Goal: Complete application form: Complete application form

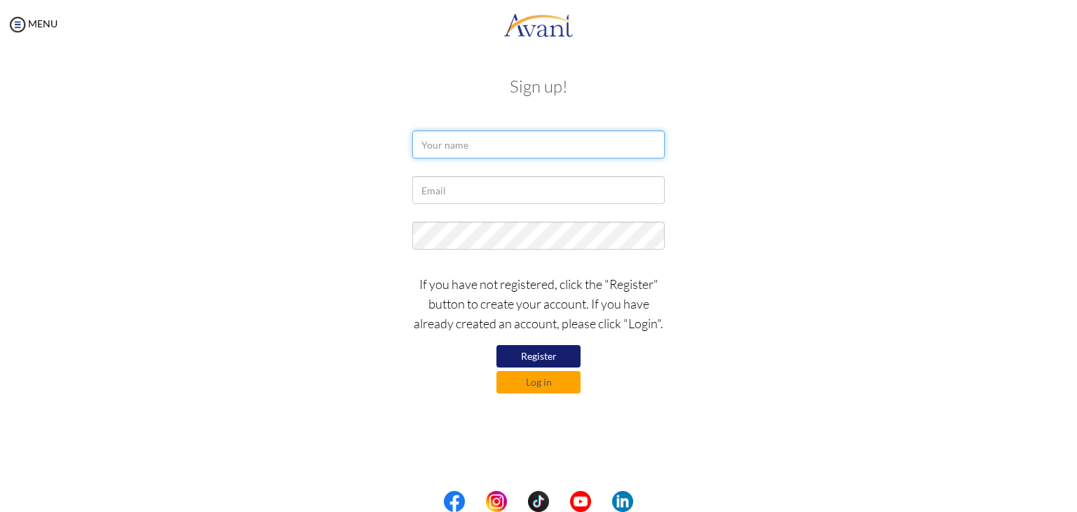
click at [486, 144] on input "text" at bounding box center [538, 144] width 252 height 28
type input "maryanne akinyi"
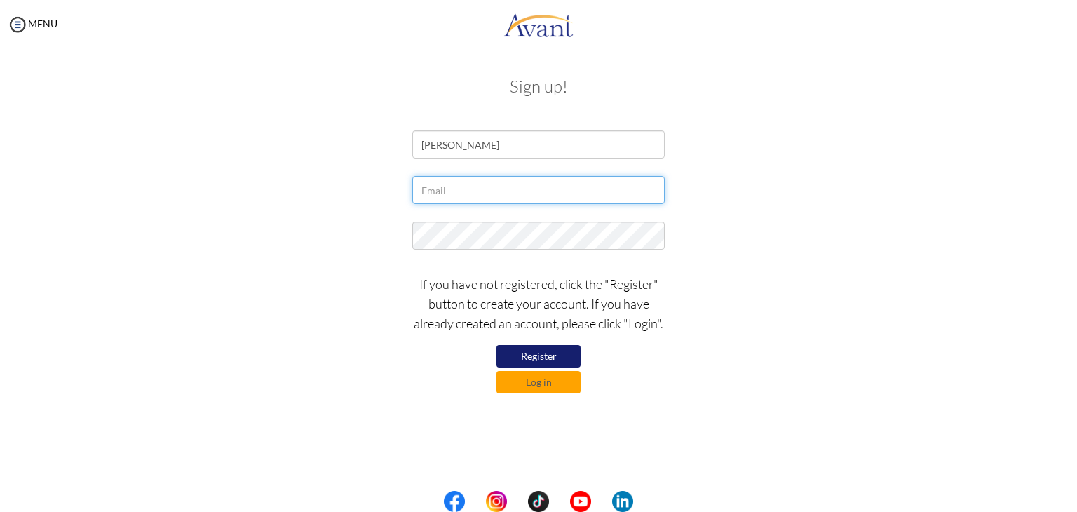
click at [446, 194] on input "text" at bounding box center [538, 190] width 252 height 28
type input "[EMAIL_ADDRESS][DOMAIN_NAME]"
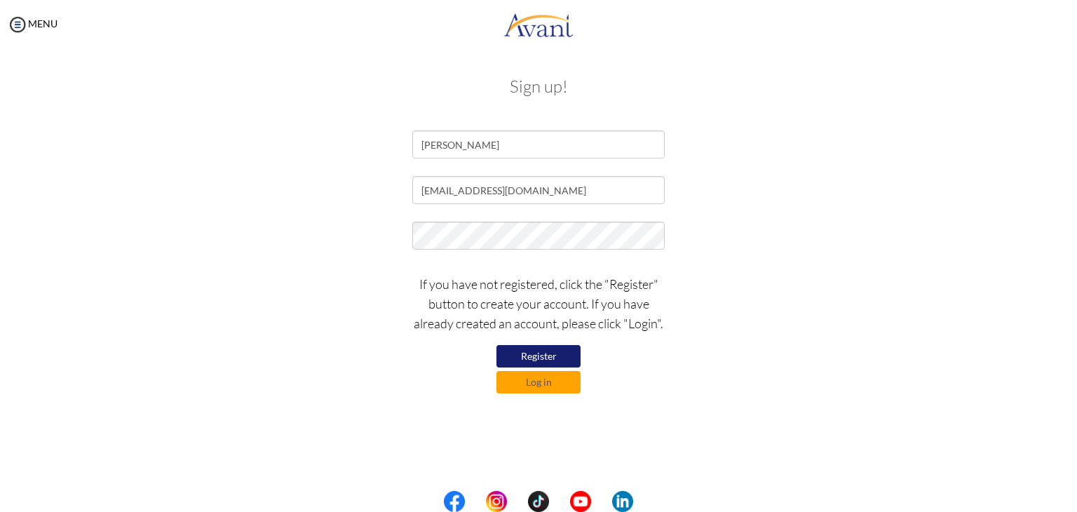
click at [519, 250] on div at bounding box center [538, 238] width 273 height 35
click at [526, 355] on button "Register" at bounding box center [538, 356] width 84 height 22
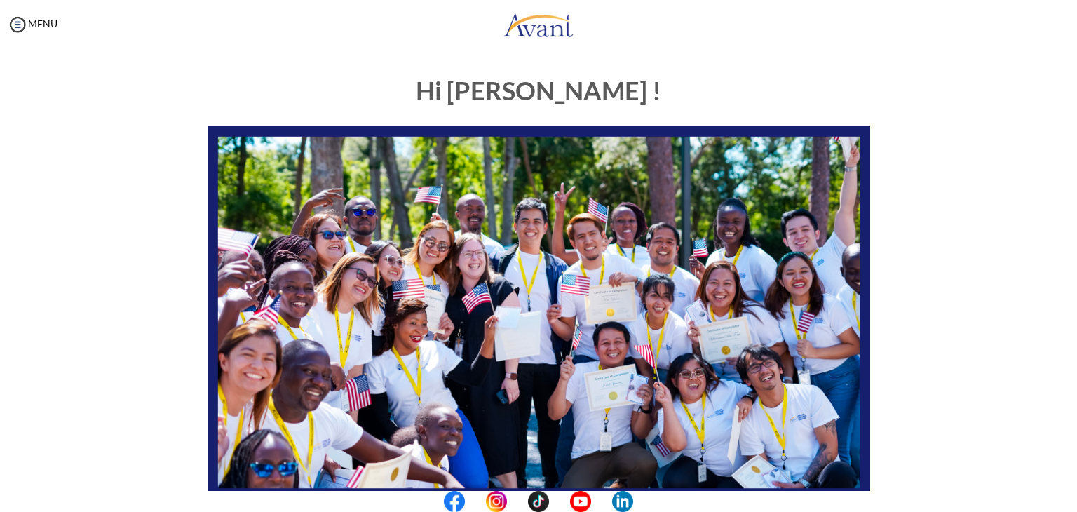
scroll to position [266, 0]
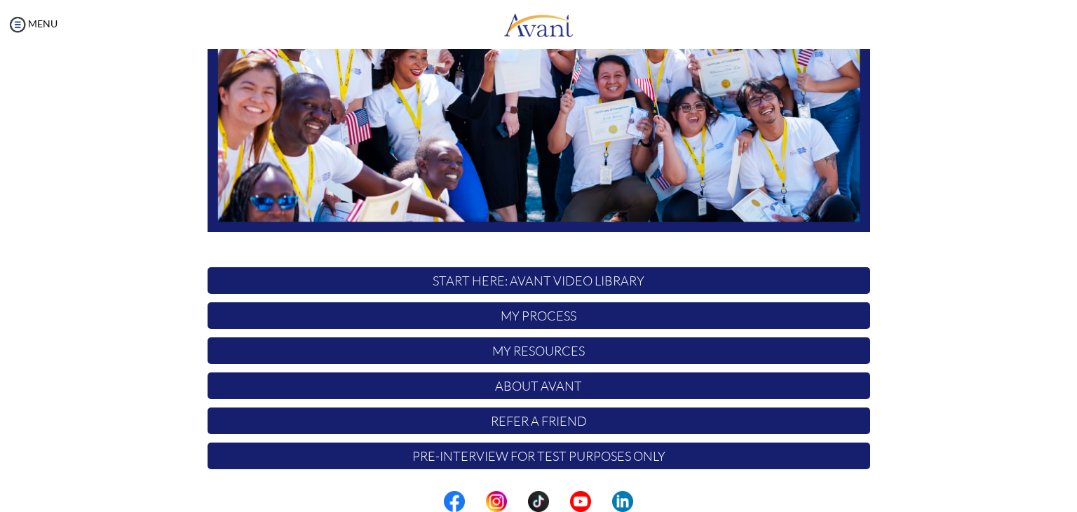
click at [538, 278] on p "START HERE: Avant Video Library" at bounding box center [538, 280] width 662 height 27
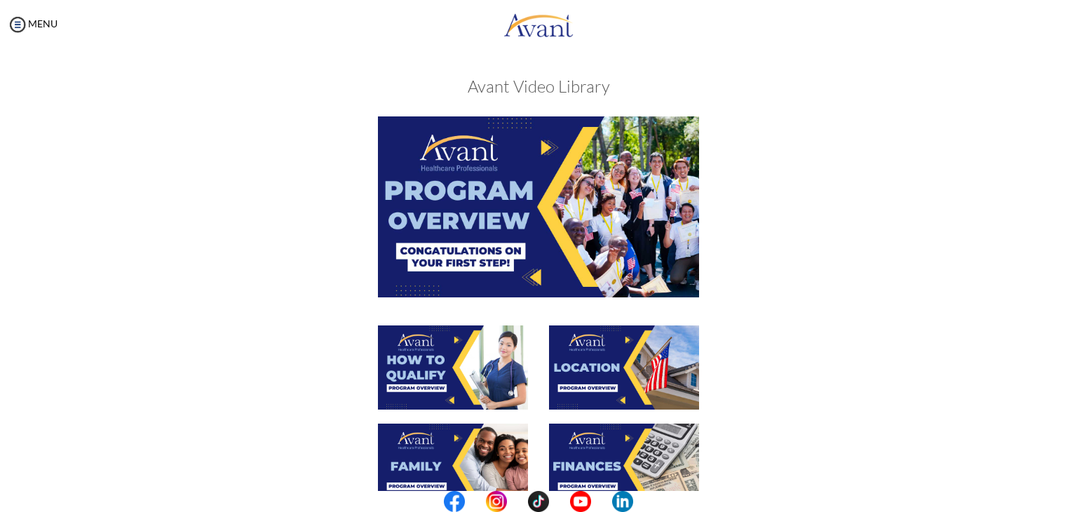
click at [592, 243] on img at bounding box center [538, 206] width 321 height 180
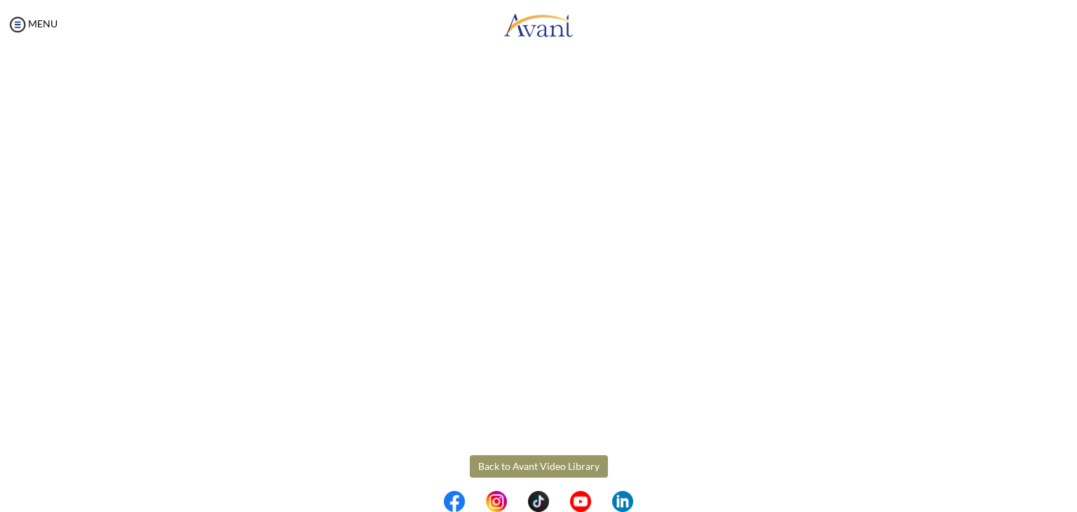
scroll to position [177, 0]
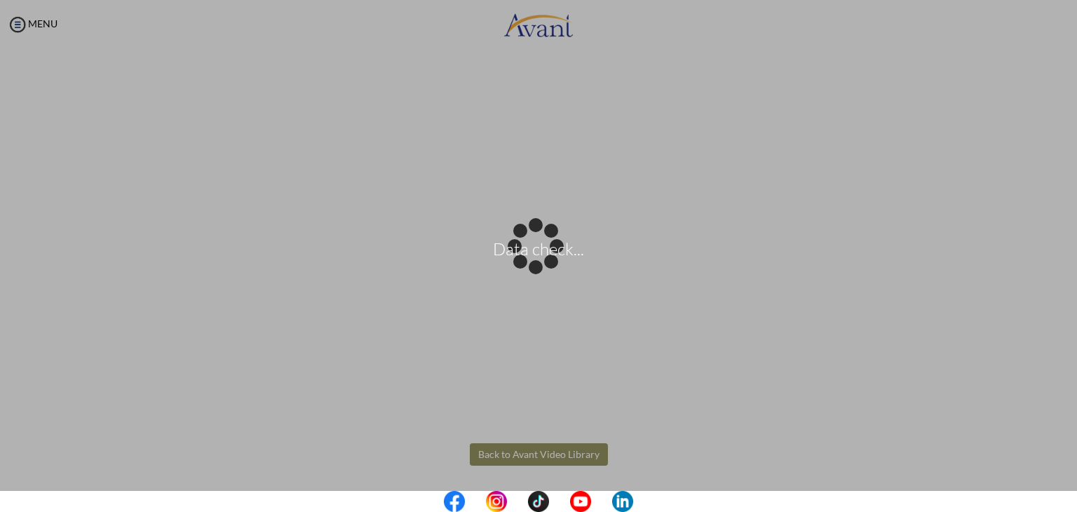
click at [480, 455] on body "Data check... Maintenance break. Please come back in 2 hours. MENU My Status Wh…" at bounding box center [538, 256] width 1077 height 512
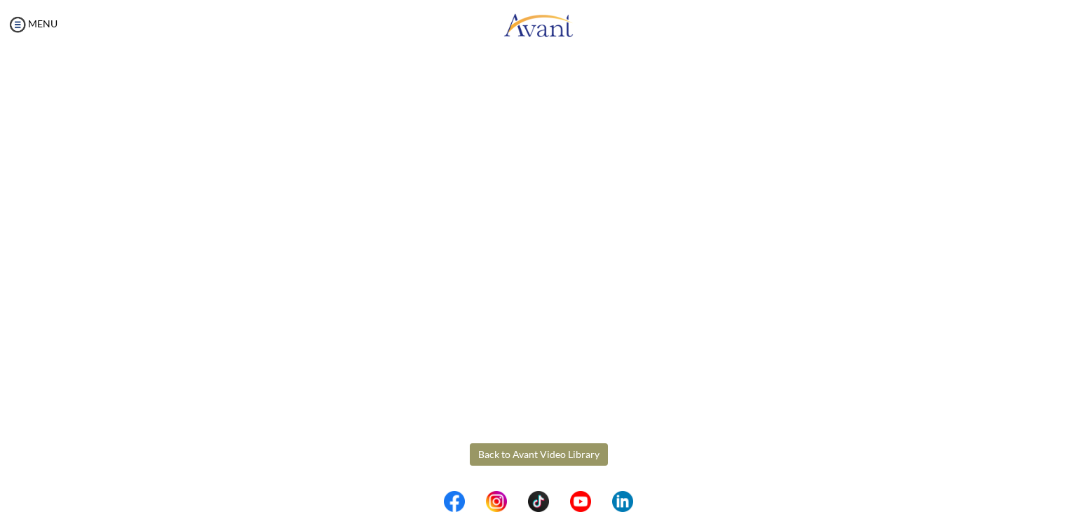
click at [505, 451] on button "Back to Avant Video Library" at bounding box center [539, 454] width 138 height 22
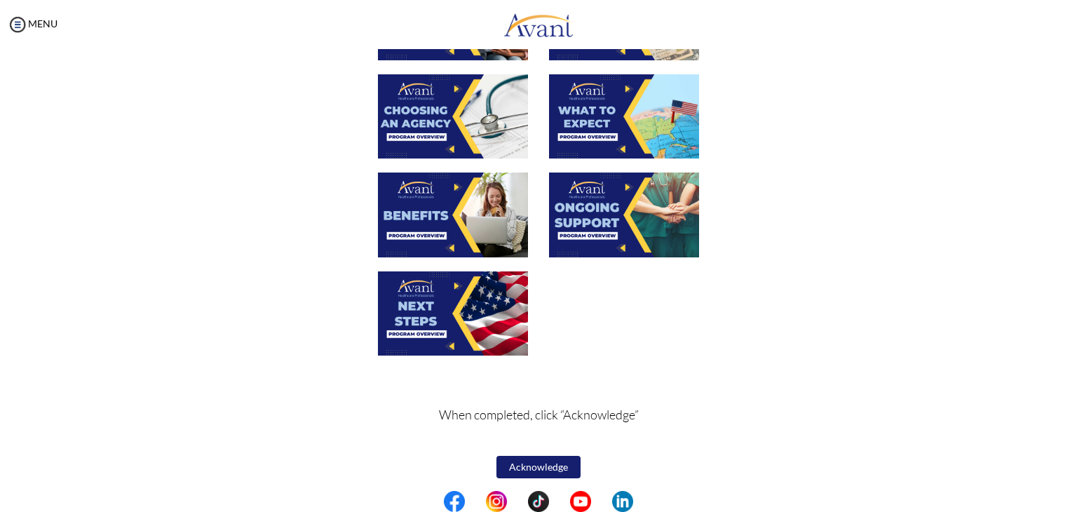
scroll to position [0, 0]
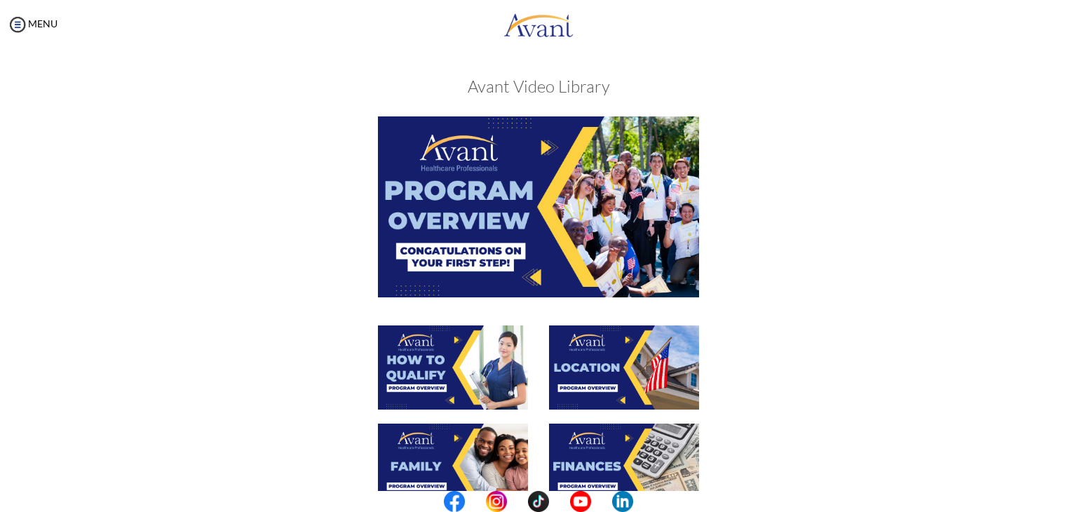
click at [446, 385] on img at bounding box center [453, 367] width 150 height 84
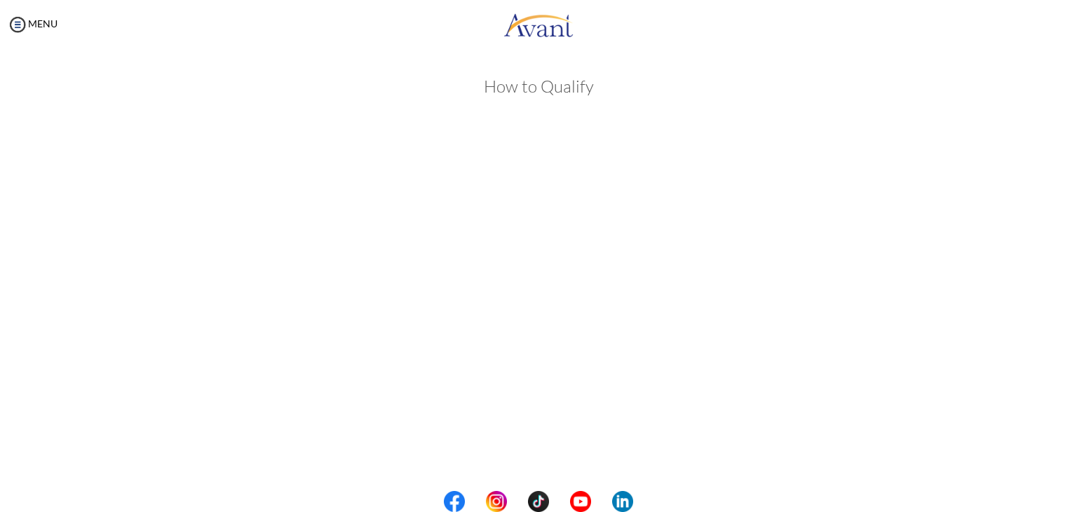
scroll to position [177, 0]
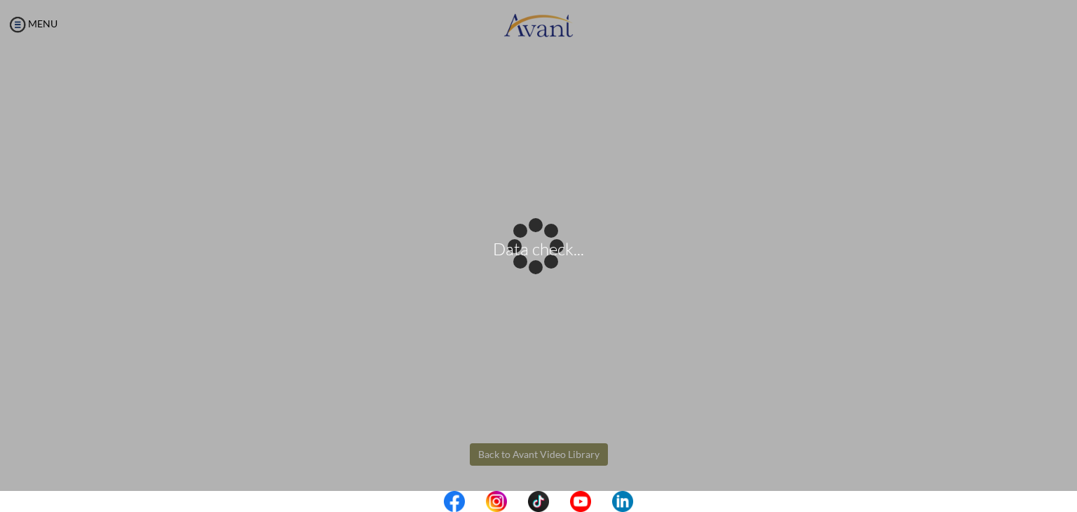
click at [505, 453] on body "Data check... Maintenance break. Please come back in 2 hours. MENU My Status Wh…" at bounding box center [538, 256] width 1077 height 512
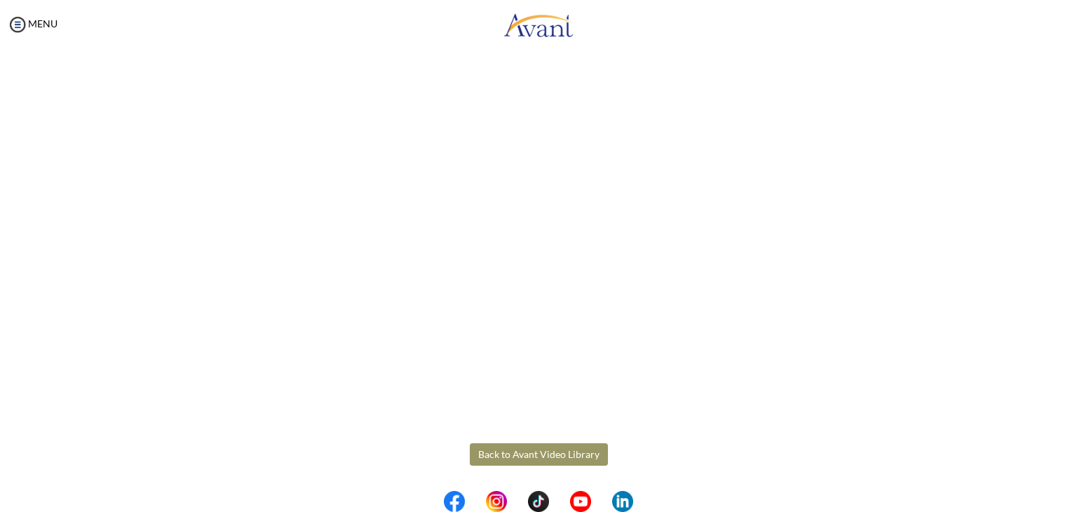
click at [506, 448] on button "Back to Avant Video Library" at bounding box center [539, 454] width 138 height 22
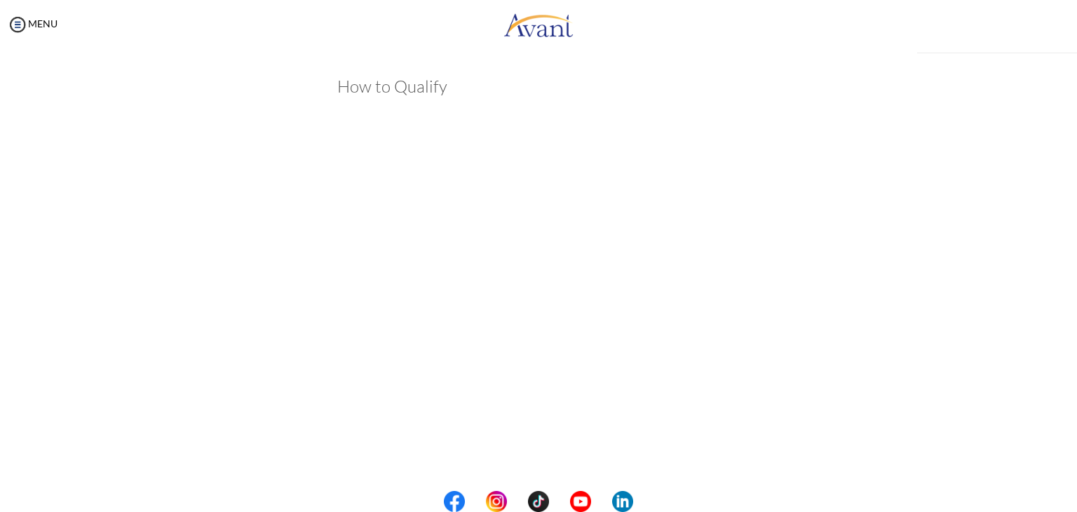
scroll to position [178, 0]
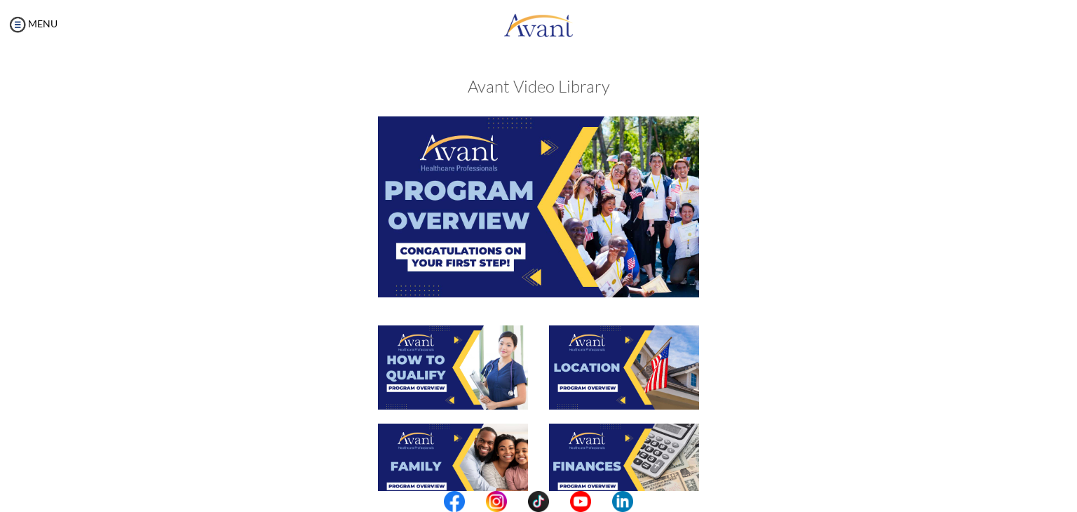
click at [610, 370] on img at bounding box center [624, 367] width 150 height 84
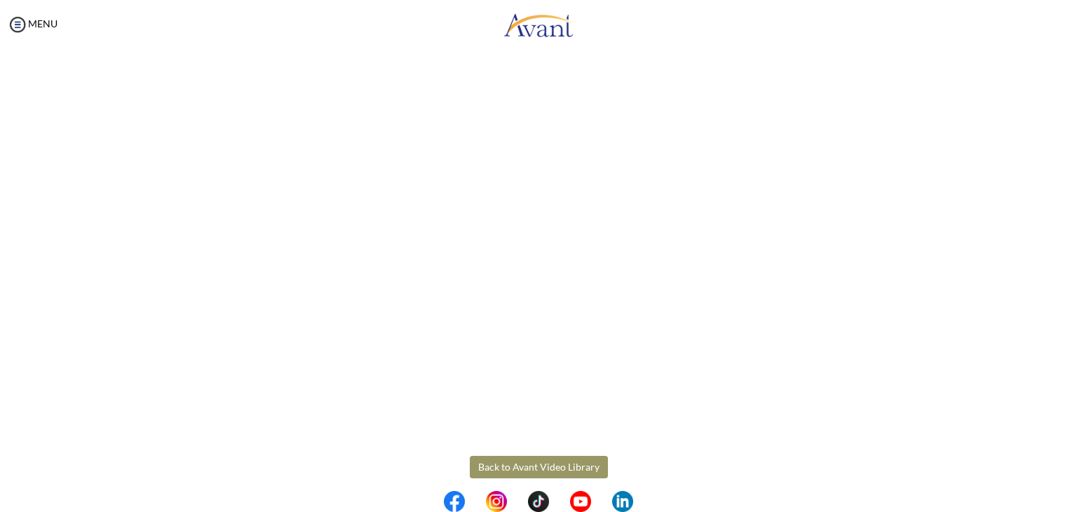
scroll to position [177, 0]
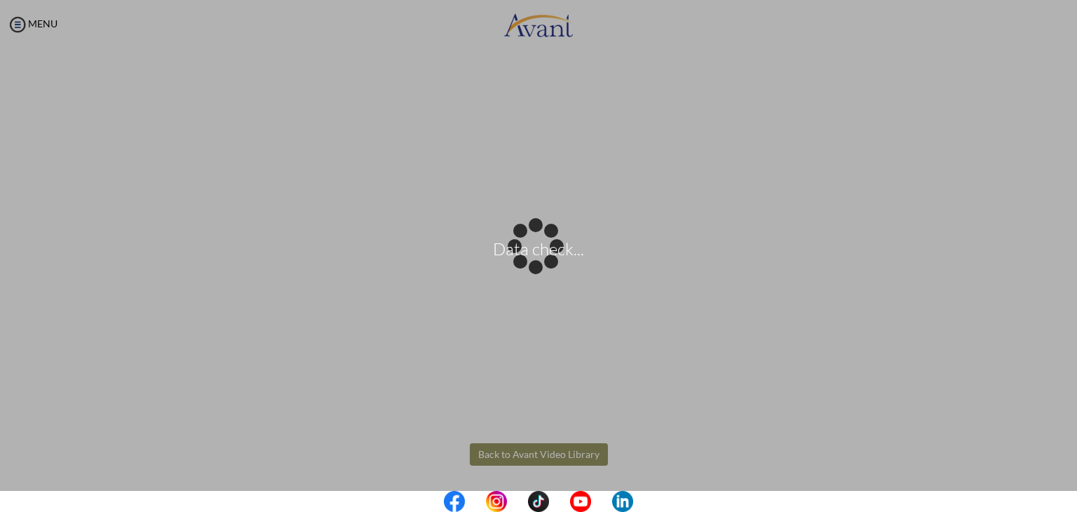
click at [528, 450] on body "Data check... Maintenance break. Please come back in 2 hours. MENU My Status Wh…" at bounding box center [538, 256] width 1077 height 512
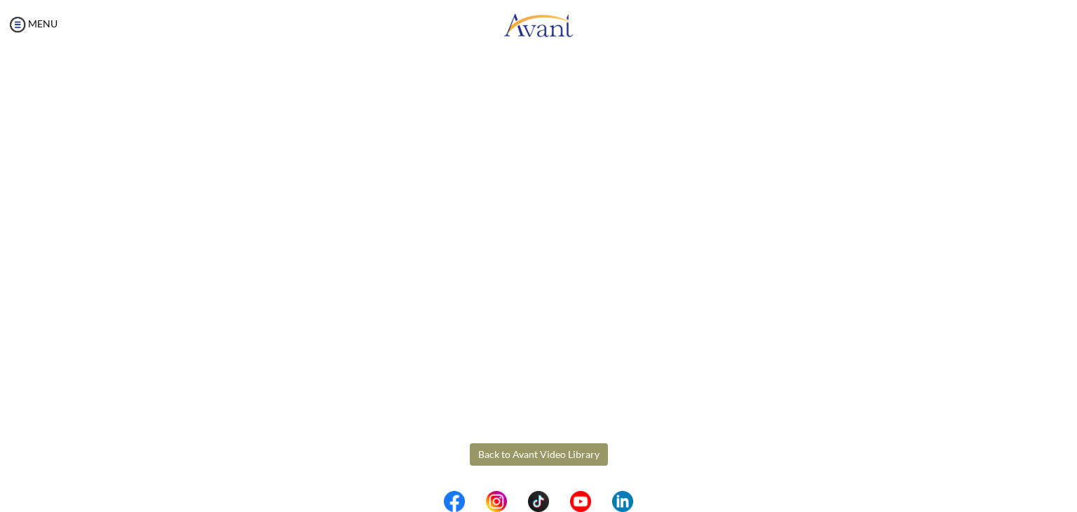
click at [531, 452] on button "Back to Avant Video Library" at bounding box center [539, 454] width 138 height 22
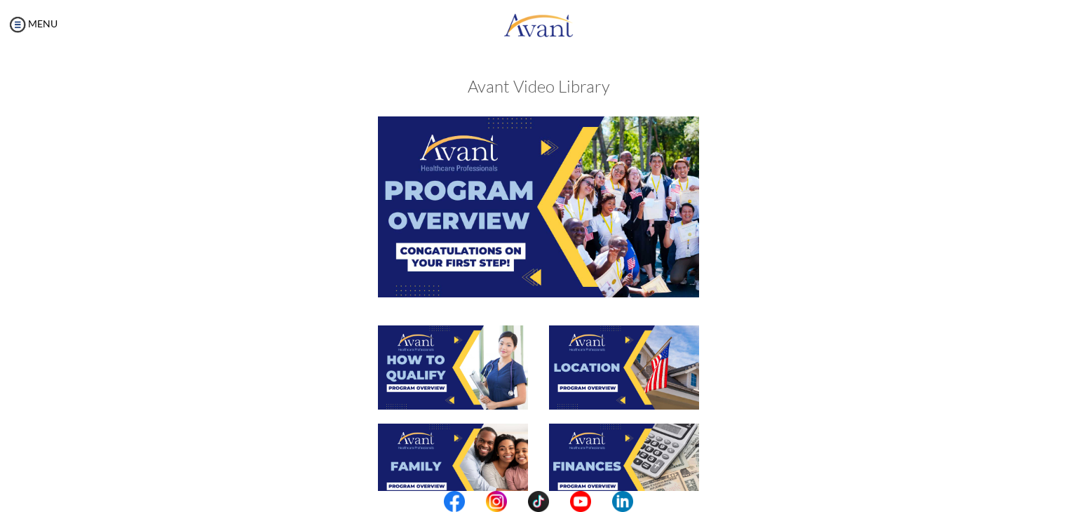
click at [435, 443] on img at bounding box center [453, 465] width 150 height 84
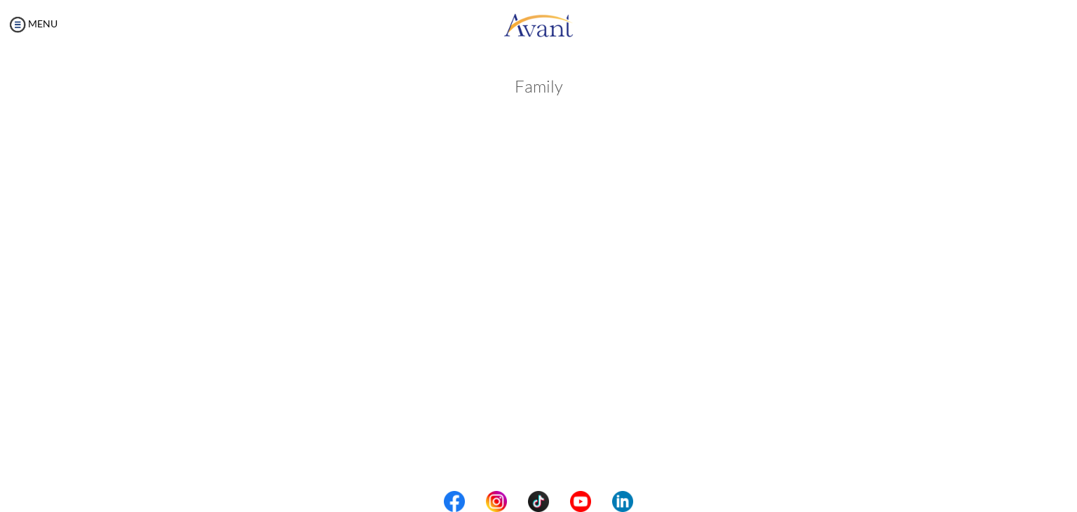
scroll to position [327, 0]
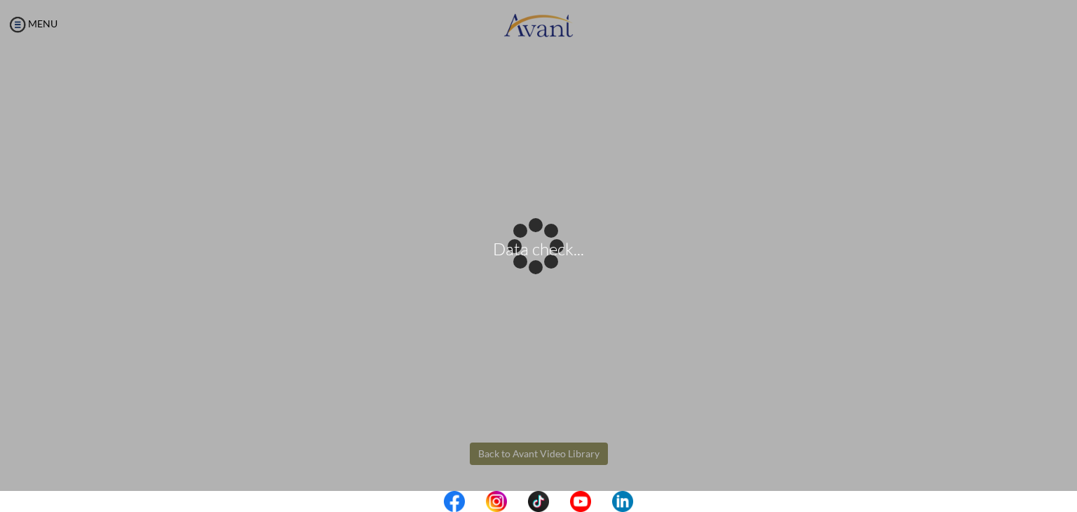
click at [527, 449] on body "Data check... Maintenance break. Please come back in 2 hours. MENU My Status Wh…" at bounding box center [538, 256] width 1077 height 512
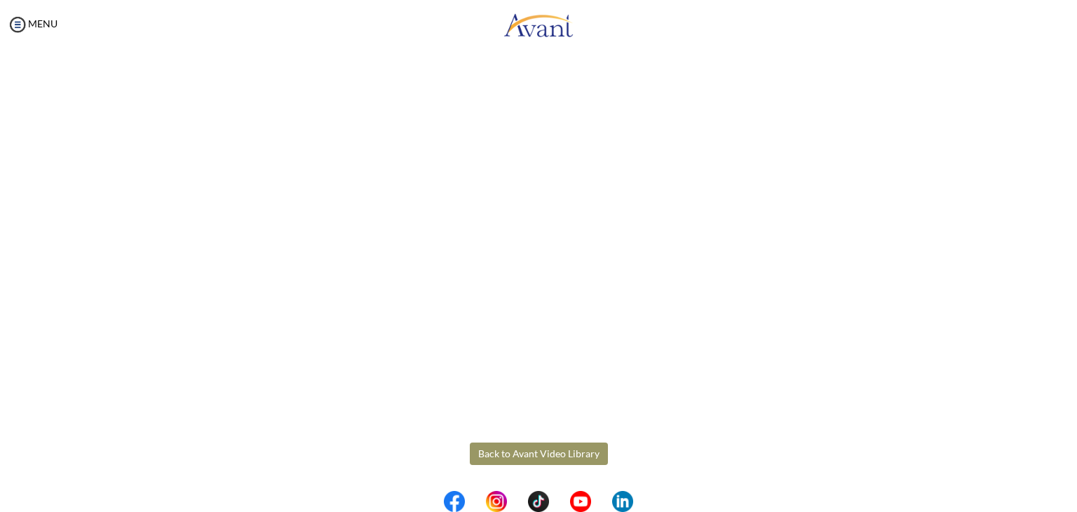
click at [499, 452] on button "Back to Avant Video Library" at bounding box center [539, 453] width 138 height 22
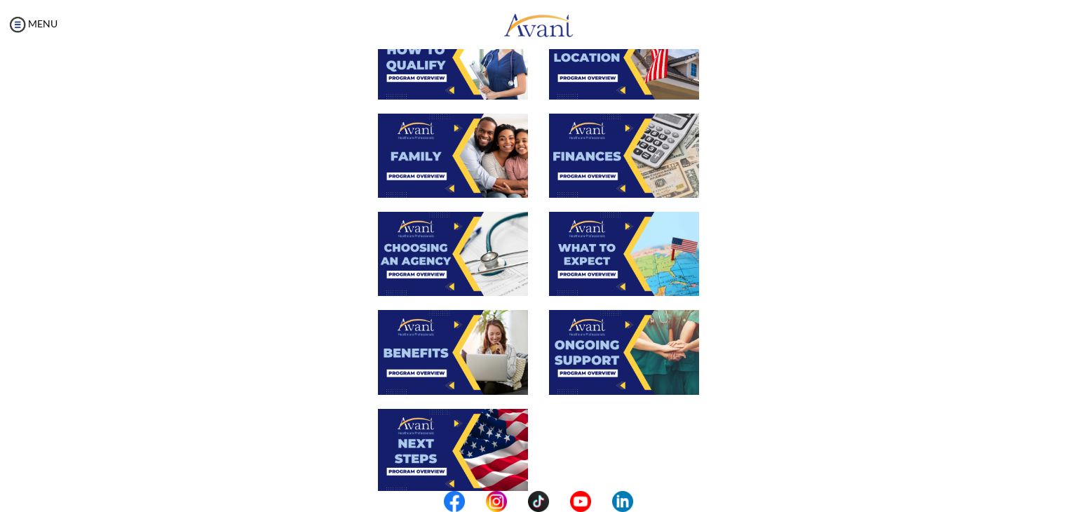
scroll to position [307, 0]
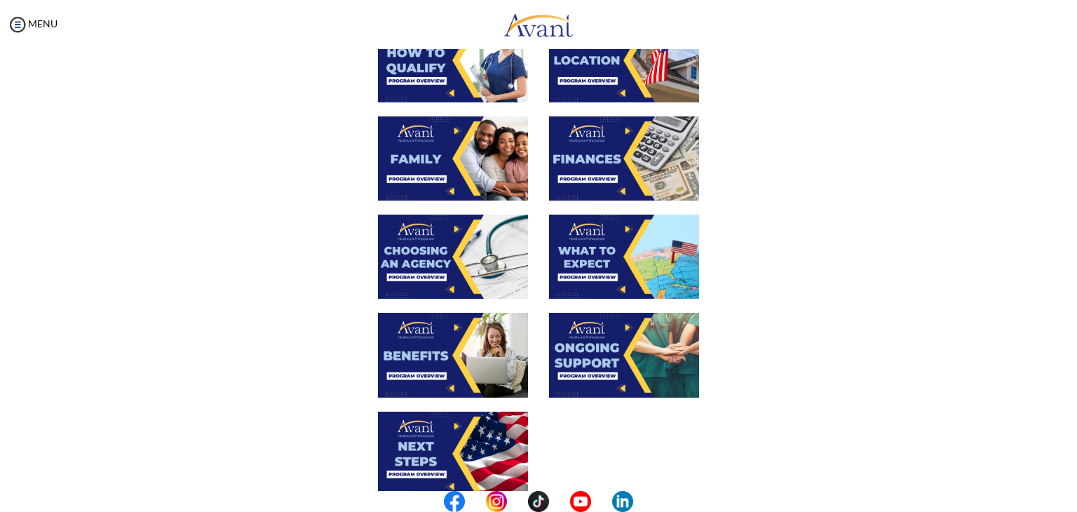
click at [566, 146] on img at bounding box center [624, 158] width 150 height 84
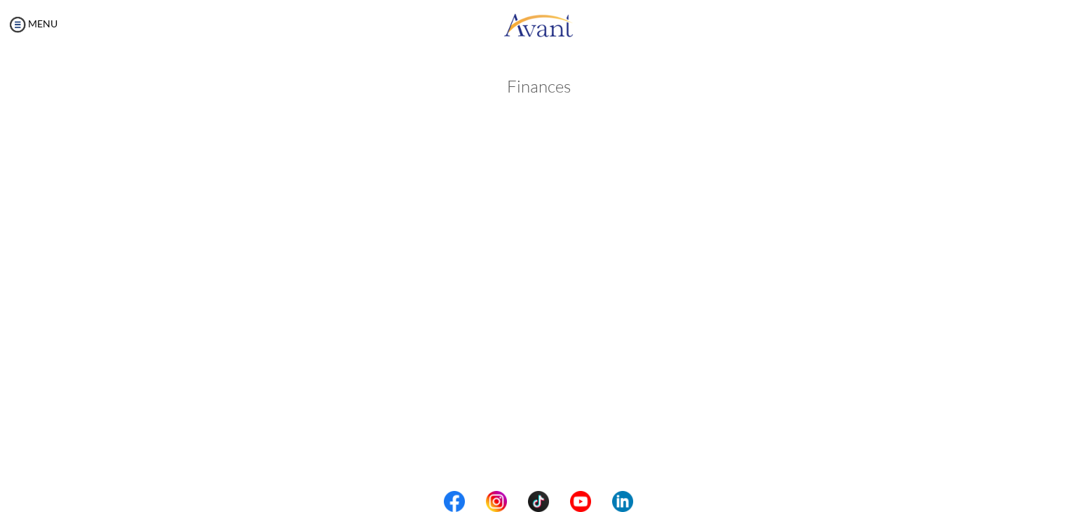
scroll to position [177, 0]
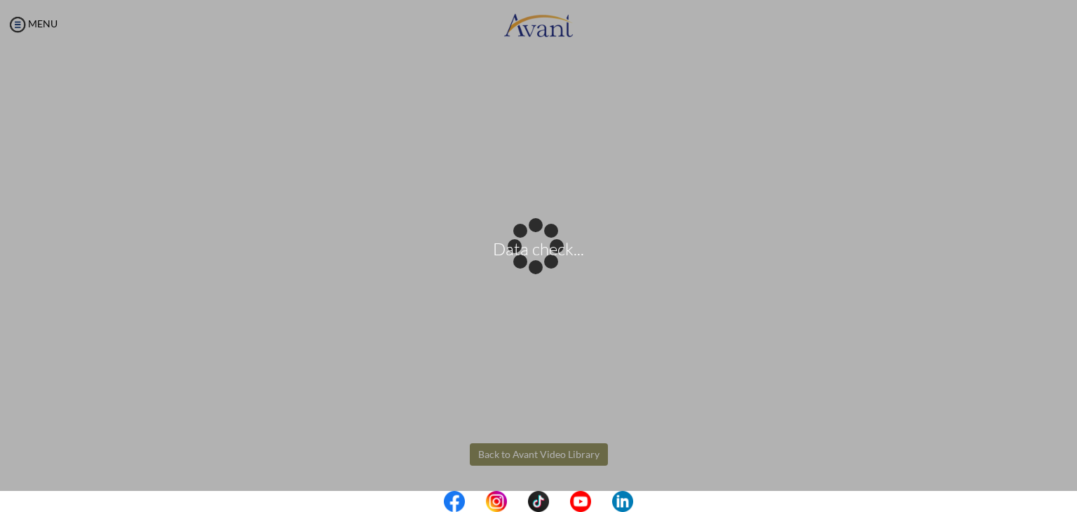
click at [541, 446] on body "Data check... Maintenance break. Please come back in 2 hours. MENU My Status Wh…" at bounding box center [538, 256] width 1077 height 512
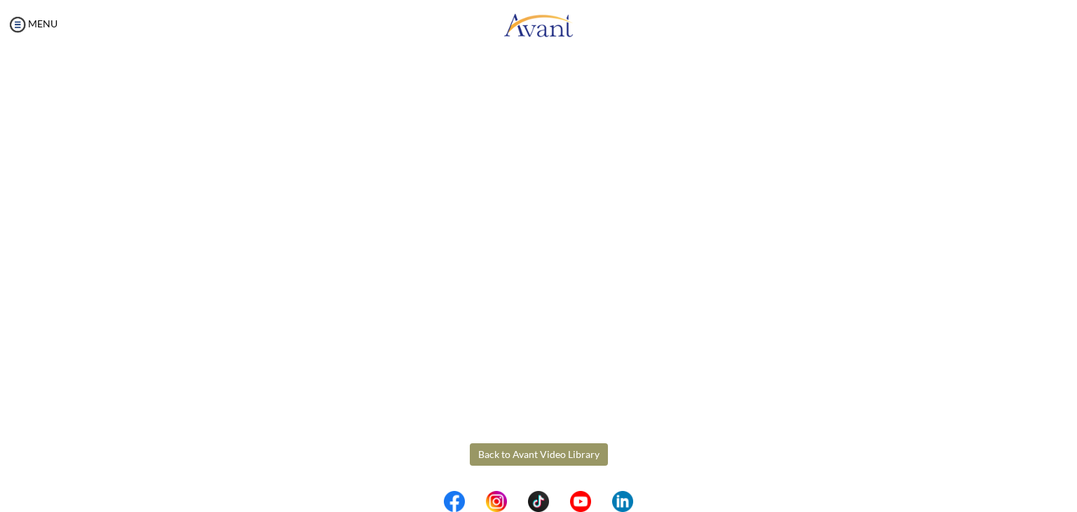
click at [533, 455] on button "Back to Avant Video Library" at bounding box center [539, 454] width 138 height 22
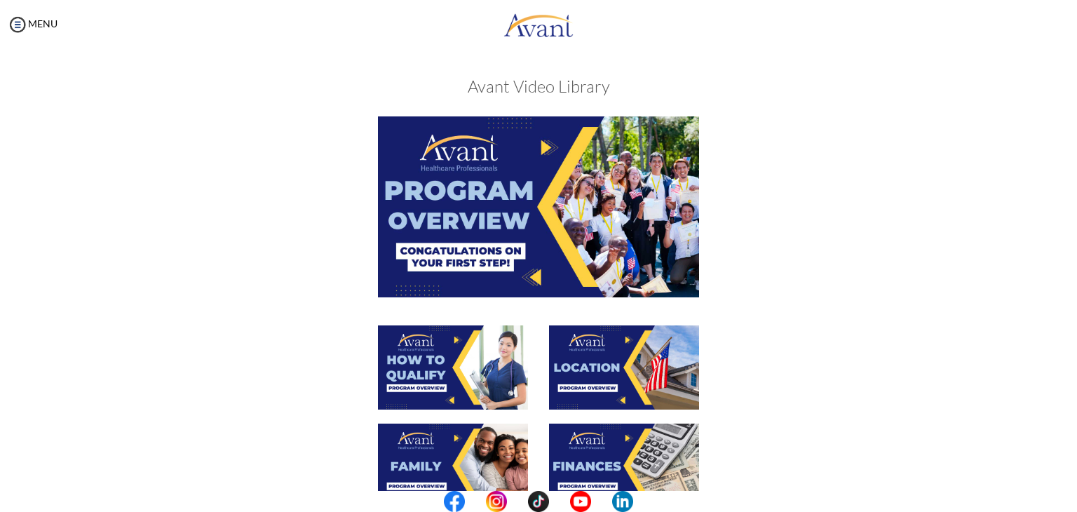
click at [911, 364] on div "When completed, click “Acknowledge” Acknowledge" at bounding box center [538, 522] width 820 height 812
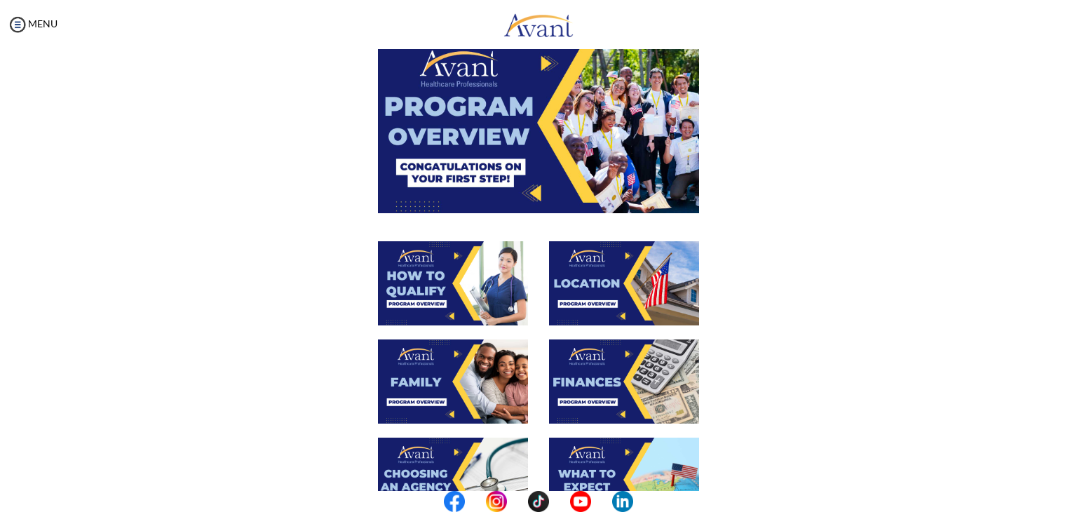
click at [911, 364] on div "When completed, click “Acknowledge” Acknowledge" at bounding box center [538, 438] width 820 height 812
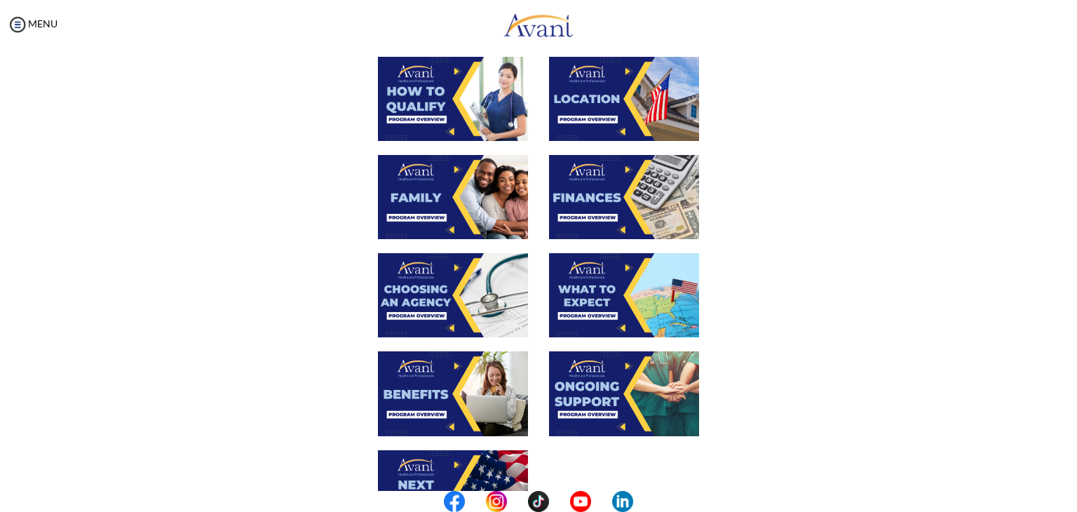
scroll to position [280, 0]
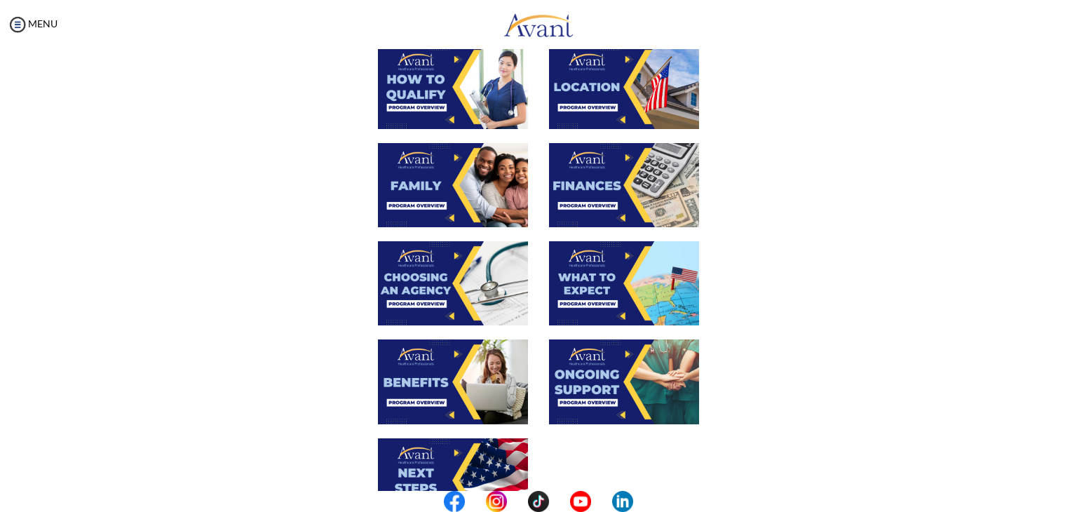
click at [437, 294] on img at bounding box center [453, 283] width 150 height 84
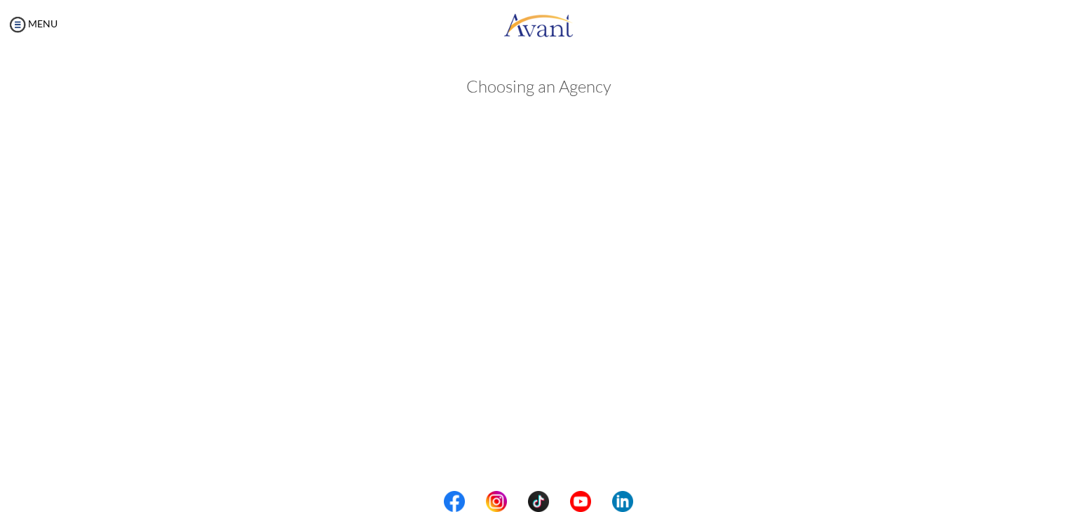
scroll to position [327, 0]
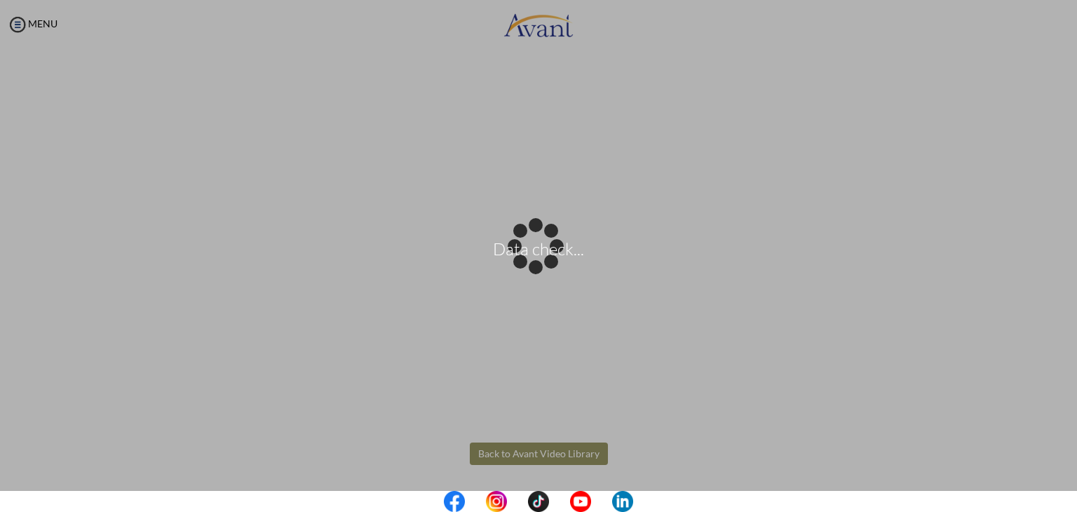
click at [1032, 301] on body "Data check... Maintenance break. Please come back in 2 hours. MENU My Status Wh…" at bounding box center [538, 256] width 1077 height 512
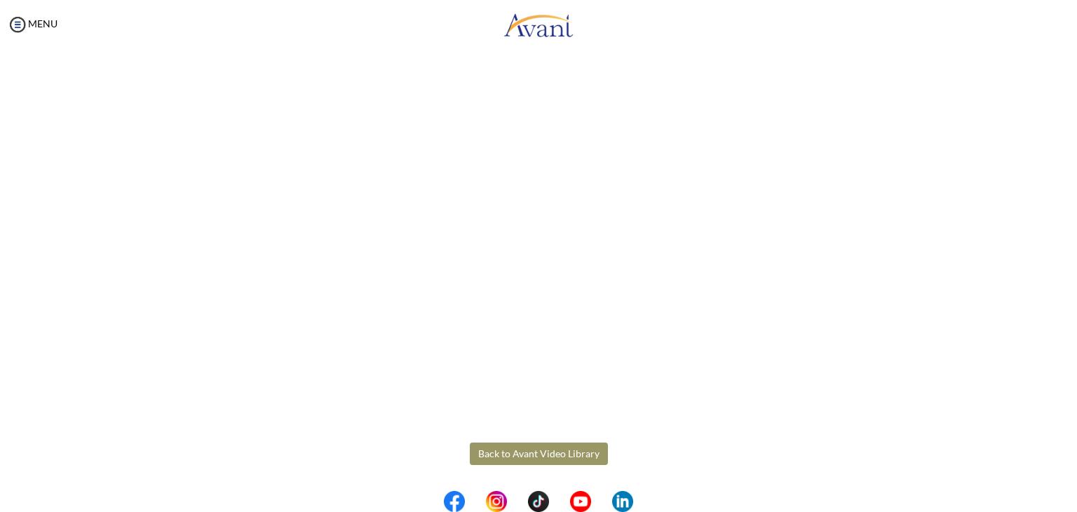
click at [512, 449] on button "Back to Avant Video Library" at bounding box center [539, 453] width 138 height 22
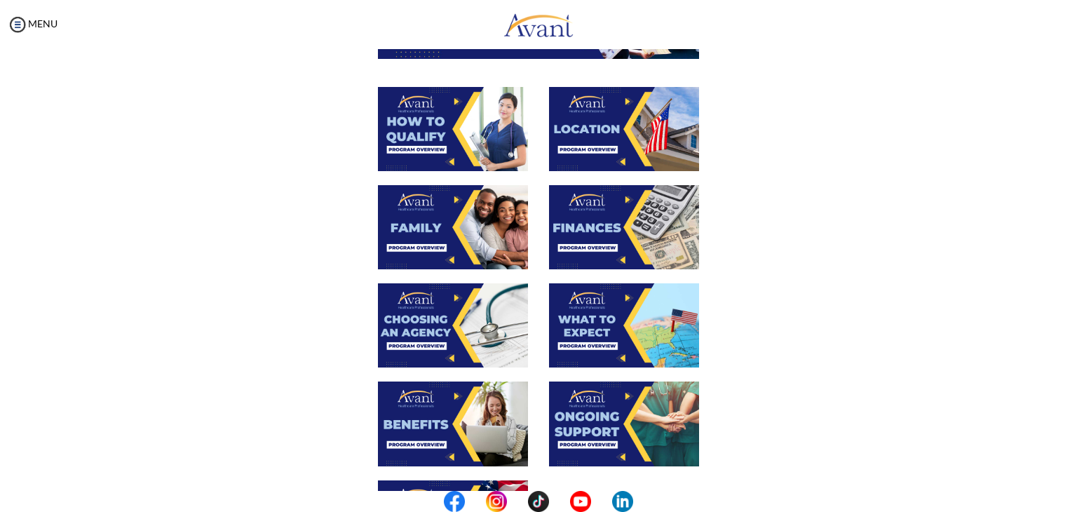
scroll to position [252, 0]
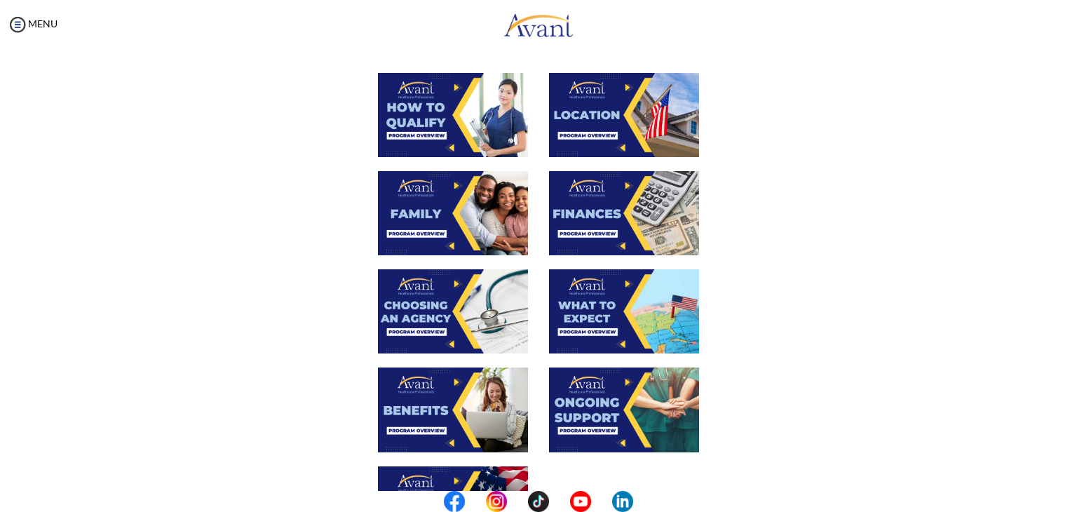
click at [631, 325] on img at bounding box center [624, 311] width 150 height 84
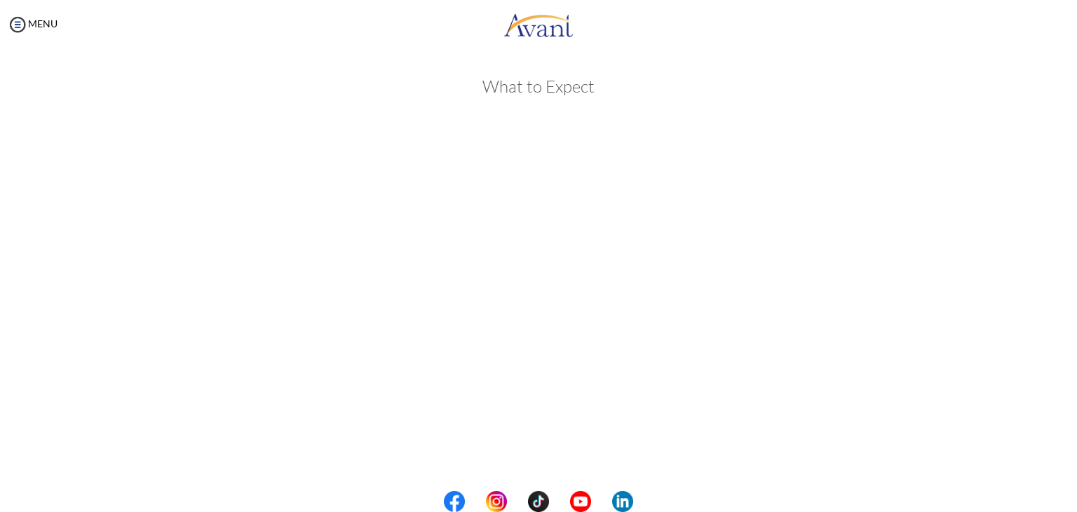
scroll to position [327, 0]
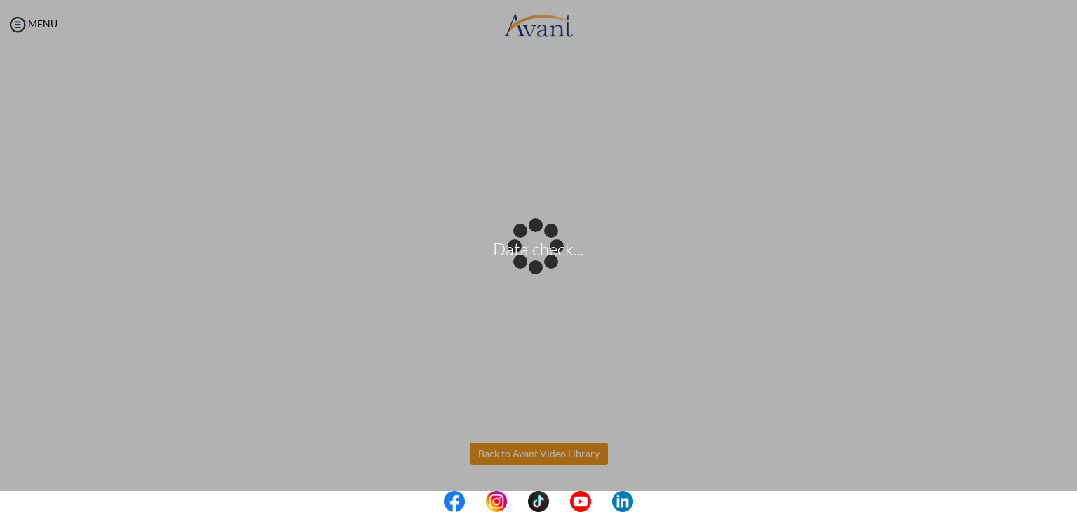
click at [532, 452] on body "Data check... Maintenance break. Please come back in 2 hours. MENU My Status Wh…" at bounding box center [538, 256] width 1077 height 512
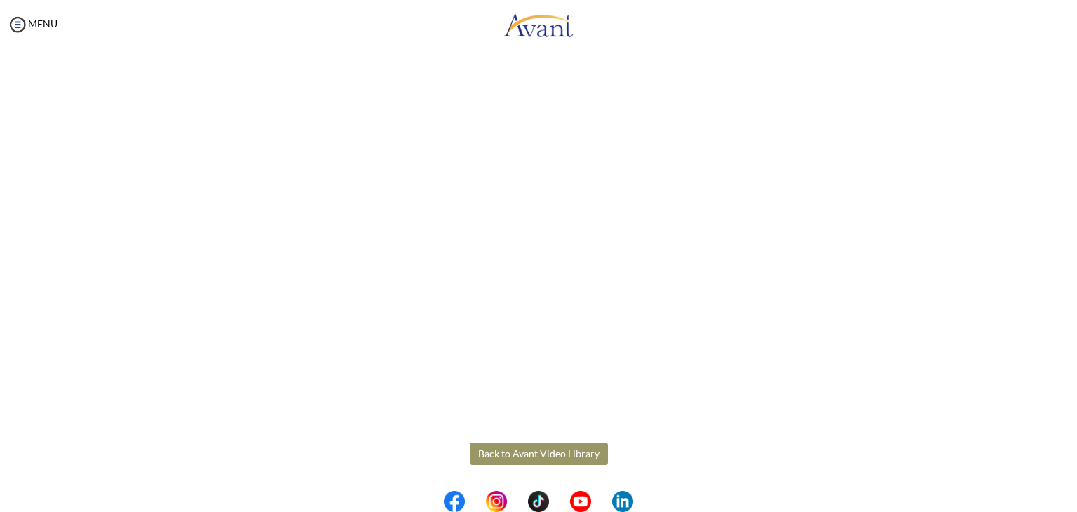
click at [531, 452] on button "Back to Avant Video Library" at bounding box center [539, 453] width 138 height 22
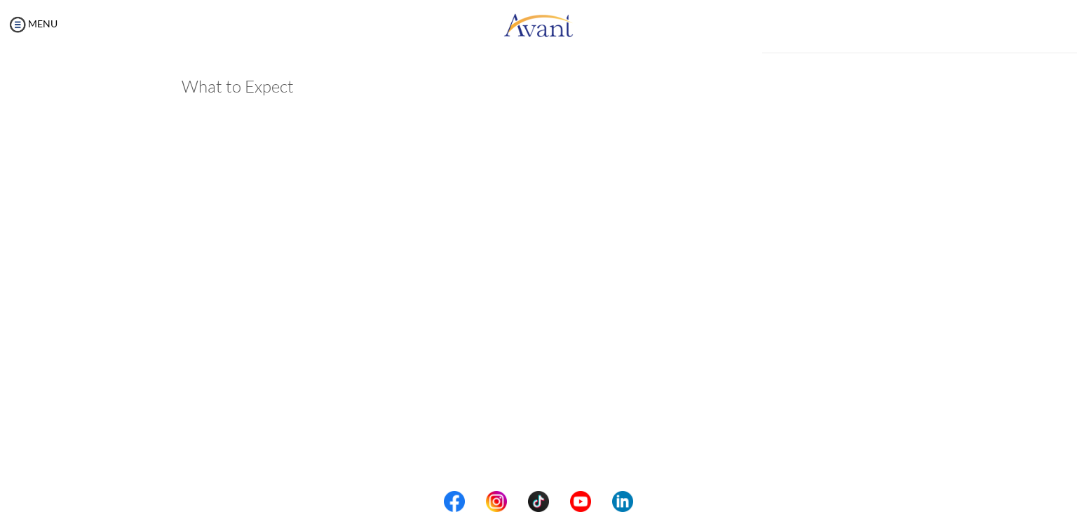
scroll to position [328, 0]
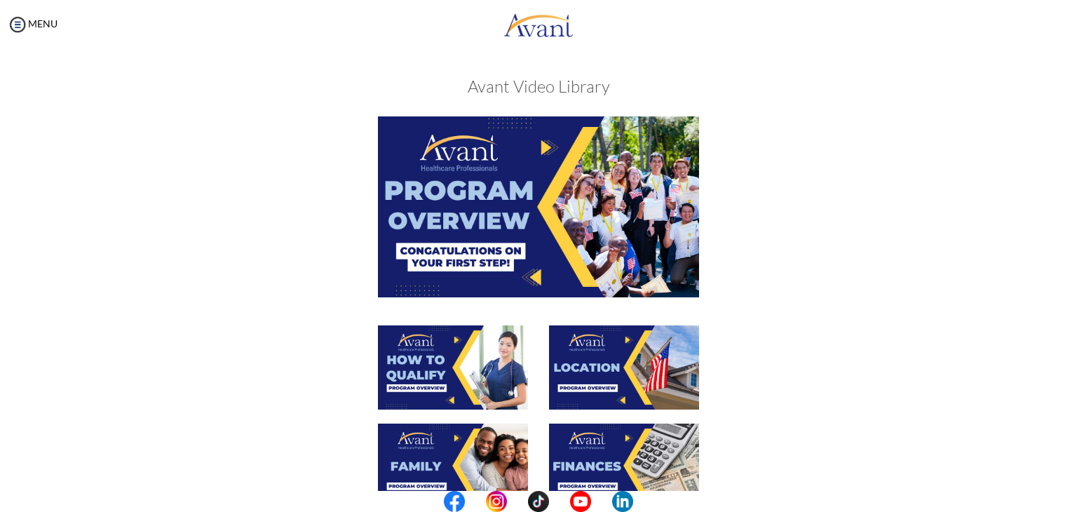
click at [826, 345] on div at bounding box center [538, 374] width 683 height 98
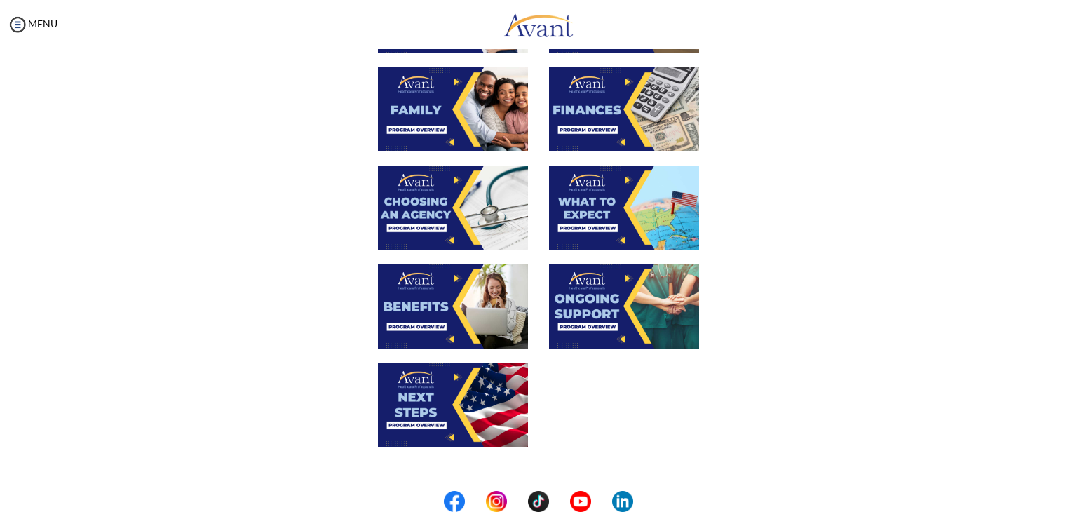
scroll to position [364, 0]
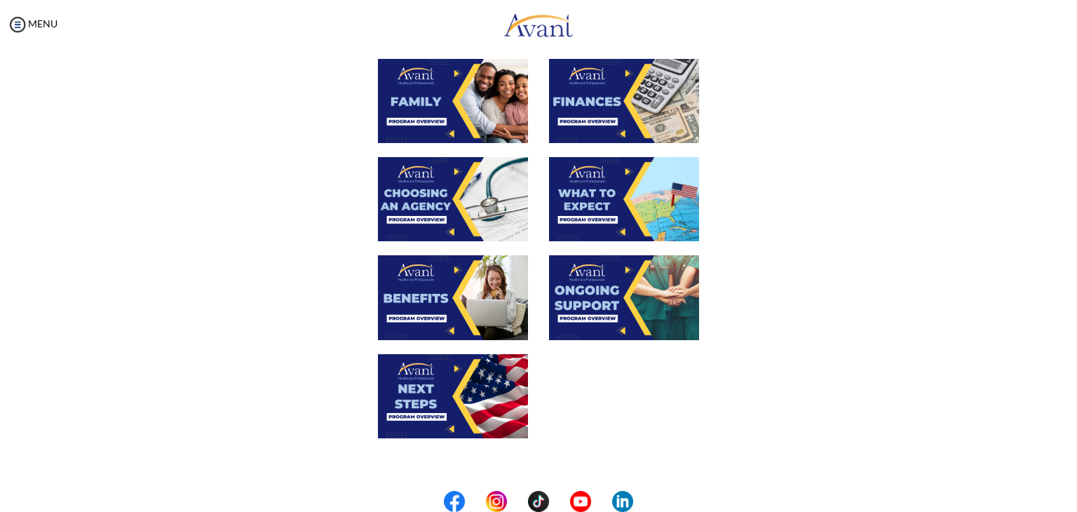
click at [449, 285] on img at bounding box center [453, 297] width 150 height 84
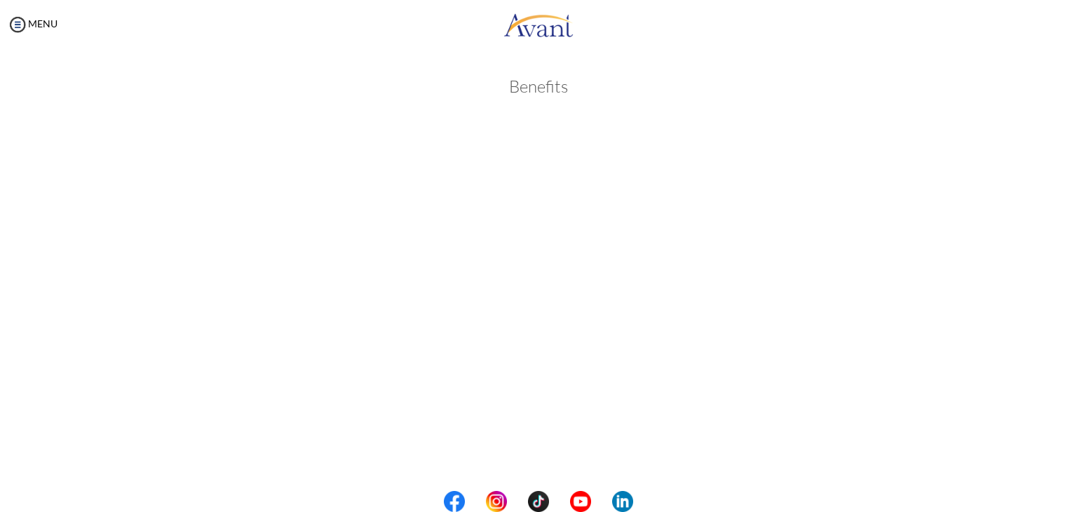
scroll to position [327, 0]
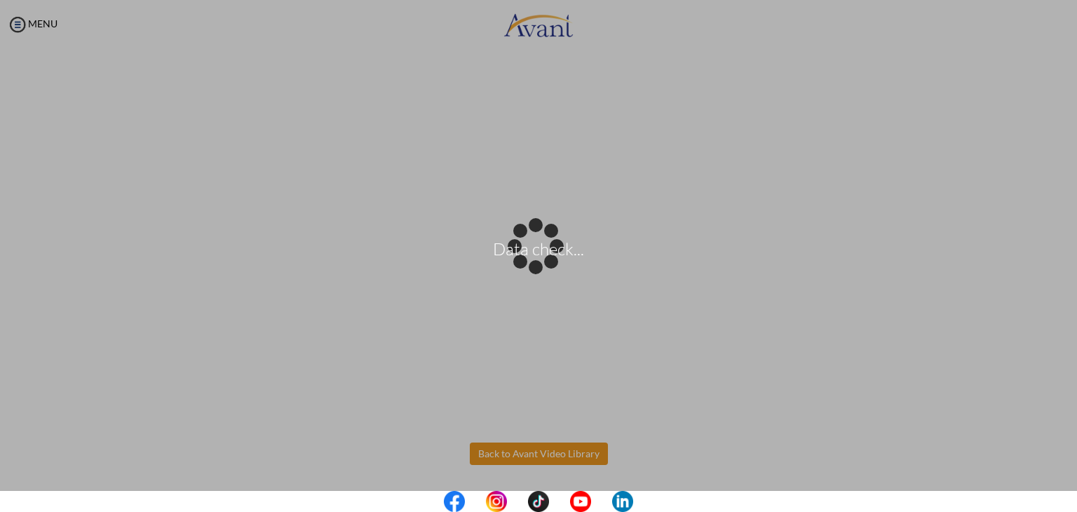
click at [535, 444] on body "Data check... Maintenance break. Please come back in 2 hours. MENU My Status Wh…" at bounding box center [538, 256] width 1077 height 512
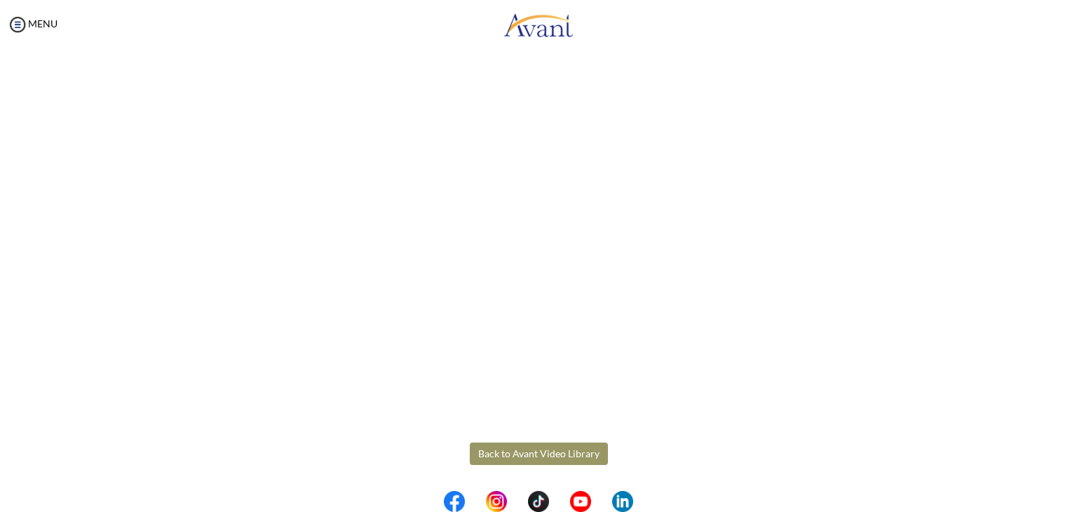
click at [535, 449] on button "Back to Avant Video Library" at bounding box center [539, 453] width 138 height 22
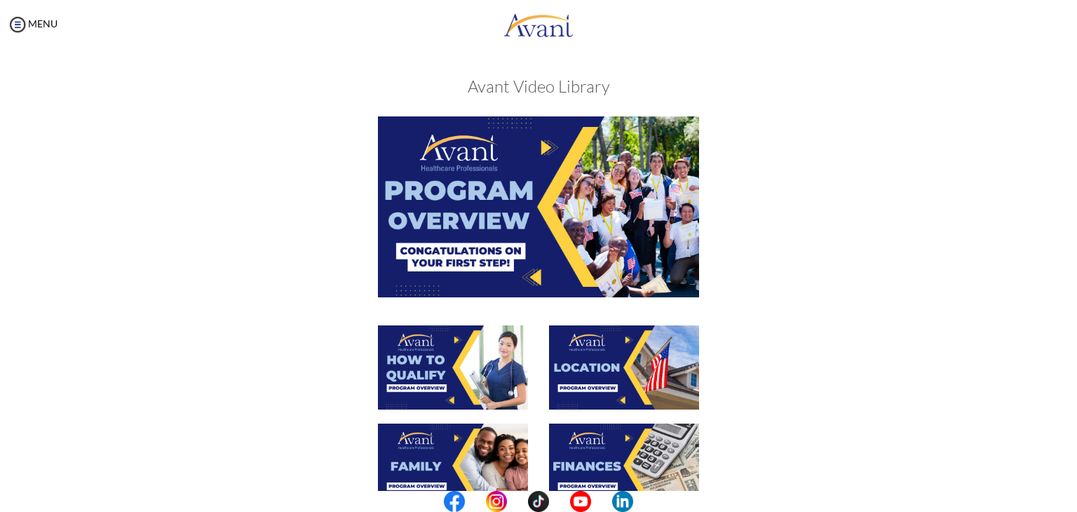
click at [765, 334] on div at bounding box center [538, 374] width 683 height 98
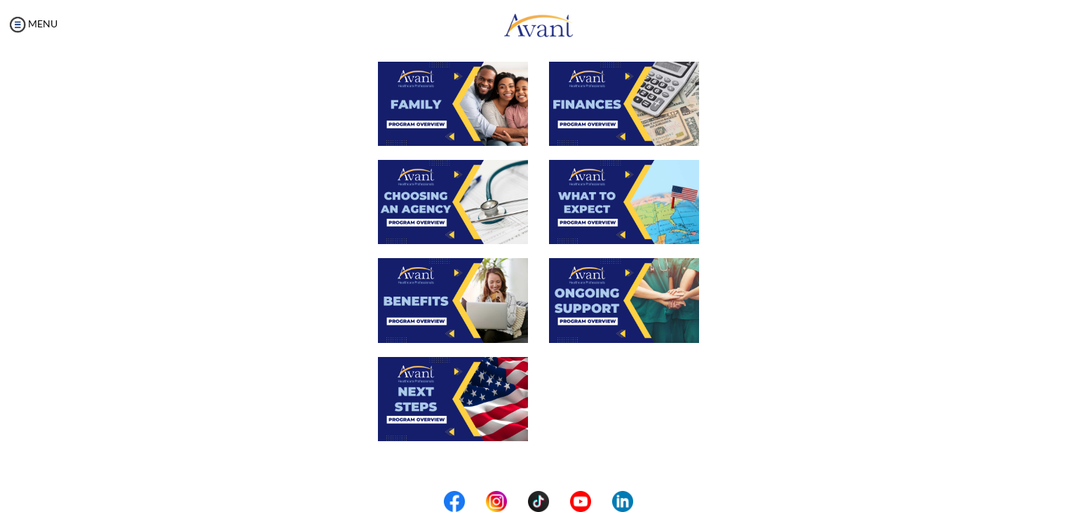
scroll to position [364, 0]
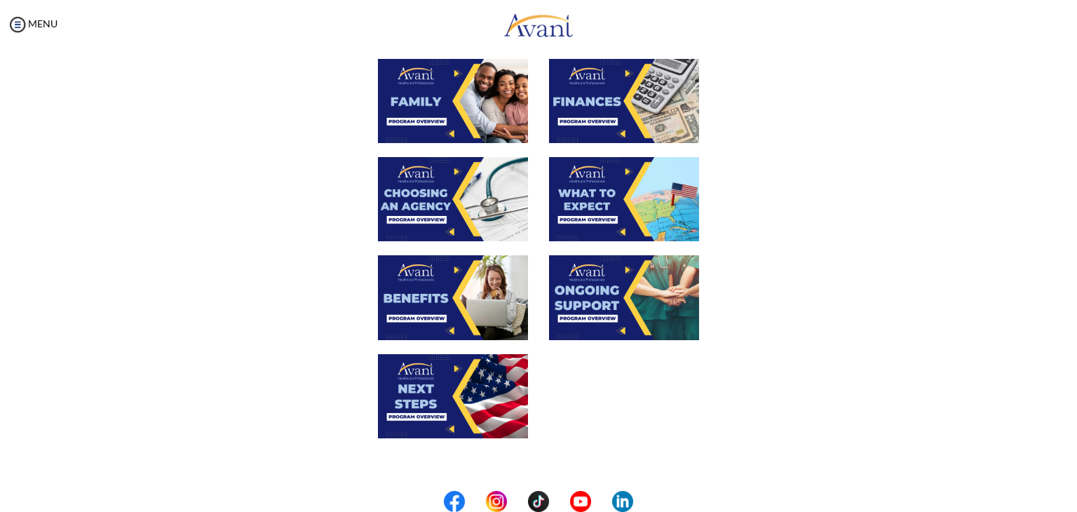
click at [667, 301] on img at bounding box center [624, 297] width 150 height 84
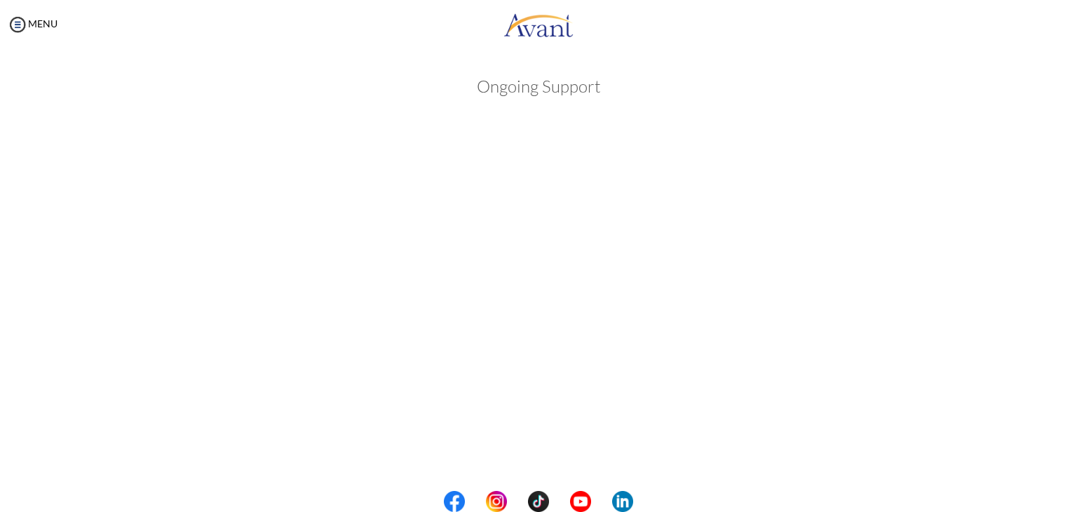
scroll to position [327, 0]
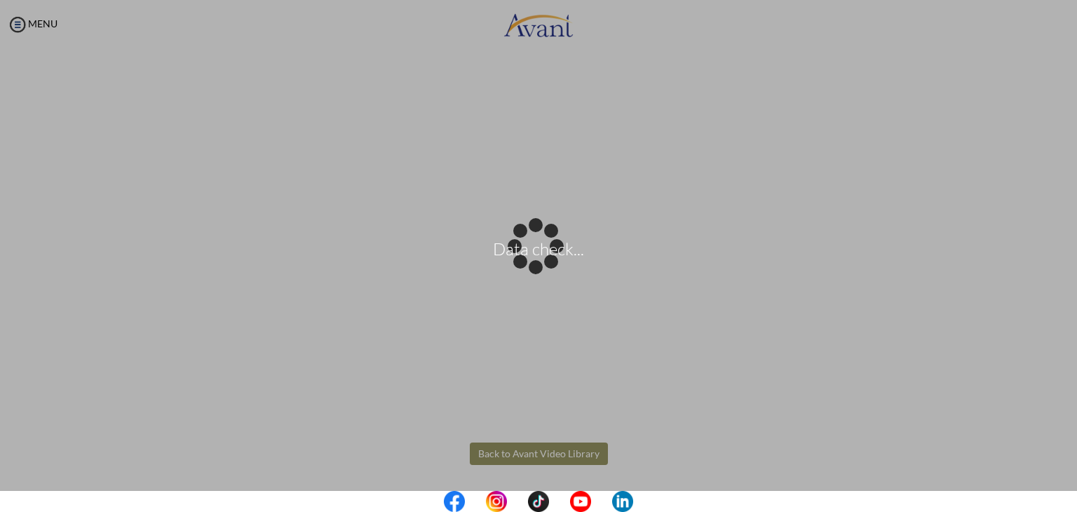
click at [530, 455] on body "Data check... Maintenance break. Please come back in 2 hours. MENU My Status Wh…" at bounding box center [538, 256] width 1077 height 512
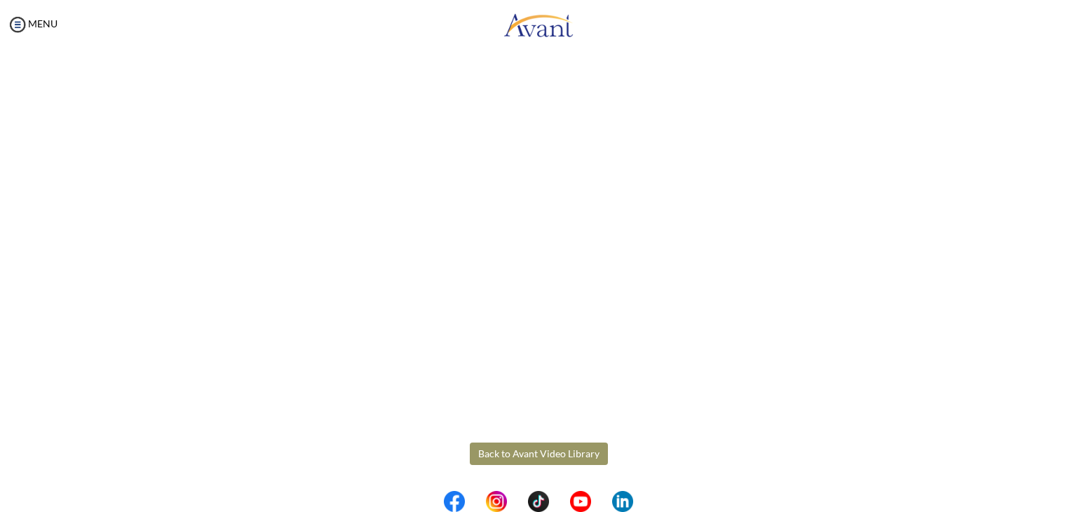
click at [523, 456] on button "Back to Avant Video Library" at bounding box center [539, 453] width 138 height 22
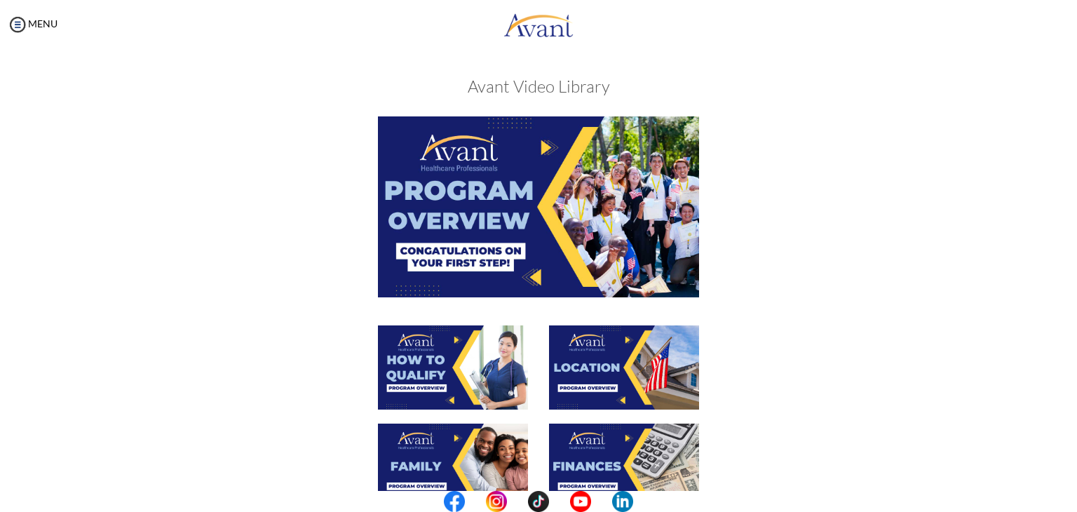
scroll to position [447, 0]
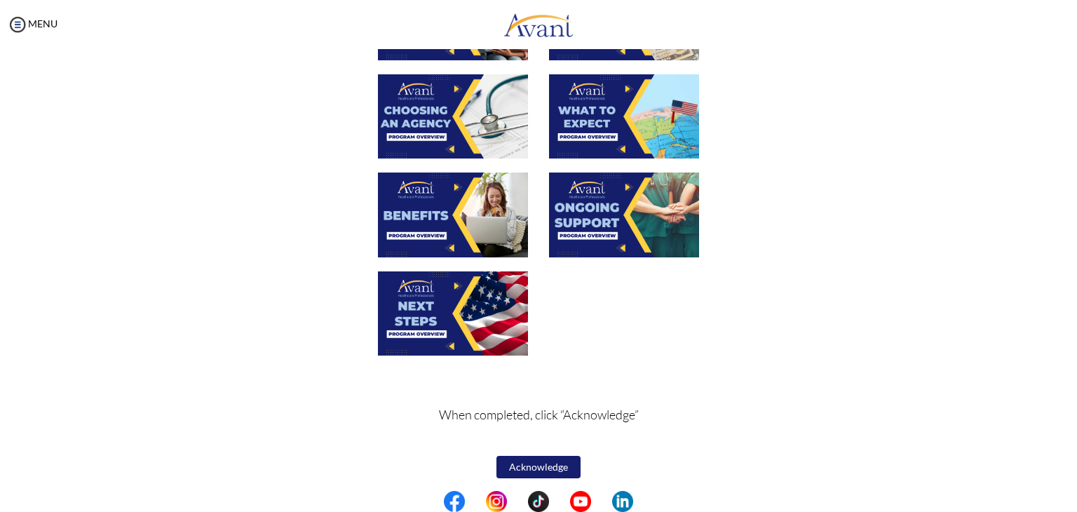
click at [446, 333] on img at bounding box center [453, 313] width 150 height 84
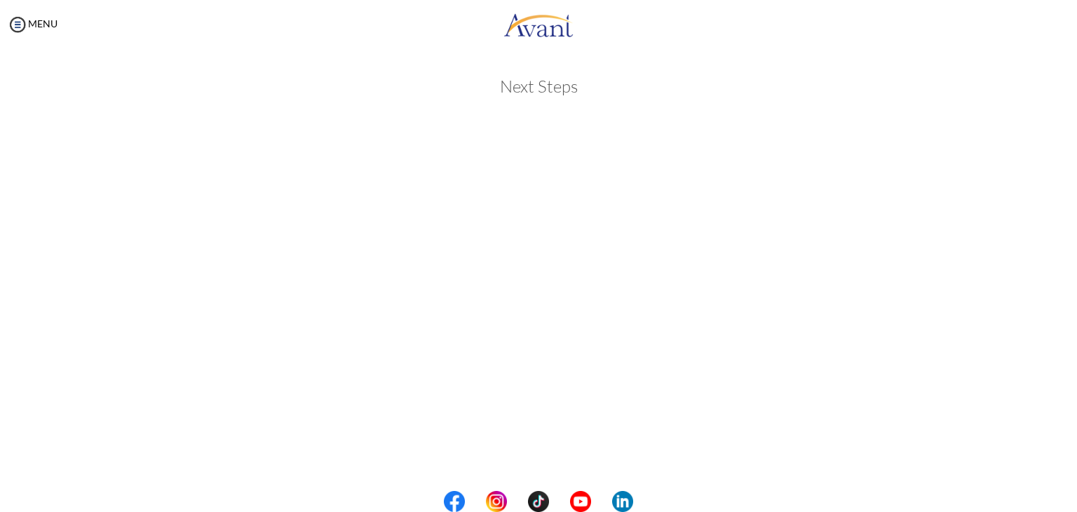
scroll to position [327, 0]
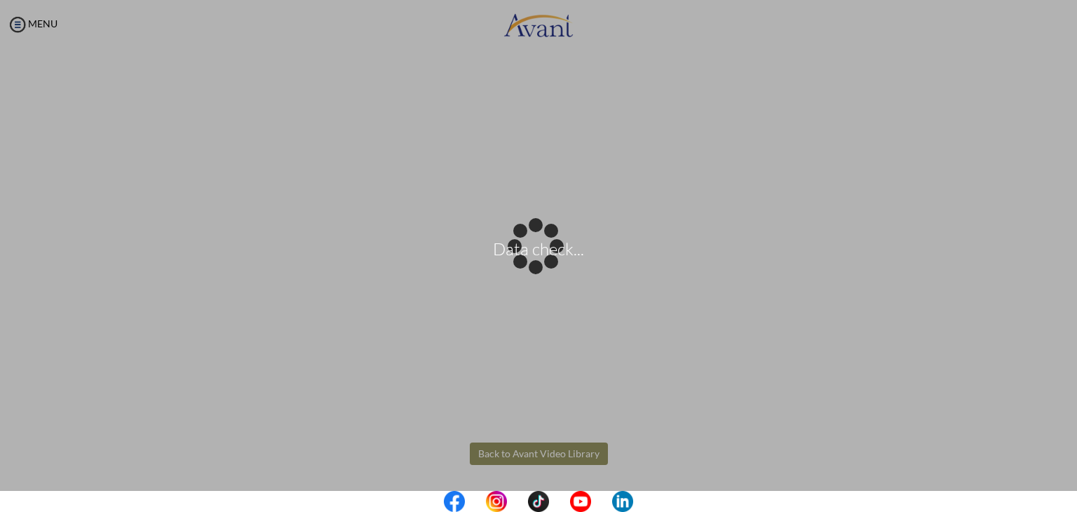
click at [491, 449] on body "Data check... Maintenance break. Please come back in 2 hours. MENU My Status Wh…" at bounding box center [538, 256] width 1077 height 512
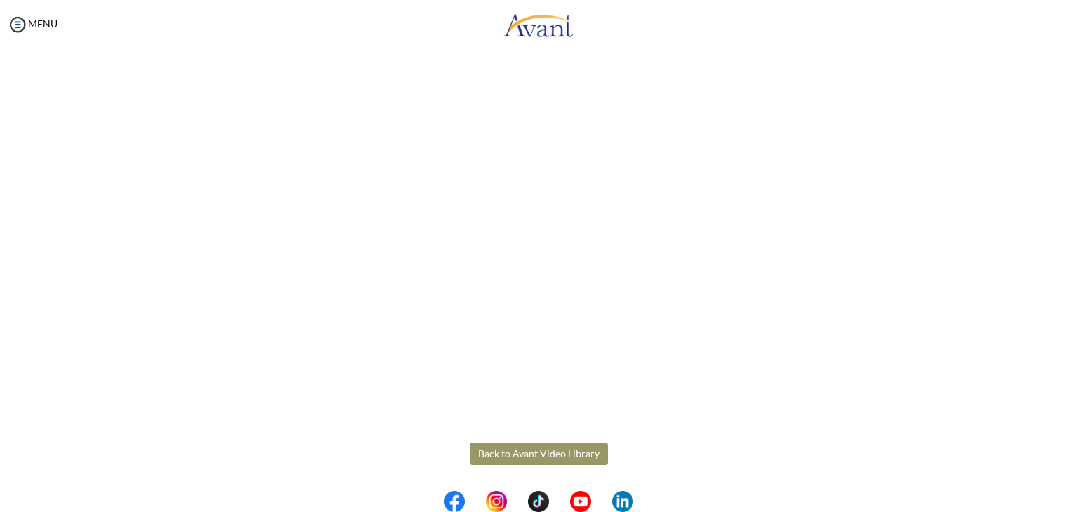
click at [519, 450] on button "Back to Avant Video Library" at bounding box center [539, 453] width 138 height 22
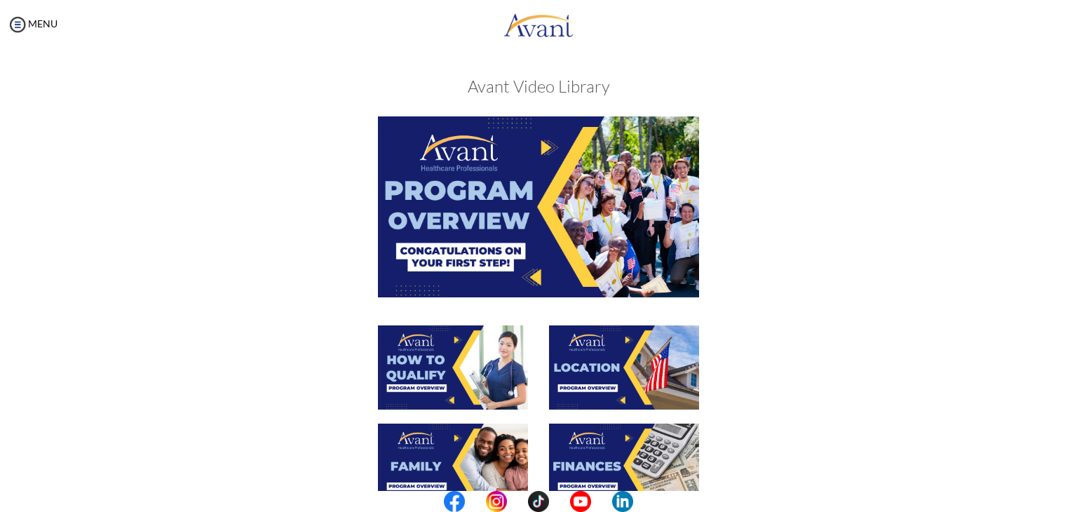
scroll to position [447, 0]
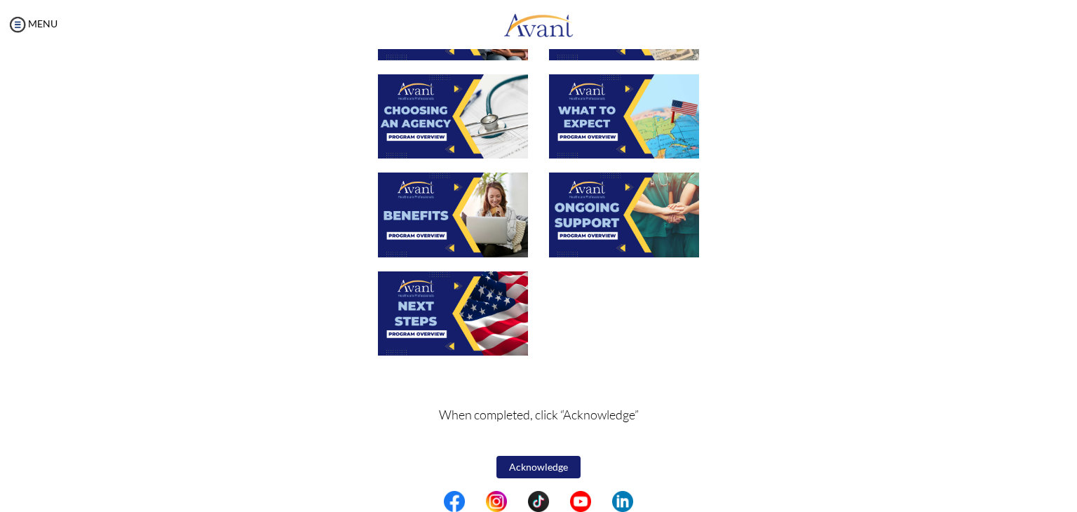
click at [541, 463] on button "Acknowledge" at bounding box center [538, 467] width 84 height 22
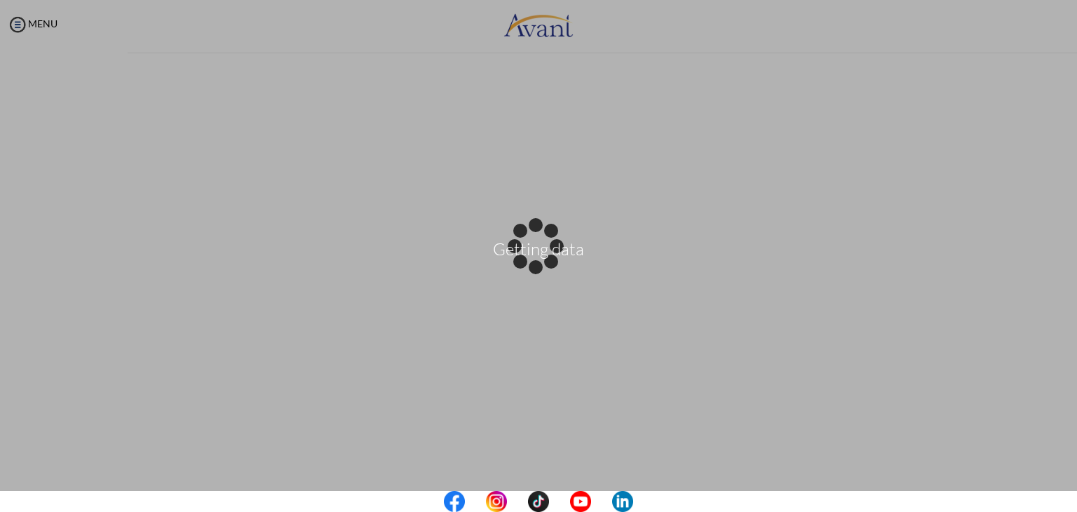
scroll to position [0, 0]
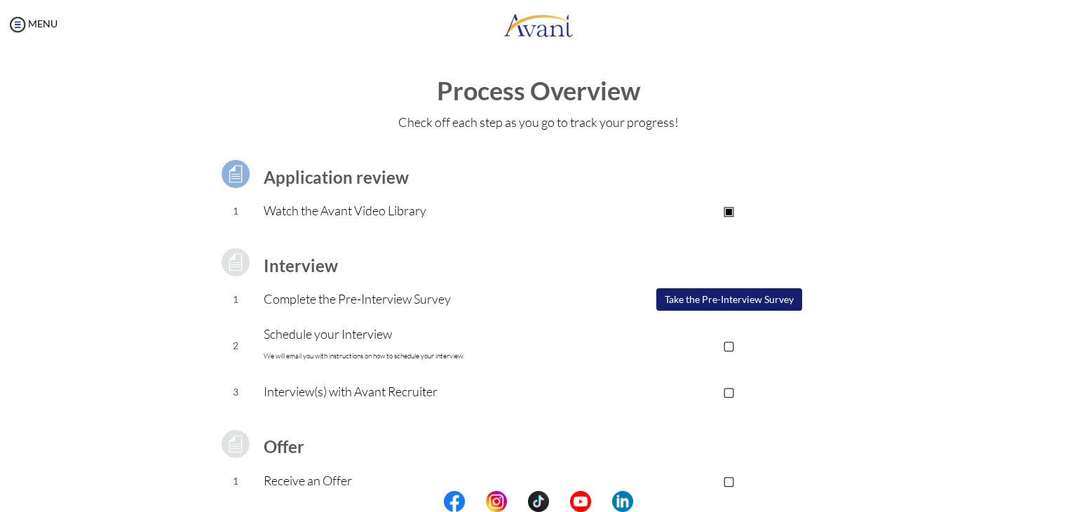
click at [726, 215] on p "▣" at bounding box center [728, 210] width 281 height 20
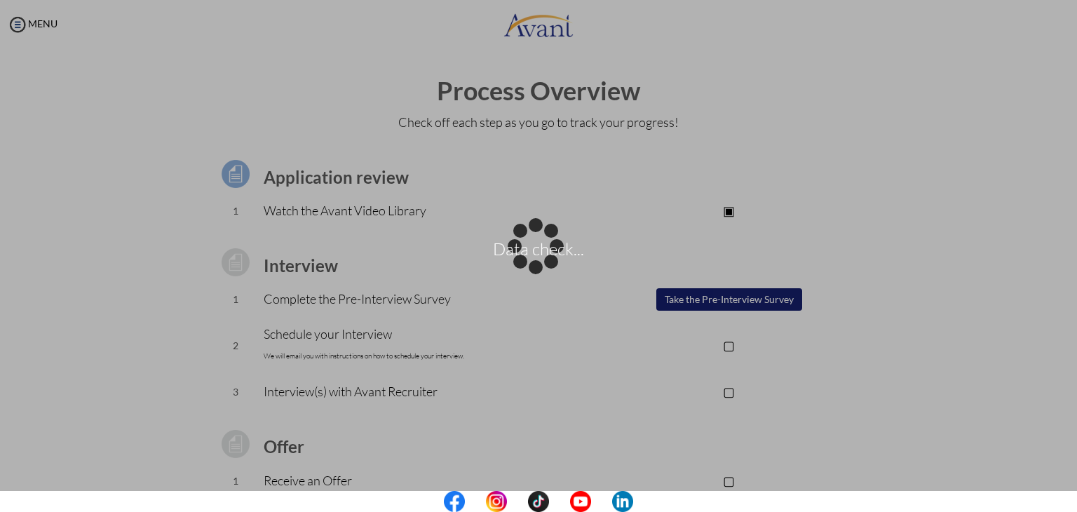
click at [548, 266] on div "Data check..." at bounding box center [538, 256] width 20 height 20
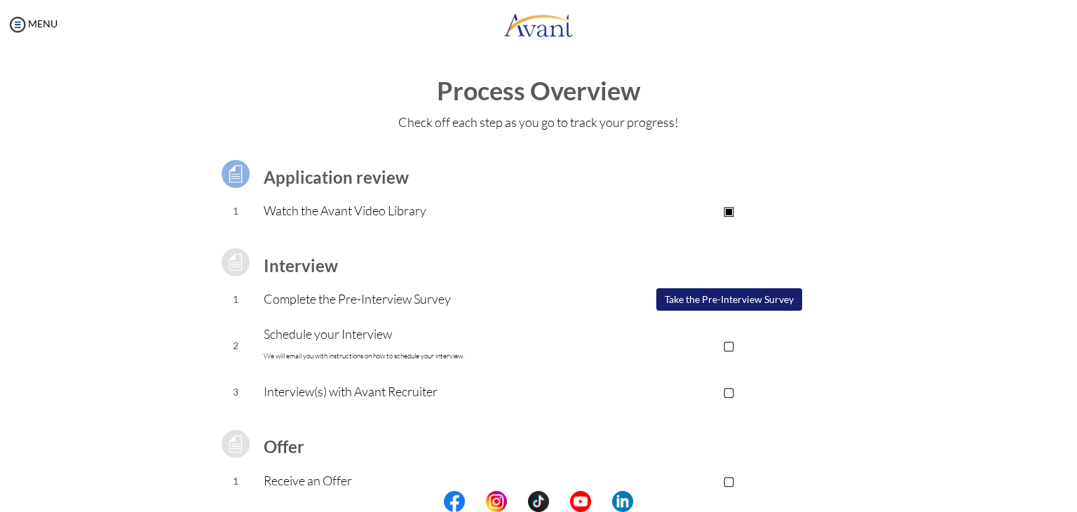
scroll to position [126, 0]
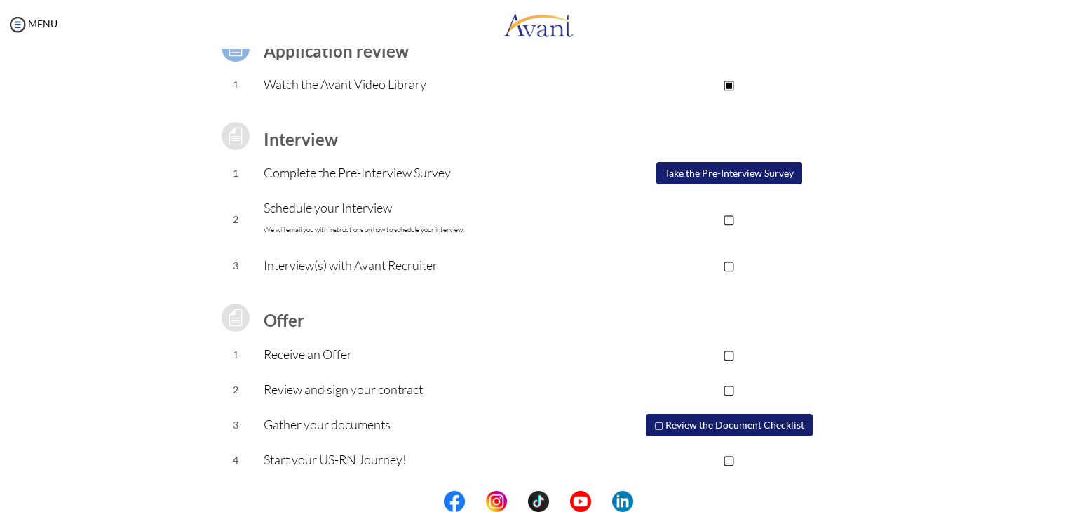
click at [707, 166] on button "Take the Pre-Interview Survey" at bounding box center [729, 173] width 146 height 22
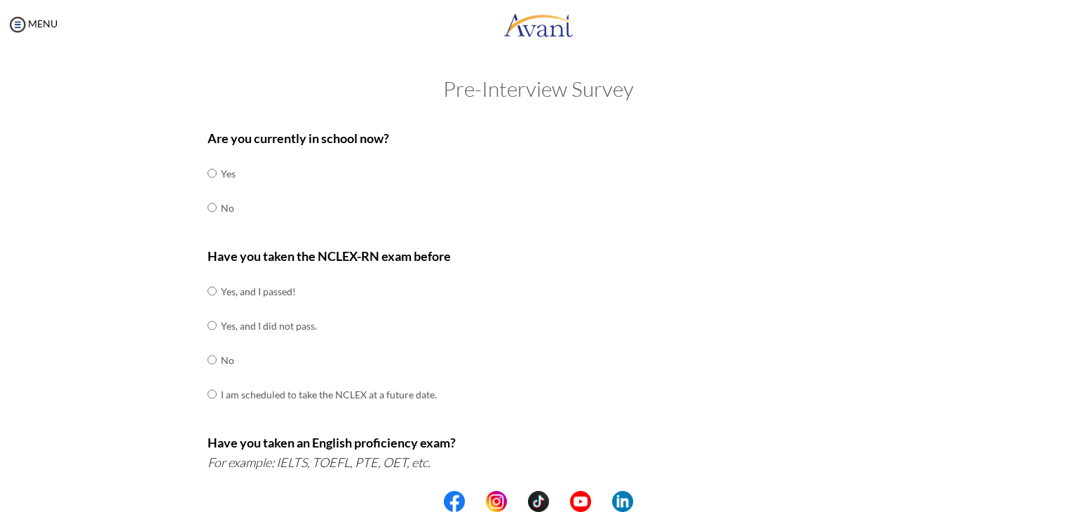
click at [200, 205] on div "Are you currently in school now? Yes No Have you taken the NCLEX-RN exam before…" at bounding box center [538, 491] width 683 height 741
click at [207, 205] on input "radio" at bounding box center [211, 207] width 9 height 28
radio input "true"
click at [207, 289] on input "radio" at bounding box center [211, 291] width 9 height 28
radio input "true"
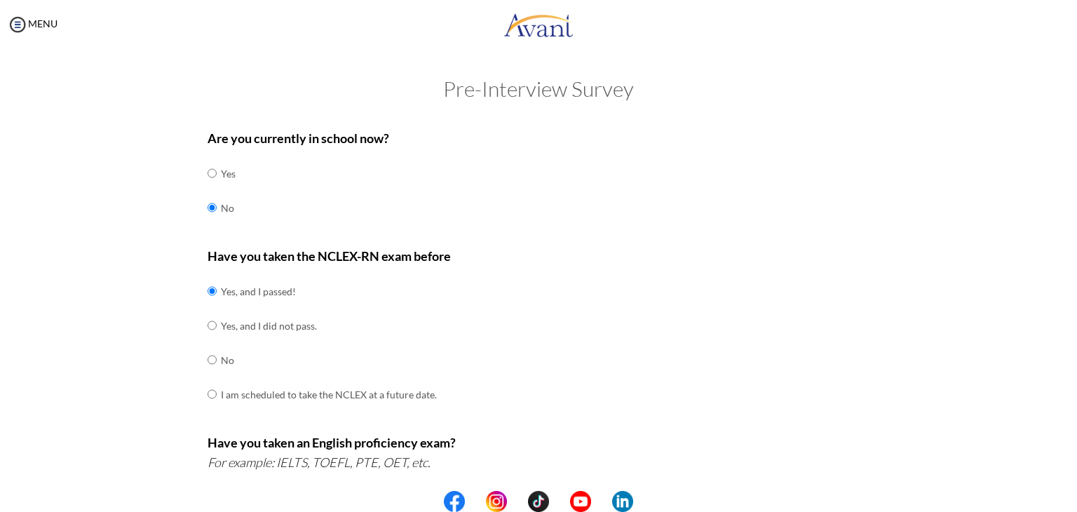
click at [207, 311] on input "radio" at bounding box center [211, 325] width 9 height 28
radio input "true"
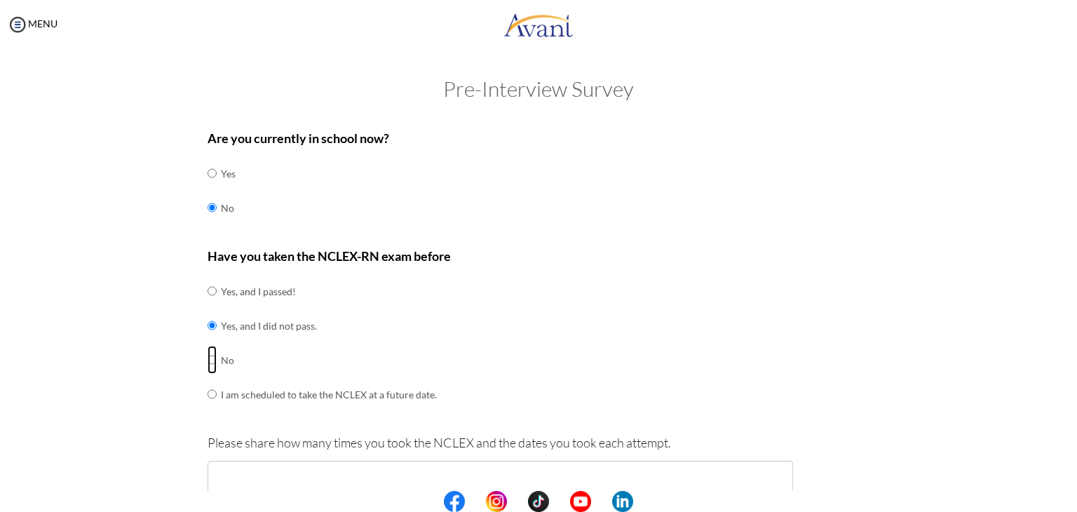
click at [207, 346] on input "radio" at bounding box center [211, 360] width 9 height 28
radio input "true"
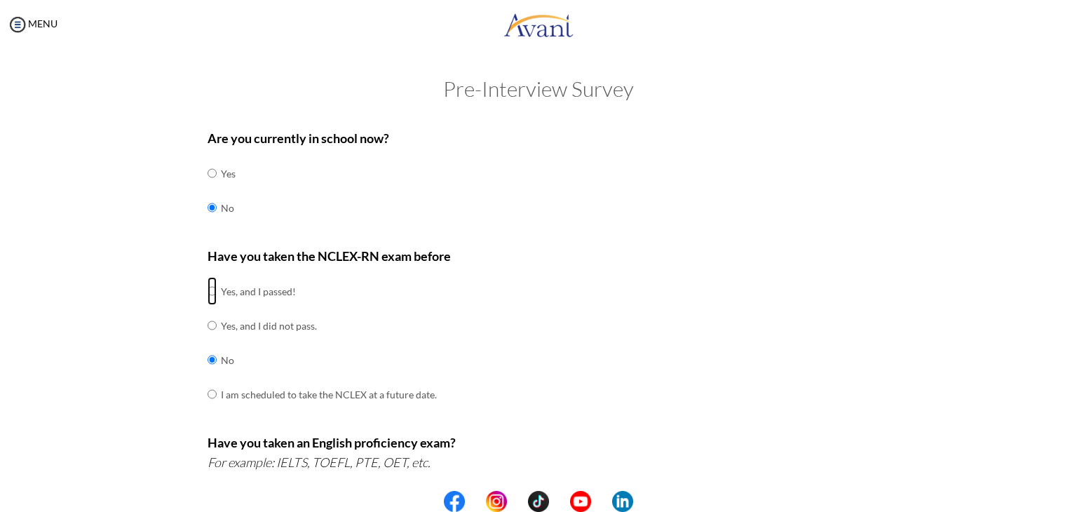
click at [207, 289] on input "radio" at bounding box center [211, 291] width 9 height 28
radio input "true"
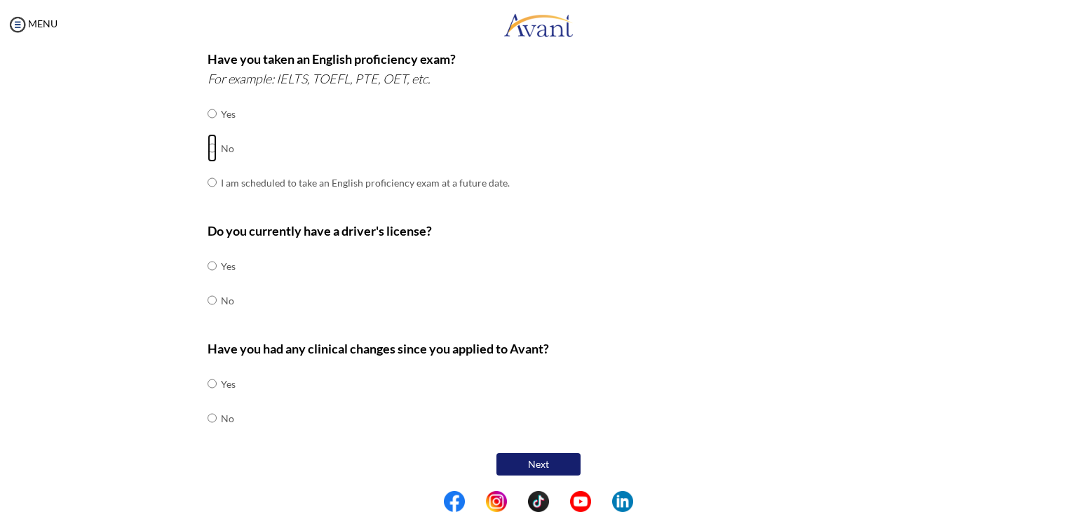
click at [207, 146] on input "radio" at bounding box center [211, 148] width 9 height 28
radio input "true"
click at [207, 262] on input "radio" at bounding box center [211, 266] width 9 height 28
radio input "true"
click at [207, 418] on input "radio" at bounding box center [211, 418] width 9 height 28
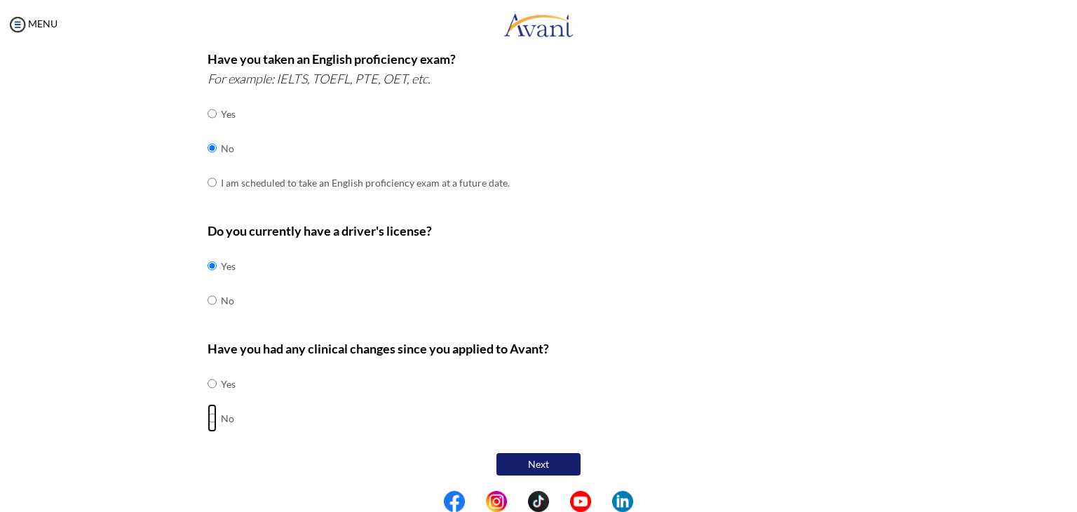
radio input "true"
click at [523, 459] on button "Next" at bounding box center [538, 464] width 84 height 22
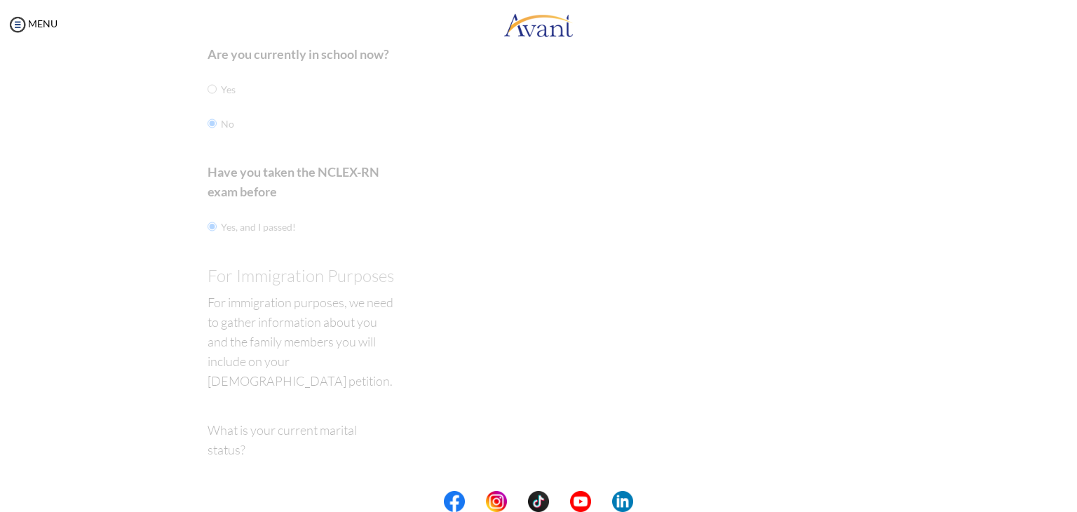
scroll to position [28, 0]
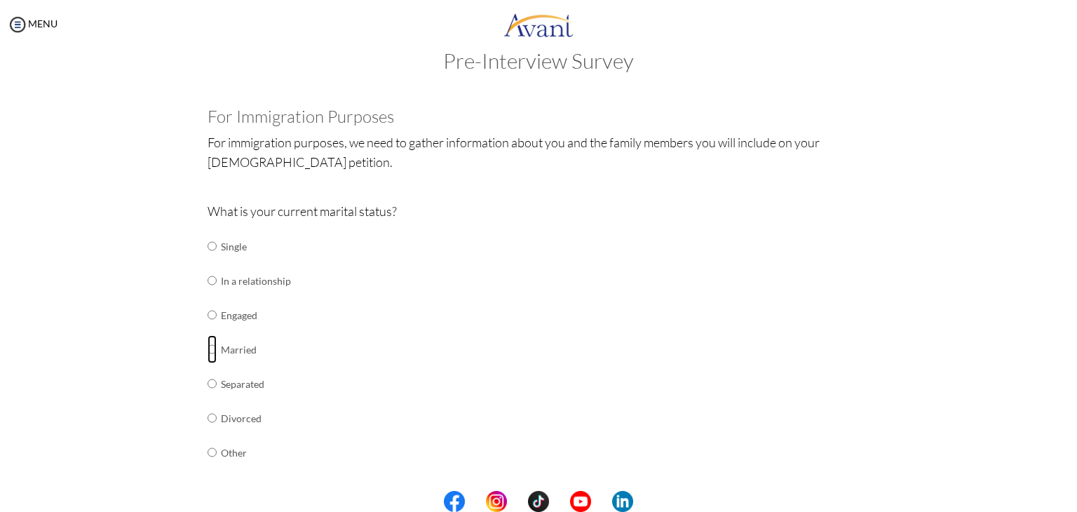
click at [207, 346] on input "radio" at bounding box center [211, 349] width 9 height 28
radio input "true"
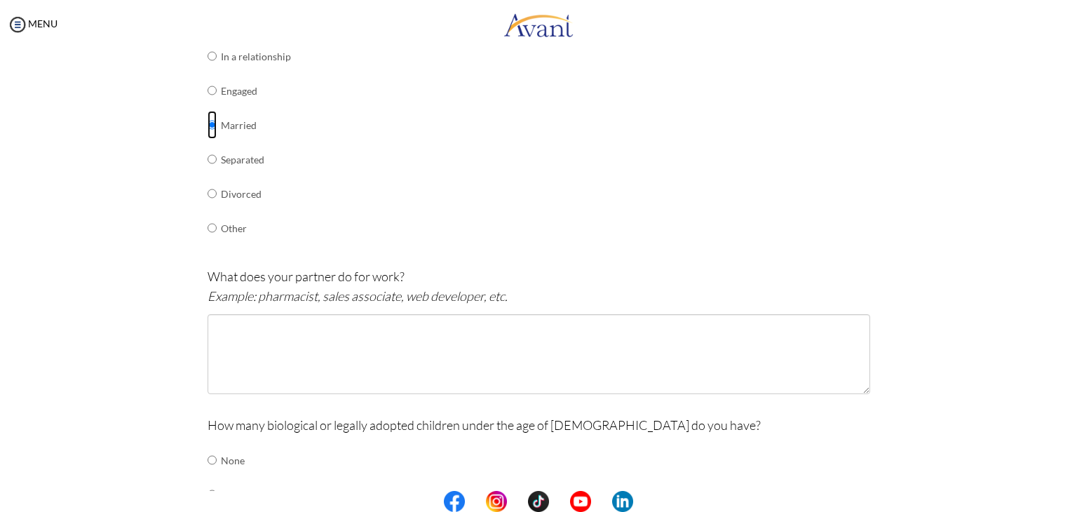
scroll to position [251, 0]
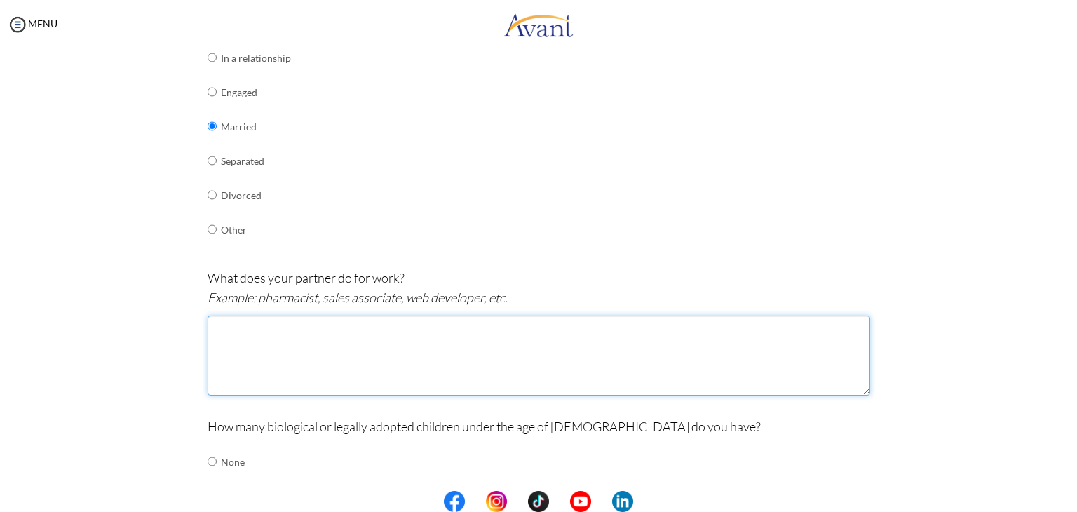
click at [250, 348] on textarea at bounding box center [538, 355] width 662 height 80
click at [327, 335] on textarea "teacher" at bounding box center [538, 355] width 662 height 80
type textarea "teacher"
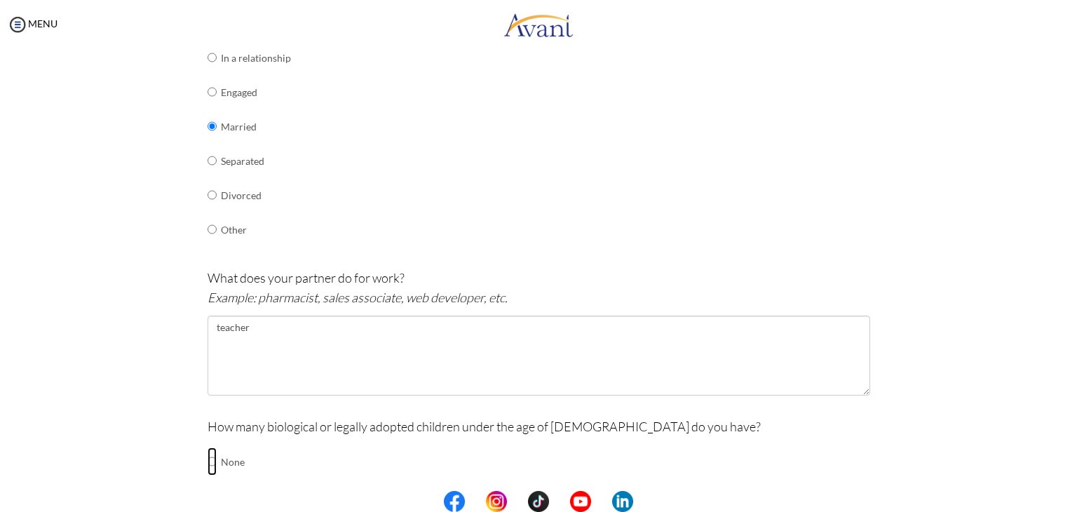
click at [207, 456] on input "radio" at bounding box center [211, 461] width 9 height 28
radio input "true"
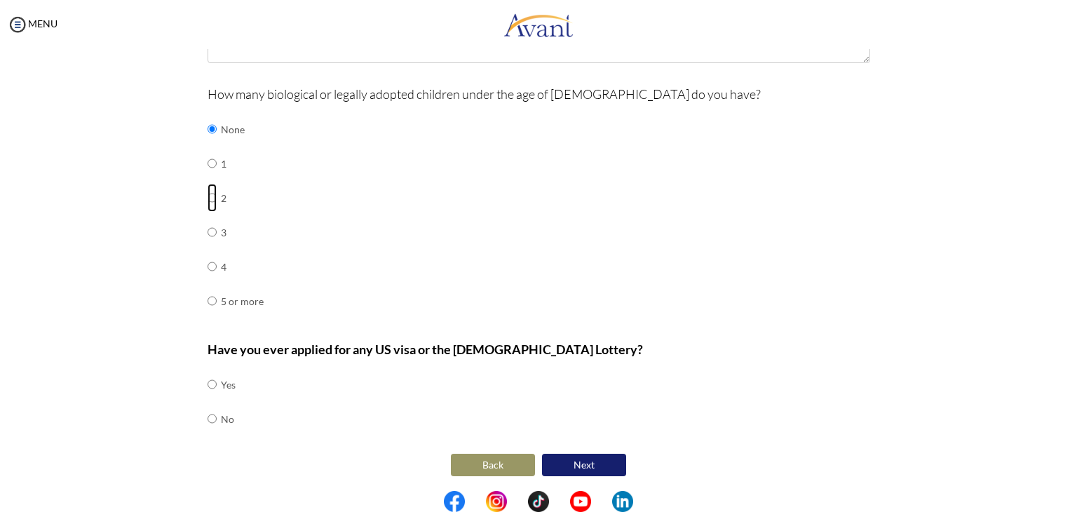
click at [207, 191] on input "radio" at bounding box center [211, 198] width 9 height 28
radio input "true"
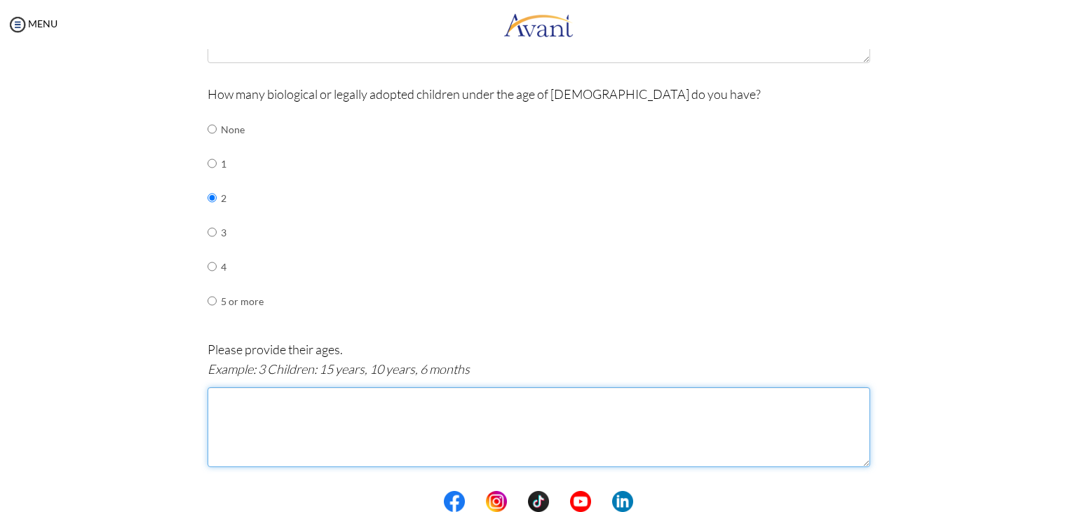
click at [241, 415] on textarea at bounding box center [538, 427] width 662 height 80
type textarea "2 children 9 years ,2years"
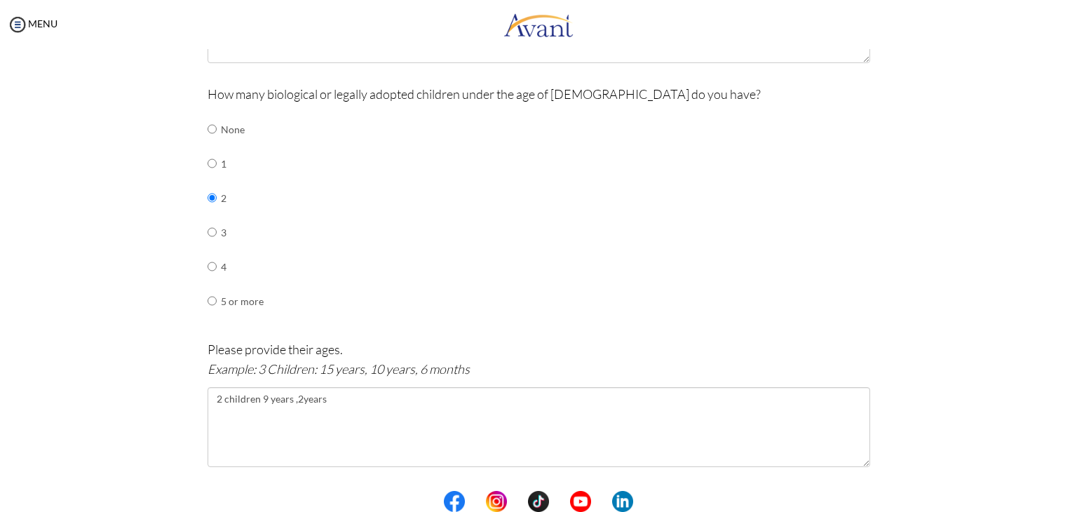
click at [1070, 493] on center at bounding box center [538, 501] width 1077 height 21
click at [1071, 494] on center at bounding box center [538, 501] width 1077 height 21
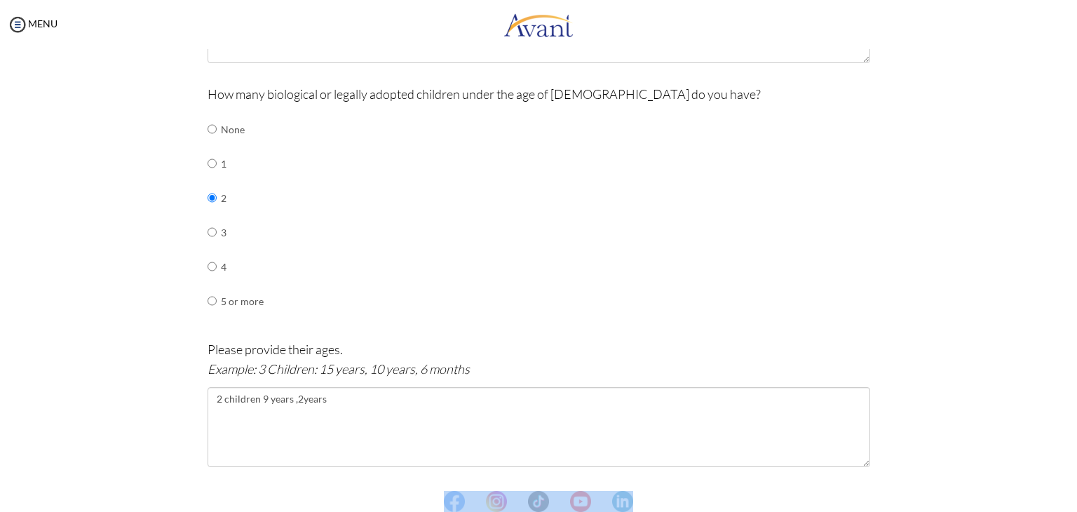
click at [1071, 494] on center at bounding box center [538, 501] width 1077 height 21
click at [1070, 500] on center at bounding box center [538, 501] width 1077 height 21
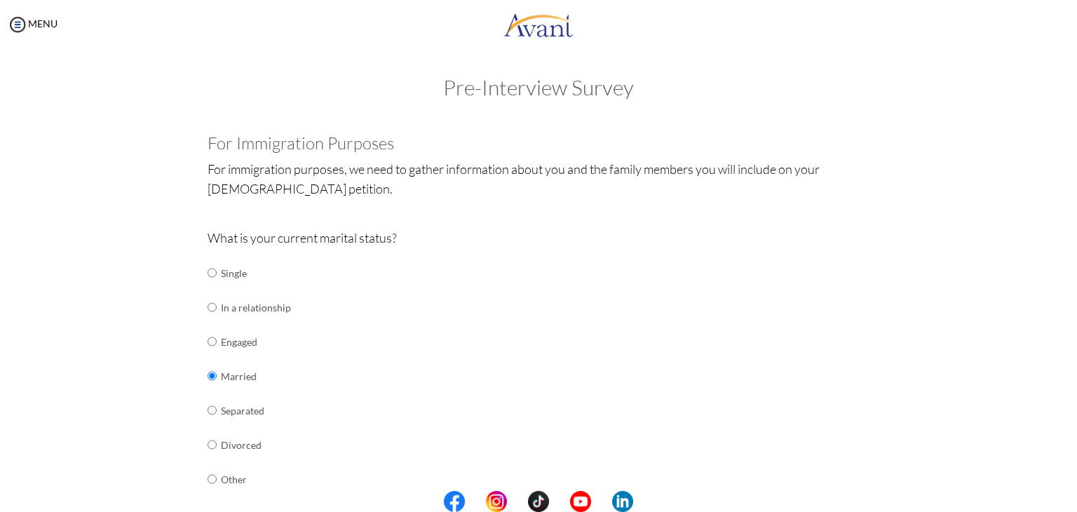
scroll to position [0, 0]
click at [1072, 505] on center at bounding box center [538, 501] width 1077 height 21
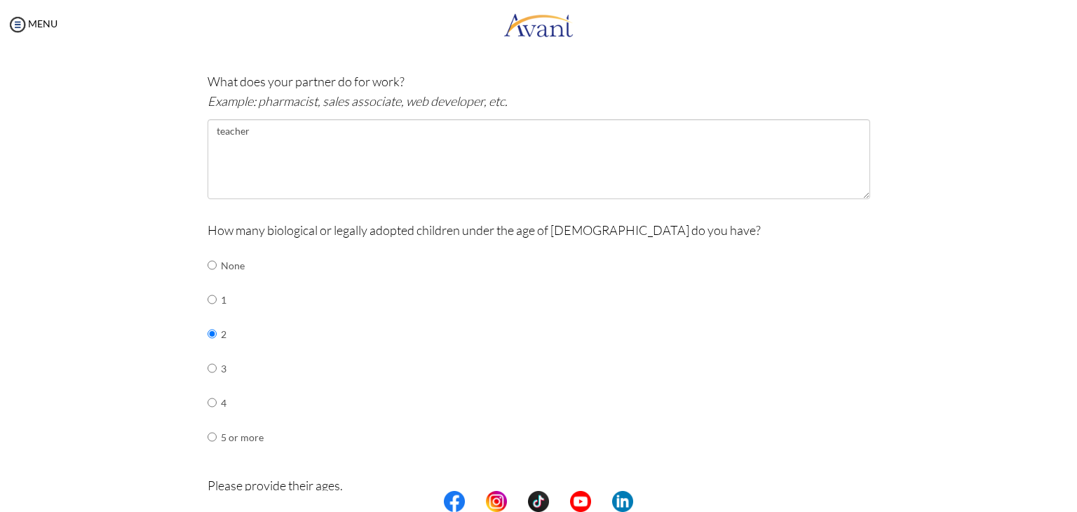
scroll to position [732, 0]
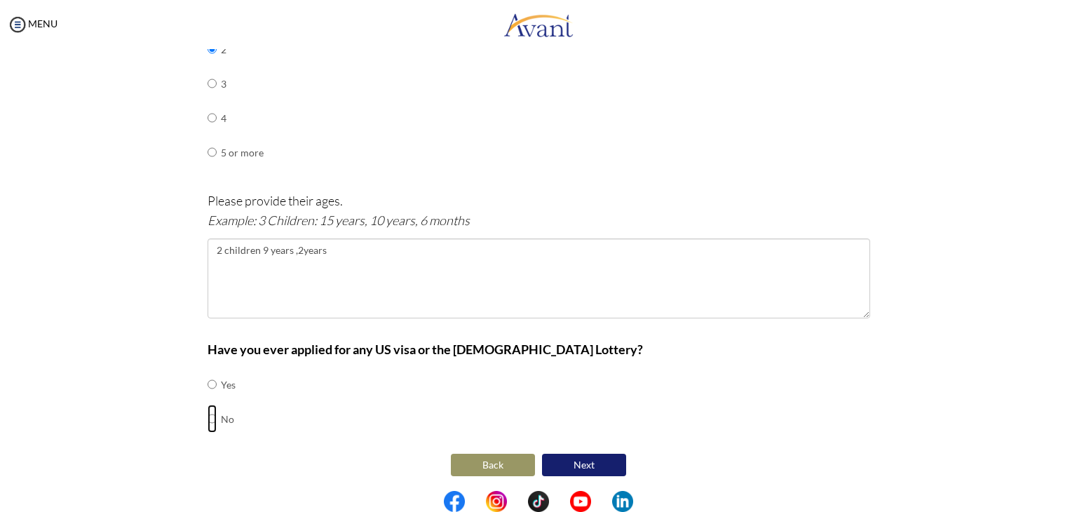
click at [207, 416] on input "radio" at bounding box center [211, 418] width 9 height 28
radio input "true"
click at [578, 460] on button "Next" at bounding box center [584, 464] width 84 height 22
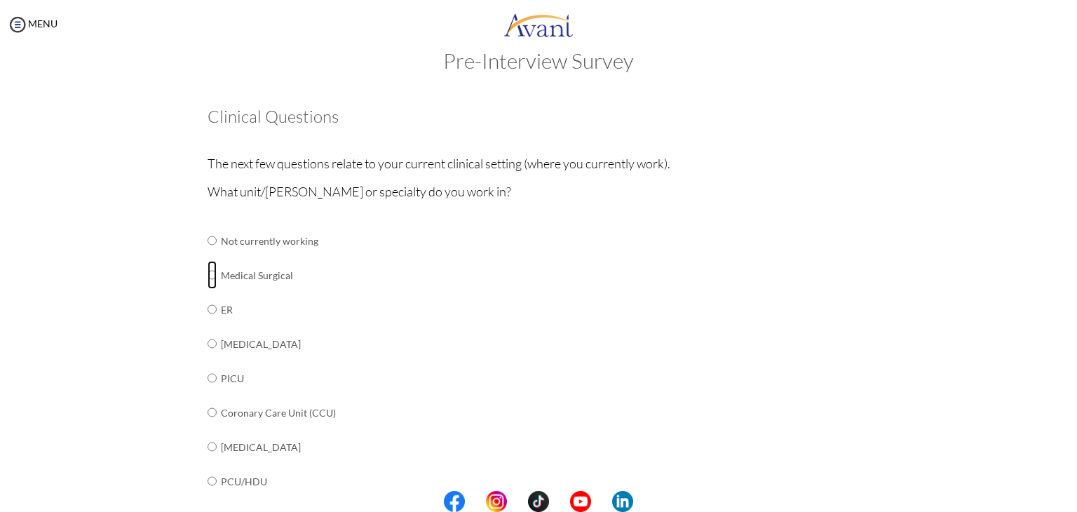
click at [207, 279] on input "radio" at bounding box center [211, 275] width 9 height 28
radio input "true"
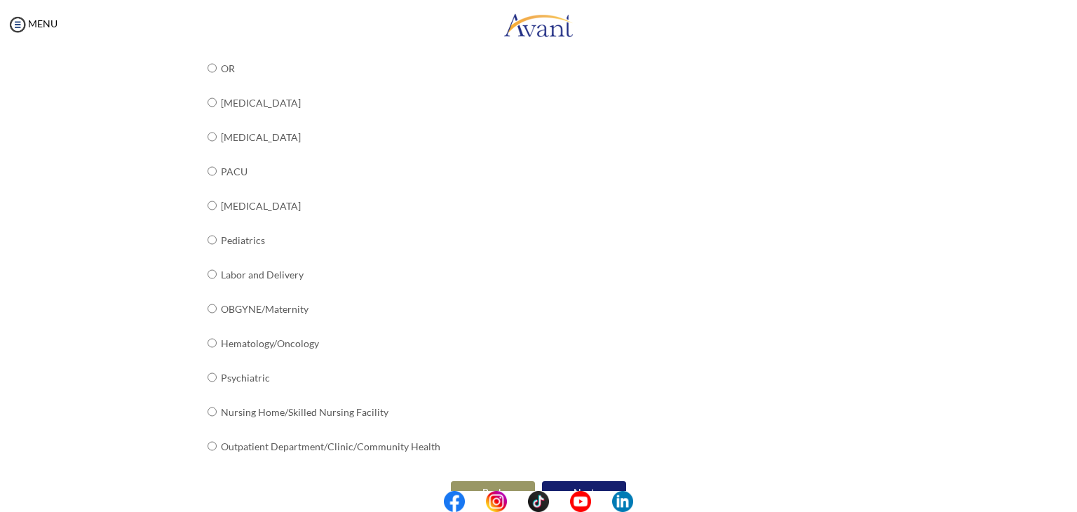
click at [587, 481] on button "Next" at bounding box center [584, 492] width 84 height 22
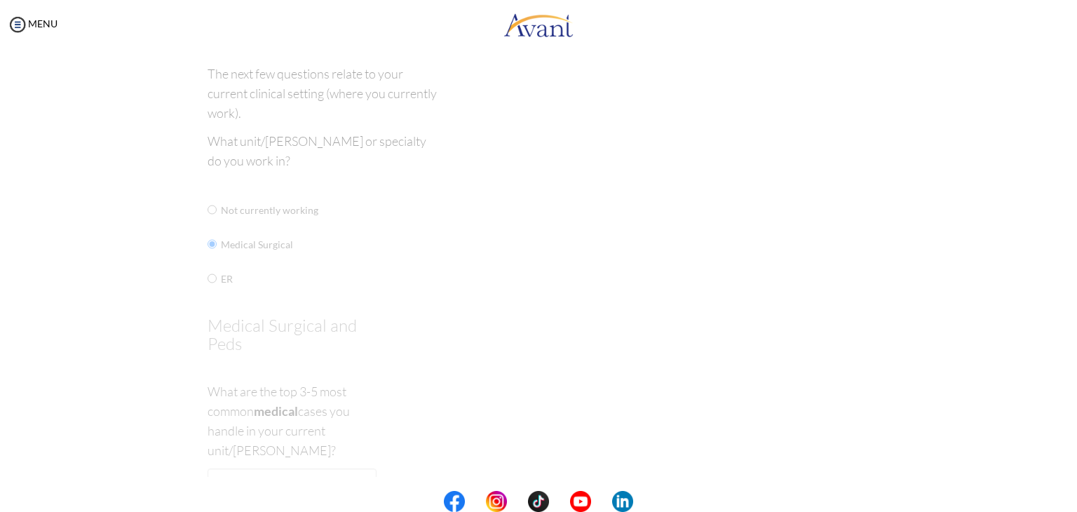
scroll to position [0, 0]
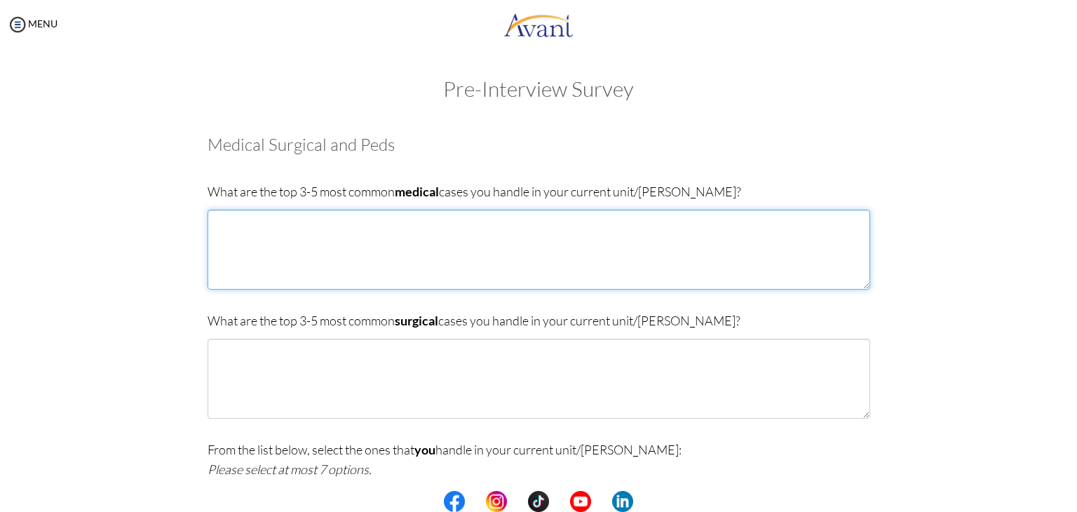
click at [250, 232] on textarea at bounding box center [538, 250] width 662 height 80
type textarea "b"
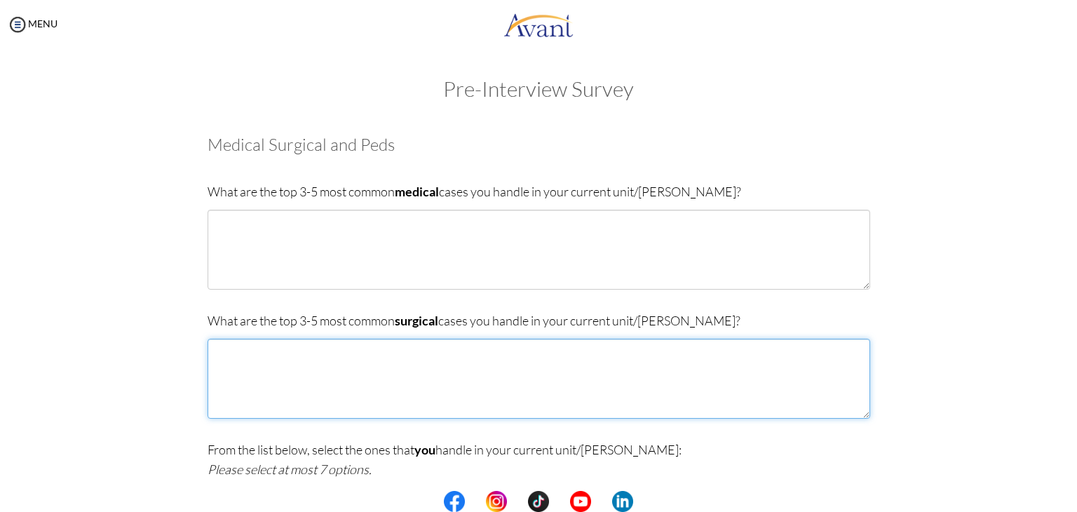
click at [257, 372] on textarea at bounding box center [538, 379] width 662 height 80
type textarea "prostatectomy orif"
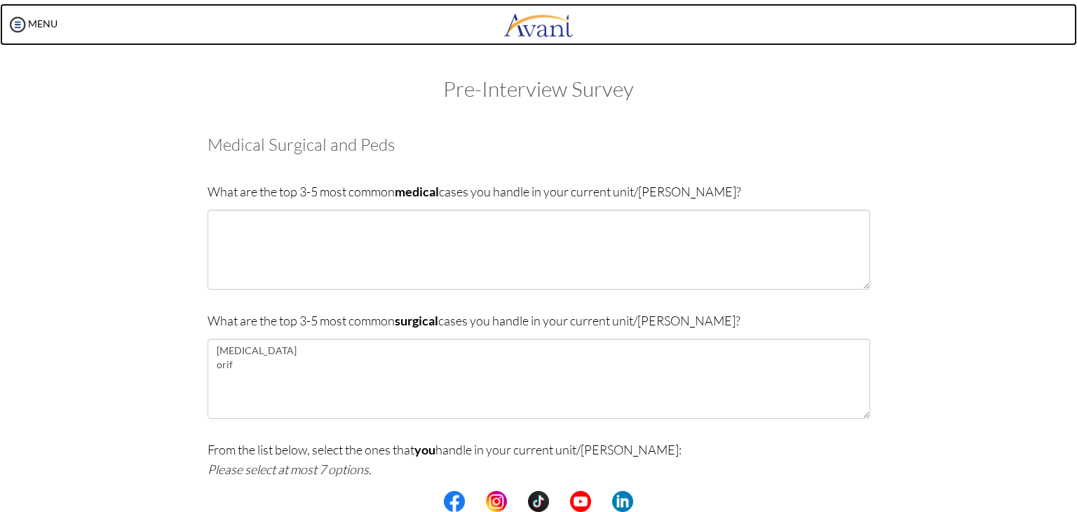
drag, startPoint x: 1060, startPoint y: 1, endPoint x: 710, endPoint y: 38, distance: 351.7
click at [710, 38] on link at bounding box center [538, 25] width 1077 height 42
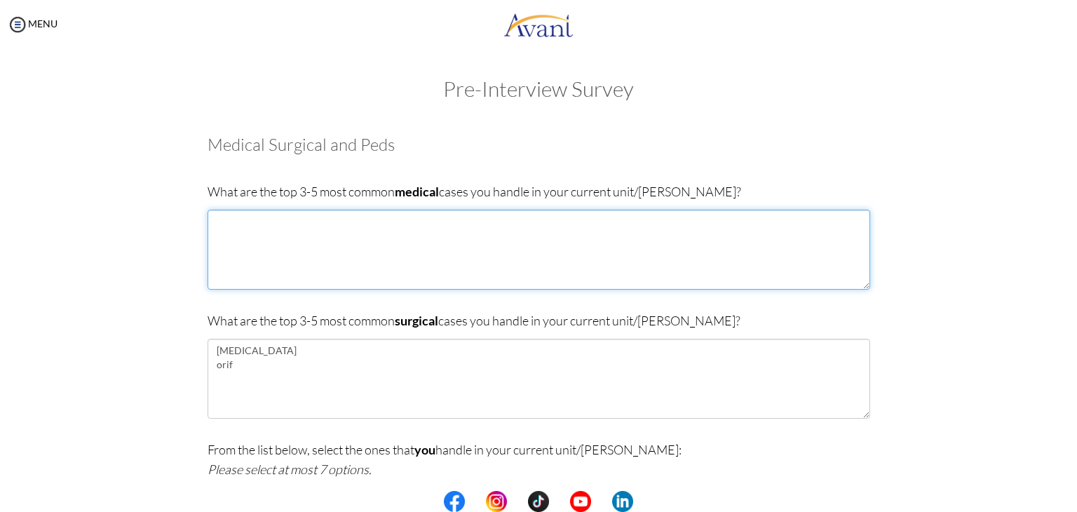
click at [233, 230] on textarea at bounding box center [538, 250] width 662 height 80
type textarea "b"
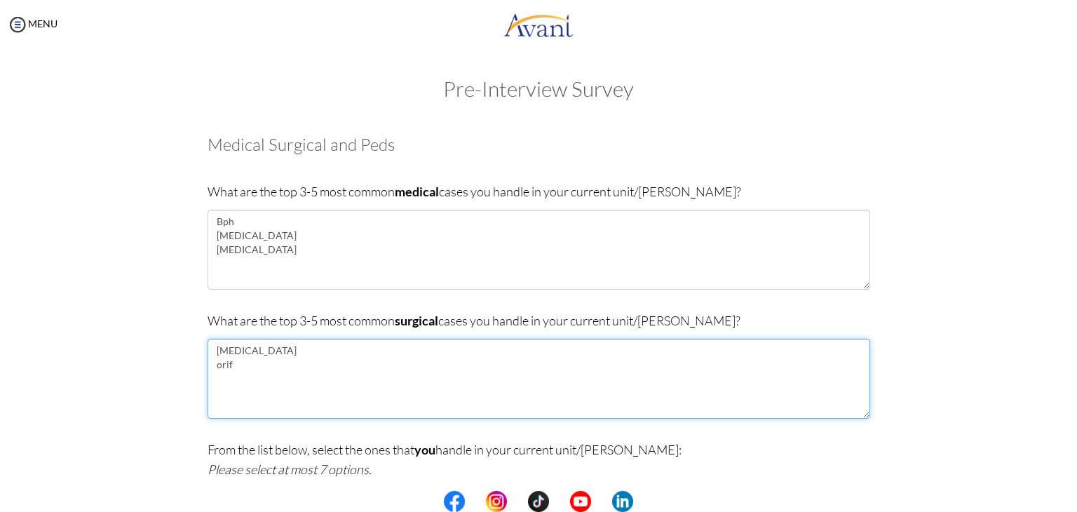
click at [228, 370] on textarea "prostatectomy orif" at bounding box center [538, 379] width 662 height 80
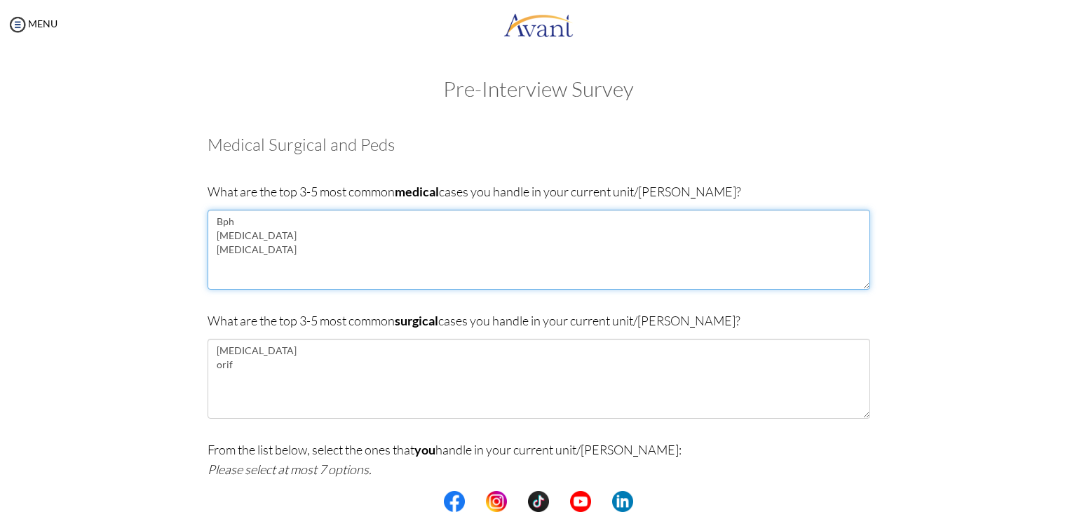
click at [257, 250] on textarea "Bph Appendicitis Bronchitis" at bounding box center [538, 250] width 662 height 80
type textarea "Bph [MEDICAL_DATA] [MEDICAL_DATA] Pnuemonia [MEDICAL_DATA]"
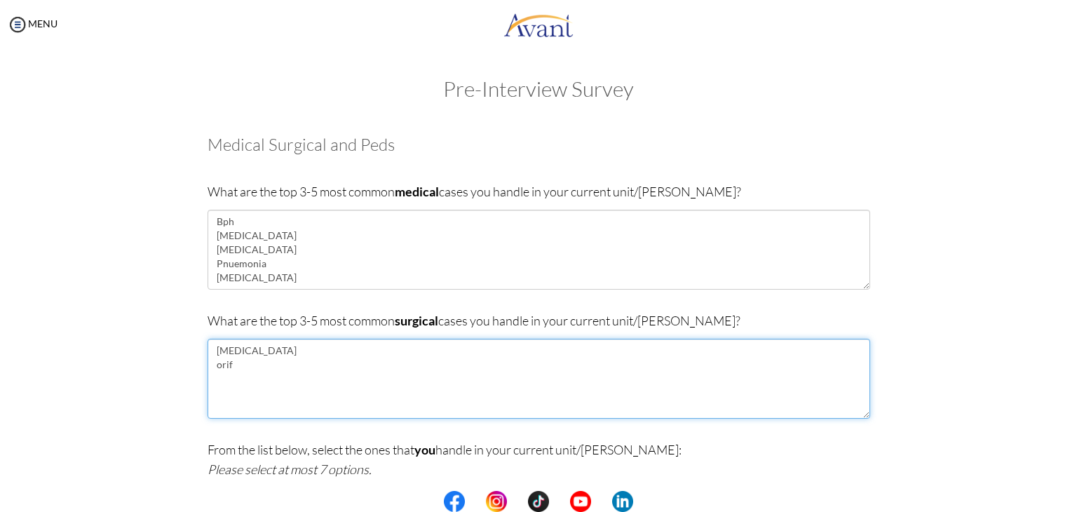
click at [228, 370] on textarea "prostatectomy orif" at bounding box center [538, 379] width 662 height 80
click at [216, 382] on textarea "prostatectomy orif appendicectomy Below and above the knee amputation Hip athro…" at bounding box center [538, 379] width 662 height 80
click at [215, 365] on textarea "prostatectomy orif Appendicectomy Below and above the knee amputation Hip athro…" at bounding box center [538, 379] width 662 height 80
click at [213, 357] on textarea "prostatectomy Orif Appendicectomy Below and above the knee amputation Hip athro…" at bounding box center [538, 379] width 662 height 80
type textarea "[MEDICAL_DATA] Orif [MEDICAL_DATA] Below and [MEDICAL_DATA] Hip athroplasty"
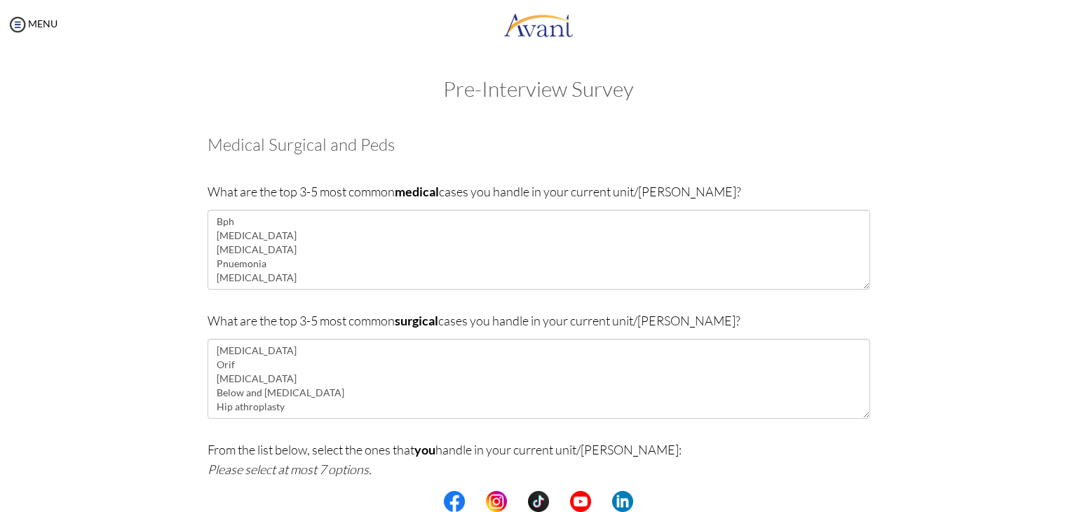
click at [655, 465] on p "From the list below, select the ones that you handle in your current unit/ward:…" at bounding box center [538, 458] width 662 height 39
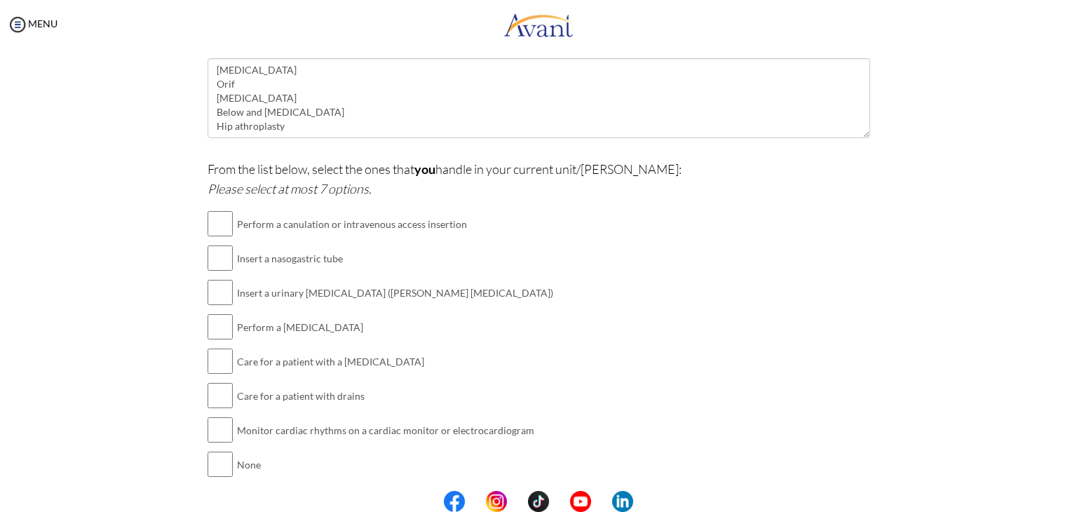
scroll to position [308, 0]
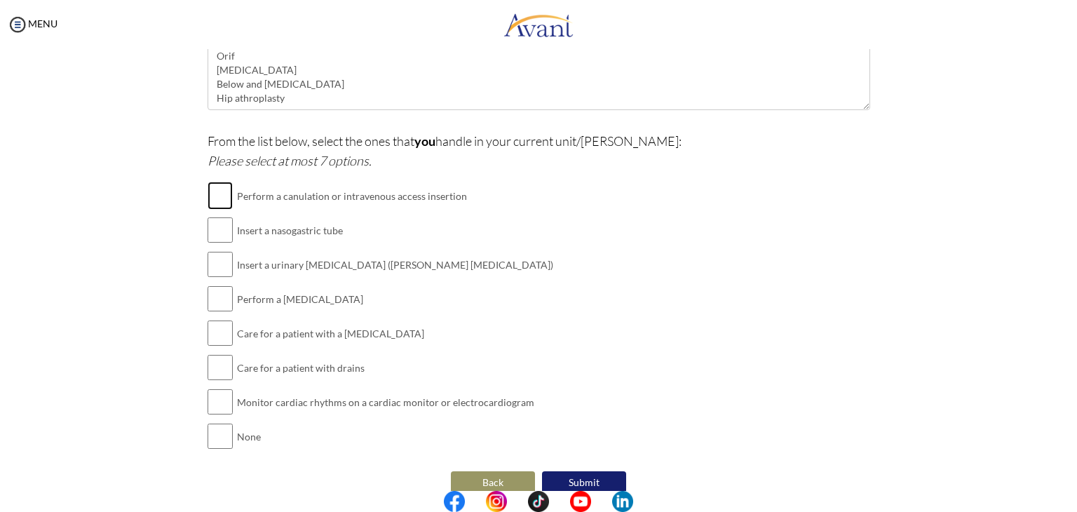
click at [217, 189] on input "checkbox" at bounding box center [219, 196] width 25 height 28
checkbox input "true"
click at [218, 228] on input "checkbox" at bounding box center [219, 230] width 25 height 28
checkbox input "true"
click at [207, 262] on input "checkbox" at bounding box center [219, 264] width 25 height 28
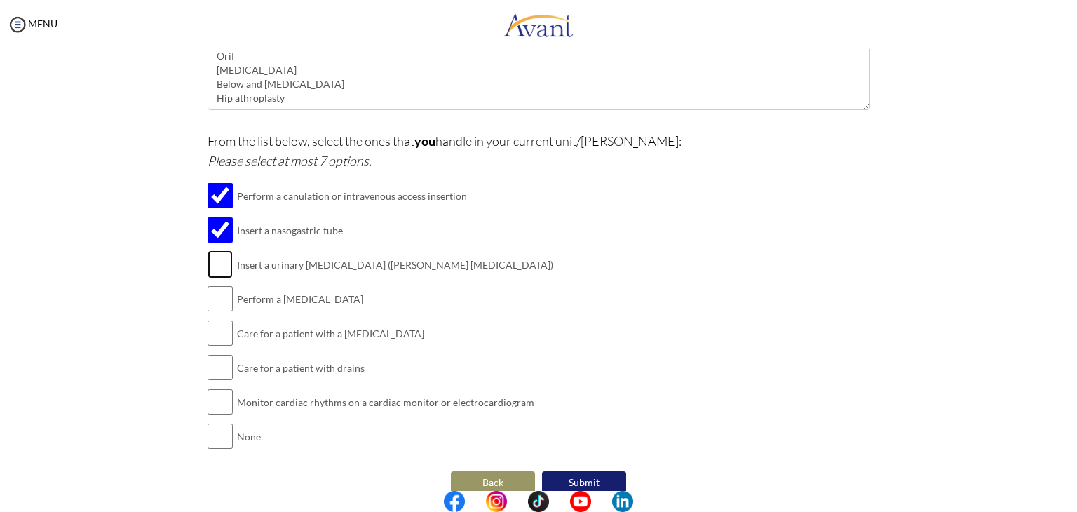
checkbox input "true"
click at [208, 305] on input "checkbox" at bounding box center [219, 299] width 25 height 28
checkbox input "true"
click at [212, 333] on input "checkbox" at bounding box center [219, 333] width 25 height 28
checkbox input "true"
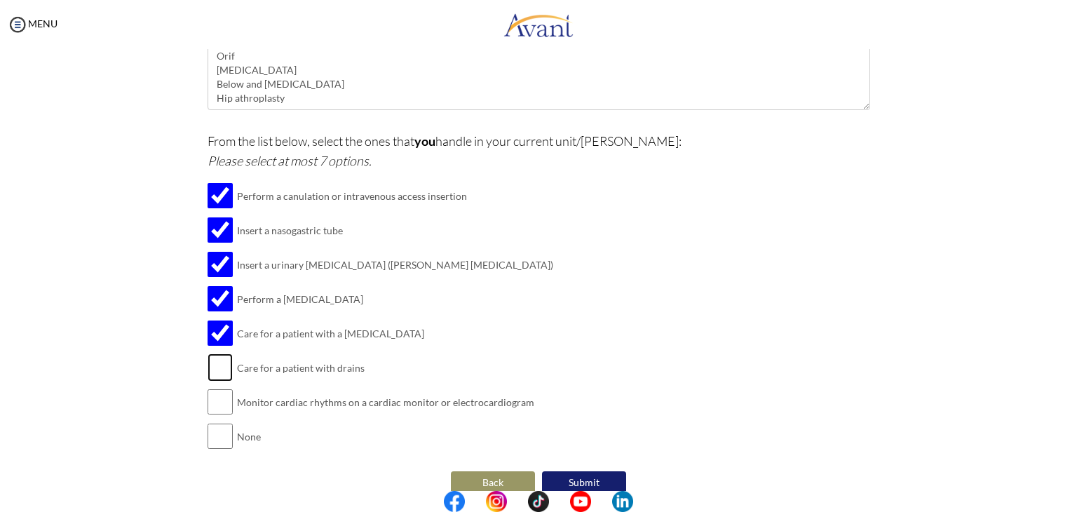
click at [217, 374] on input "checkbox" at bounding box center [219, 367] width 25 height 28
checkbox input "true"
click at [221, 400] on input "checkbox" at bounding box center [219, 402] width 25 height 28
checkbox input "true"
click at [580, 479] on button "Submit" at bounding box center [584, 482] width 84 height 22
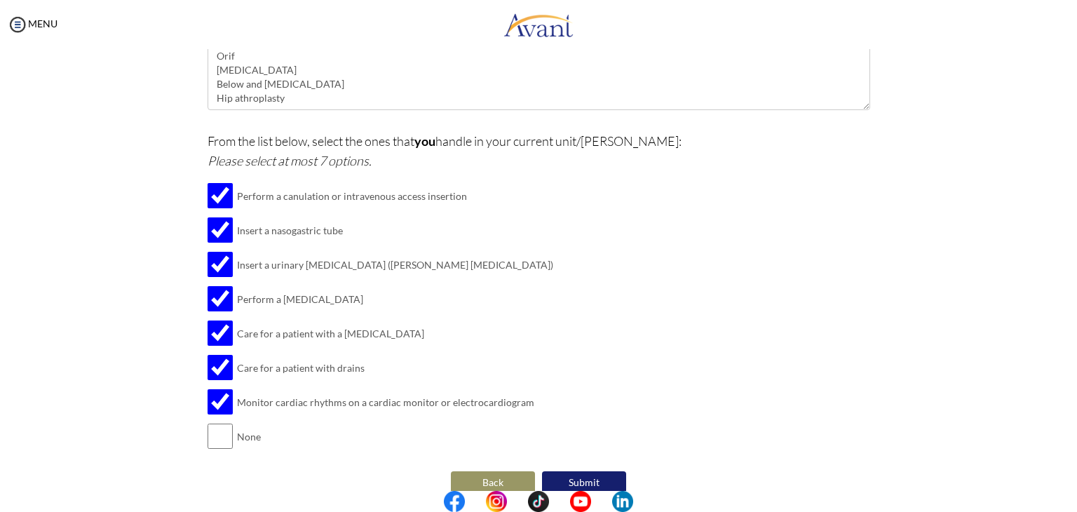
scroll to position [0, 0]
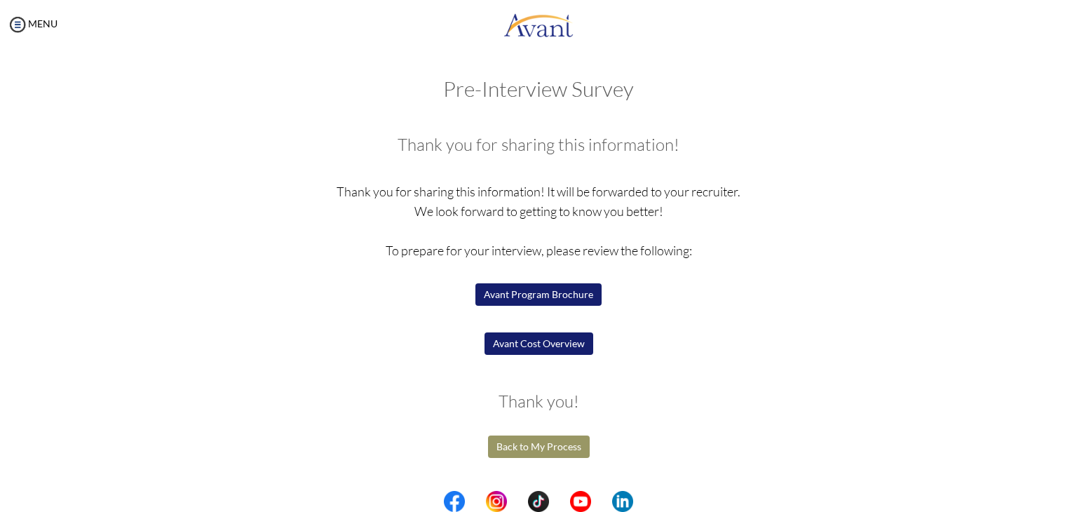
click at [542, 282] on p "Thank you for sharing this information! It will be forwarded to your recruiter.…" at bounding box center [538, 280] width 662 height 196
click at [543, 287] on button "Avant Program Brochure" at bounding box center [538, 294] width 126 height 22
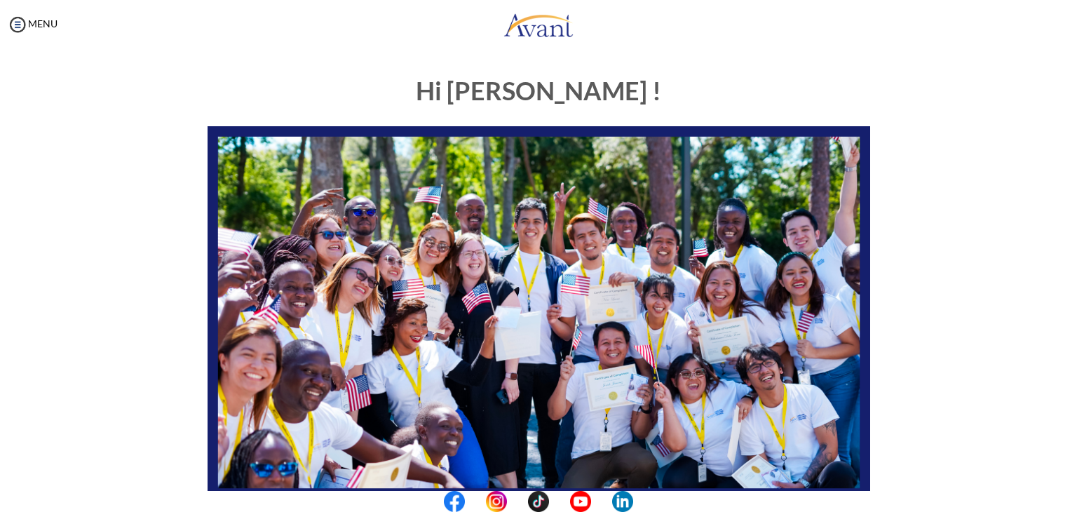
click at [668, 263] on img at bounding box center [538, 312] width 662 height 373
click at [603, 329] on img at bounding box center [538, 312] width 662 height 373
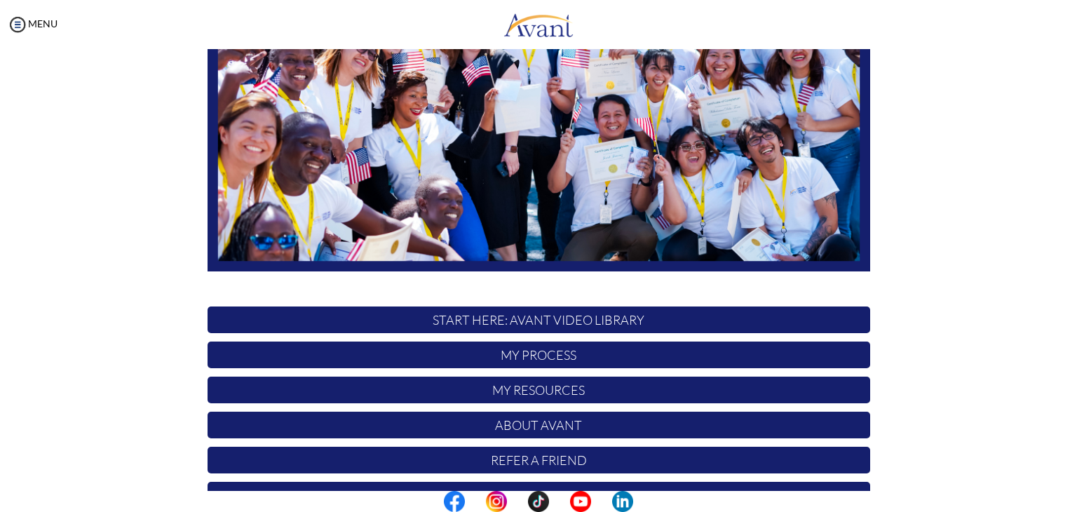
scroll to position [266, 0]
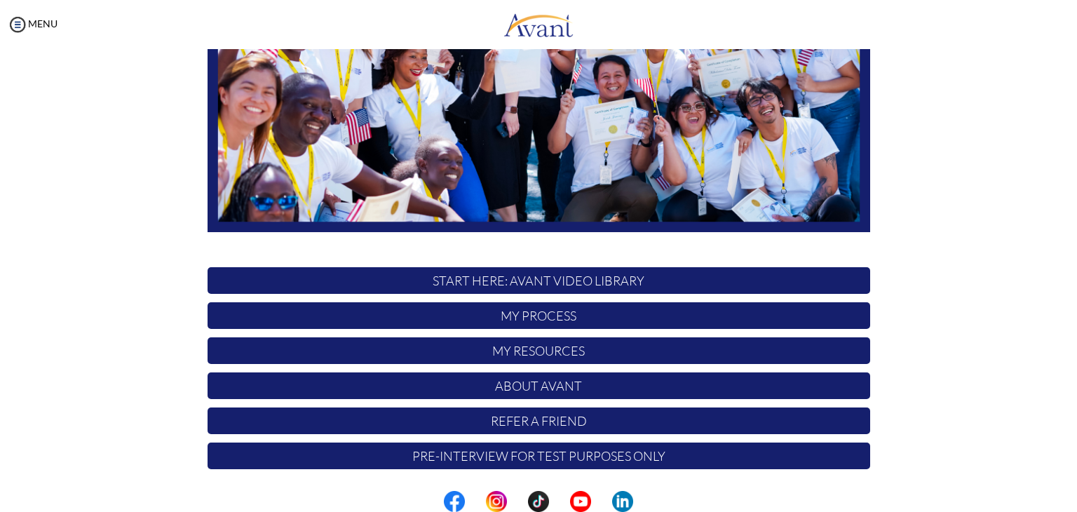
click at [532, 312] on p "My Process" at bounding box center [538, 315] width 662 height 27
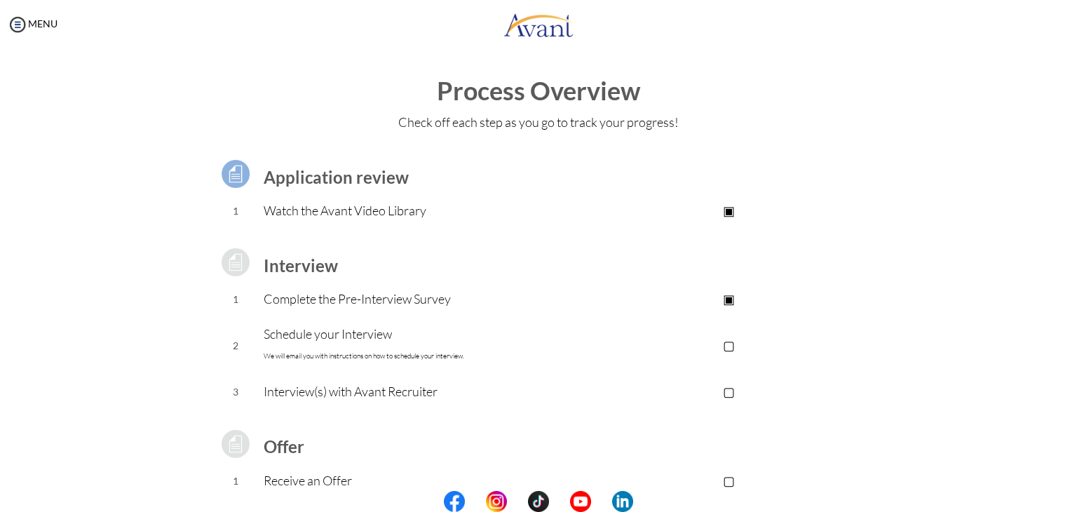
click at [723, 346] on p "▢" at bounding box center [728, 345] width 281 height 20
click at [723, 392] on p "▢" at bounding box center [728, 391] width 281 height 20
click at [726, 383] on p "▣" at bounding box center [728, 391] width 281 height 20
click at [725, 342] on p "▣" at bounding box center [728, 345] width 281 height 20
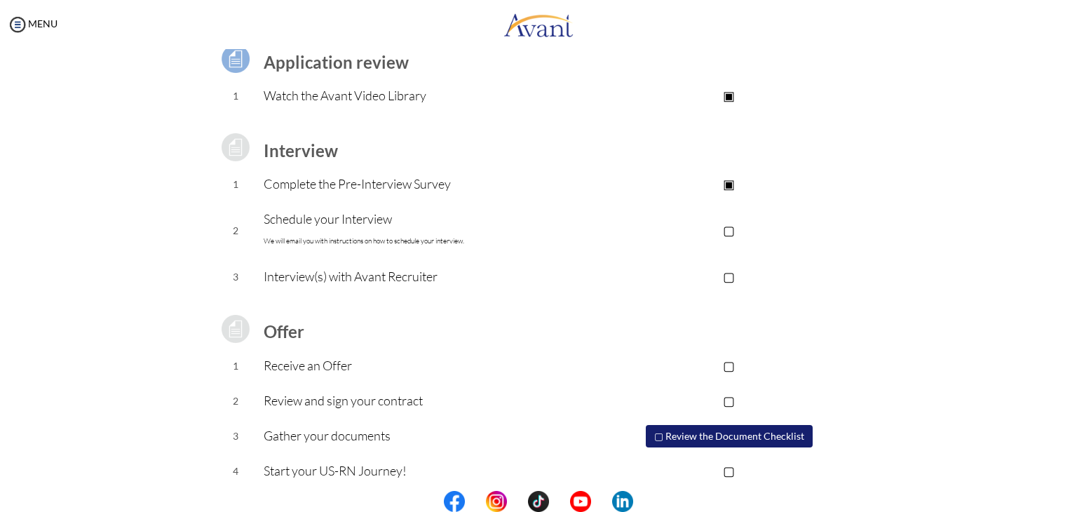
scroll to position [126, 0]
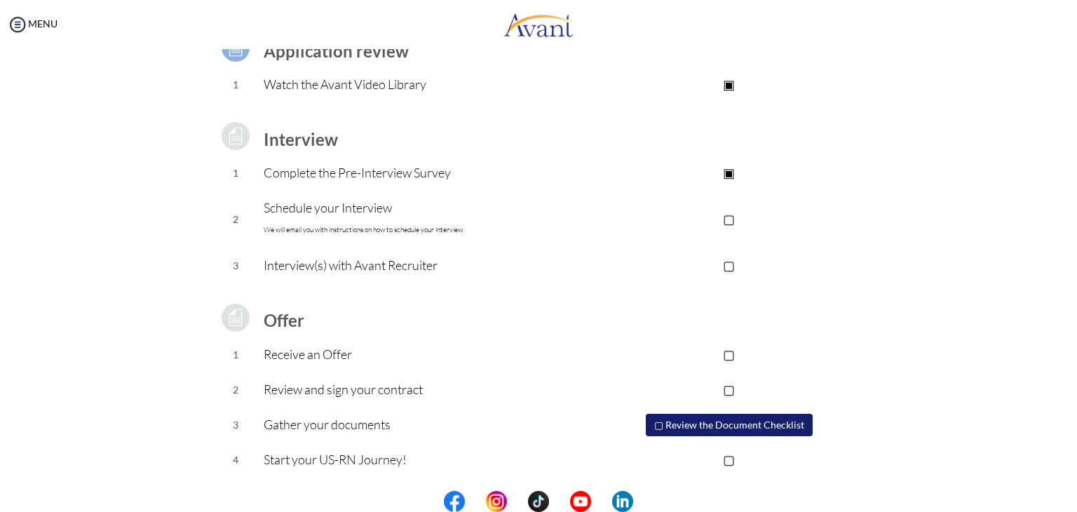
click at [681, 421] on button "▢ Review the Document Checklist" at bounding box center [728, 425] width 167 height 22
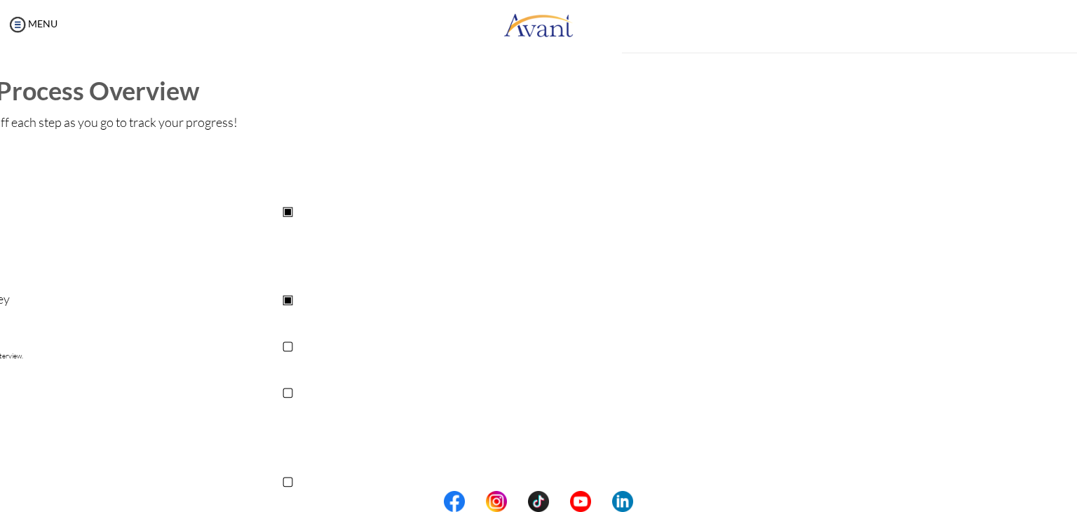
scroll to position [1, 0]
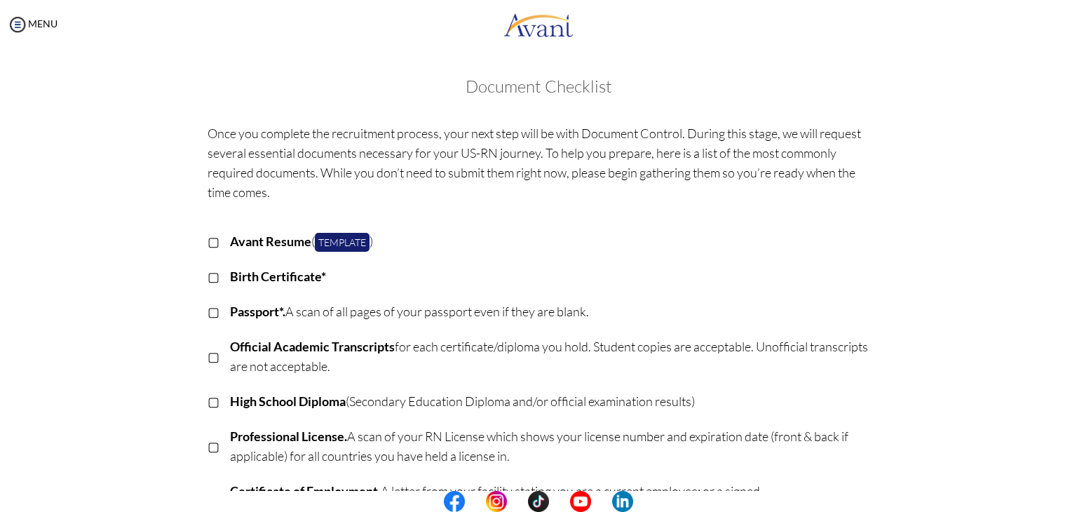
click at [861, 225] on td "Avant Resume ( Template )" at bounding box center [550, 241] width 640 height 35
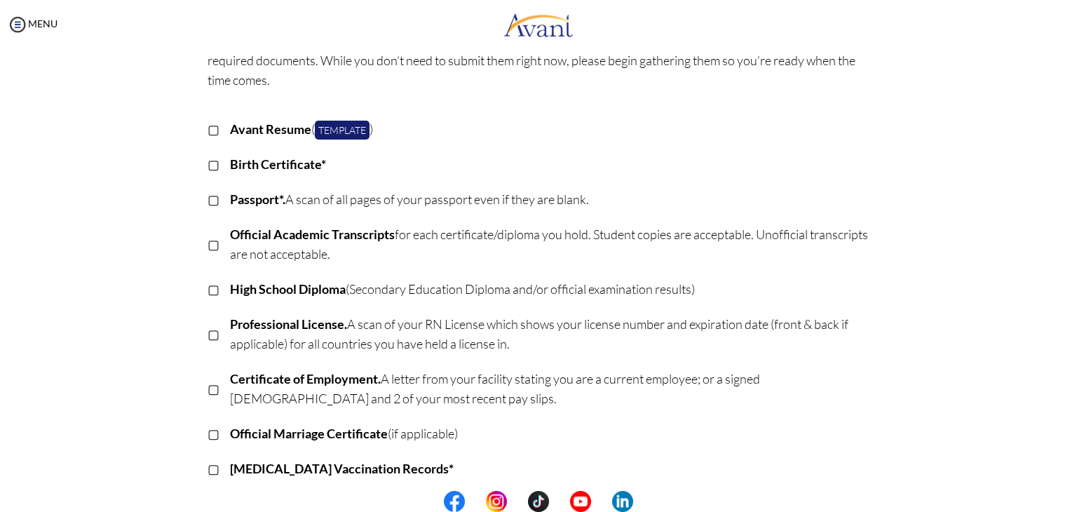
scroll to position [140, 0]
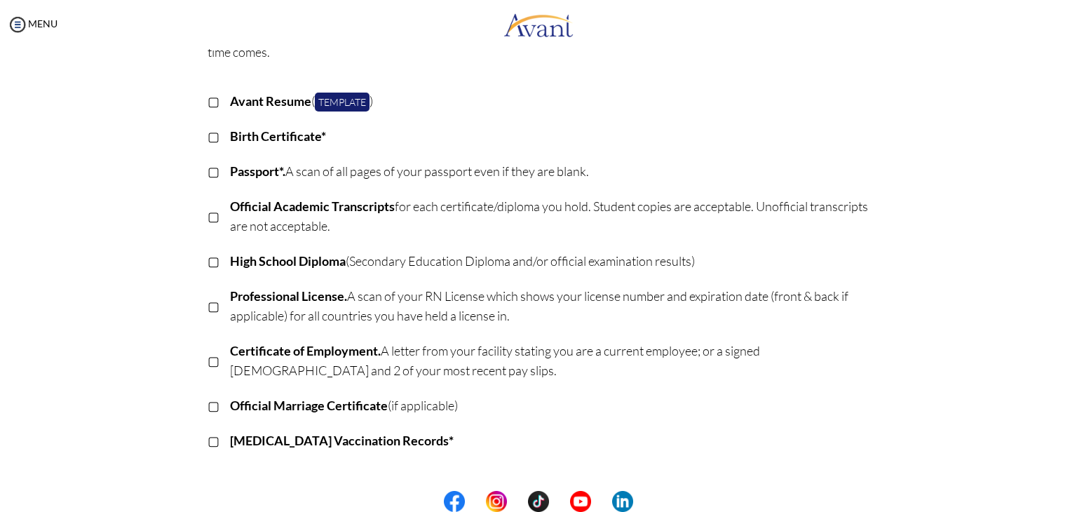
click at [852, 208] on p "Official Academic Transcripts for each certificate/diploma you hold. Student co…" at bounding box center [550, 215] width 640 height 39
click at [352, 94] on link "Template" at bounding box center [342, 102] width 55 height 19
click at [341, 100] on link "Template" at bounding box center [342, 102] width 55 height 19
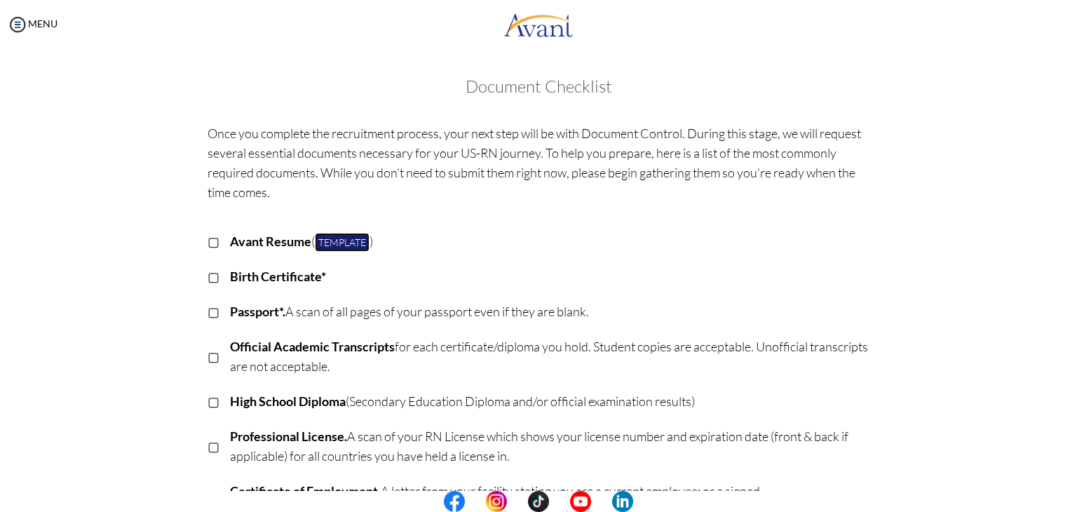
scroll to position [0, 0]
click at [46, 11] on div "MENU" at bounding box center [28, 256] width 57 height 512
click at [36, 25] on link "MENU" at bounding box center [32, 24] width 50 height 12
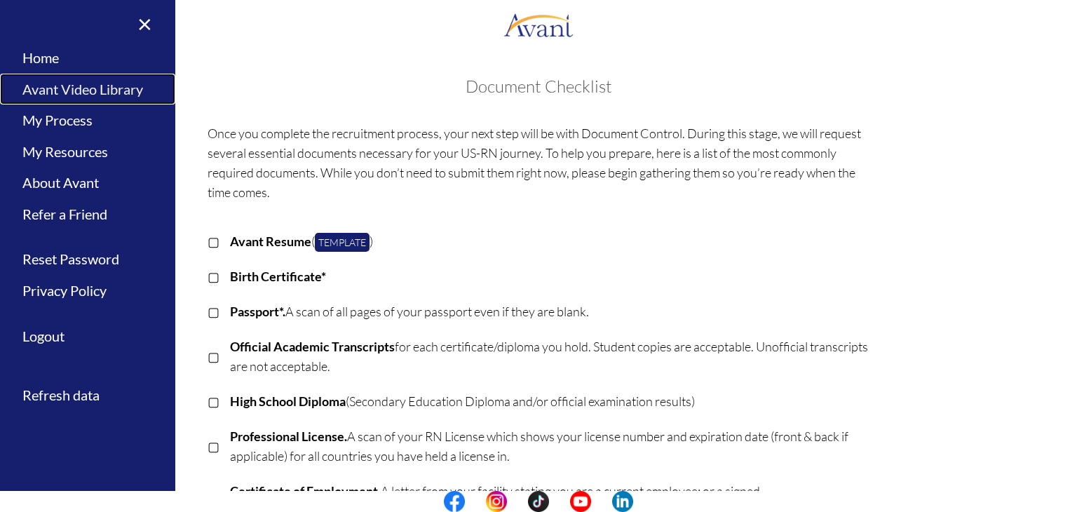
click at [74, 88] on link "Avant Video Library" at bounding box center [87, 90] width 175 height 32
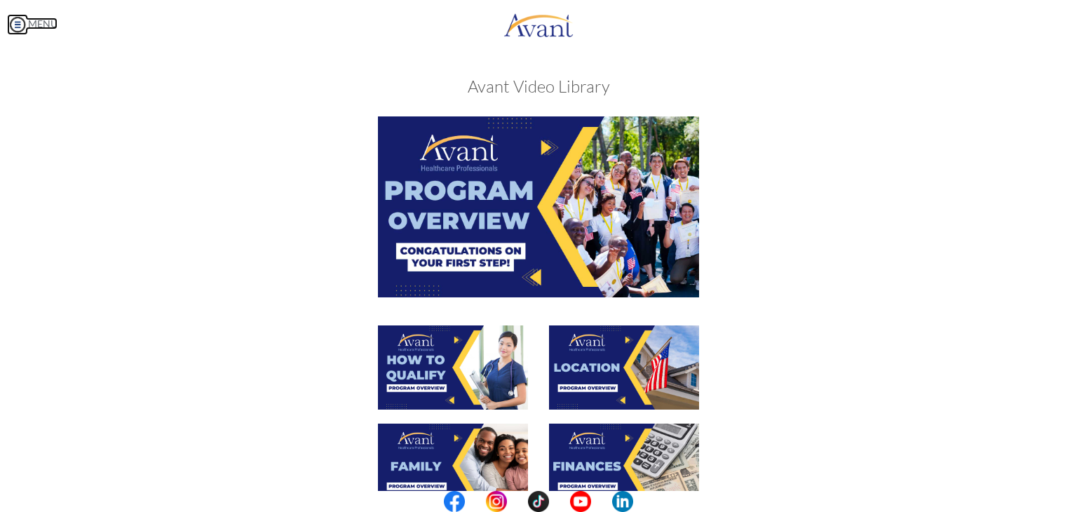
click at [57, 25] on link "MENU" at bounding box center [32, 24] width 50 height 12
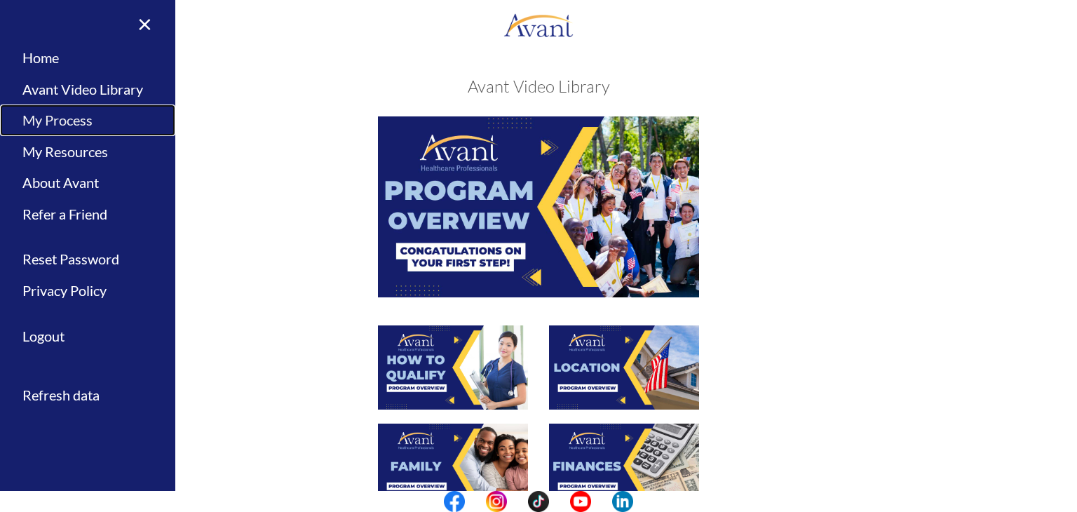
click at [71, 108] on link "My Process" at bounding box center [87, 120] width 175 height 32
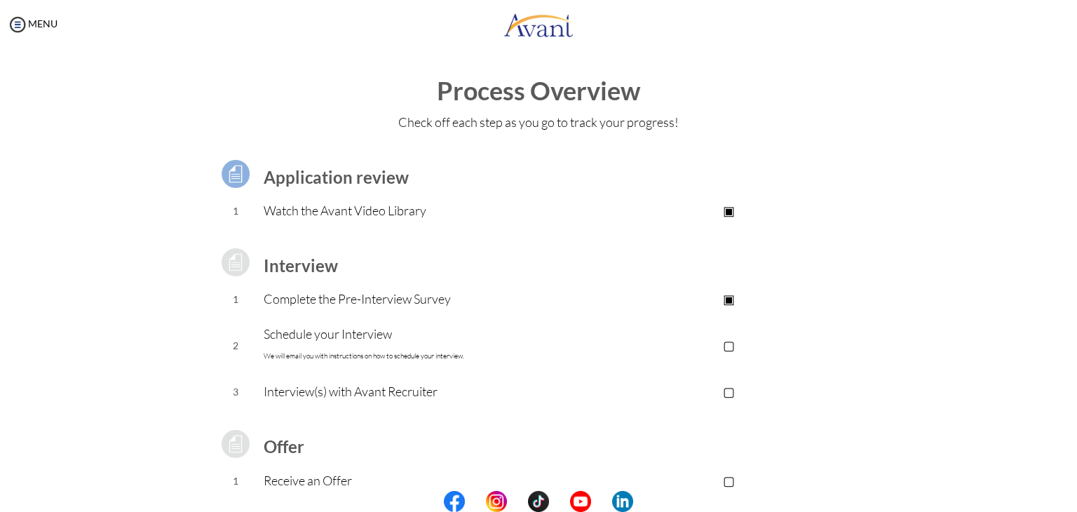
click at [929, 450] on div "Application review 1 Watch the Avant Video Library ▣ Avant Video Library Interv…" at bounding box center [538, 371] width 820 height 463
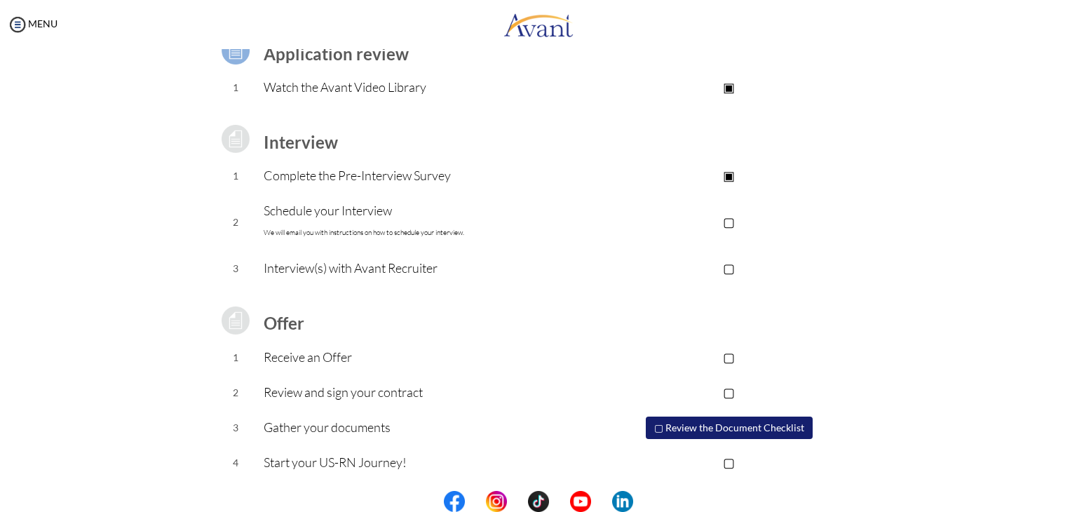
scroll to position [126, 0]
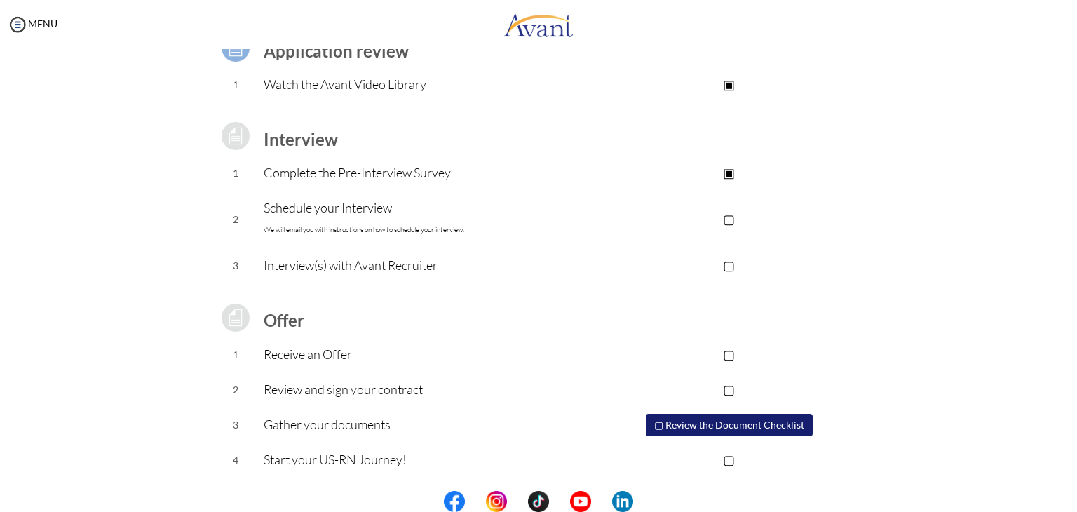
click at [726, 456] on p "▢" at bounding box center [728, 459] width 281 height 20
click at [726, 456] on p "▣" at bounding box center [728, 459] width 281 height 20
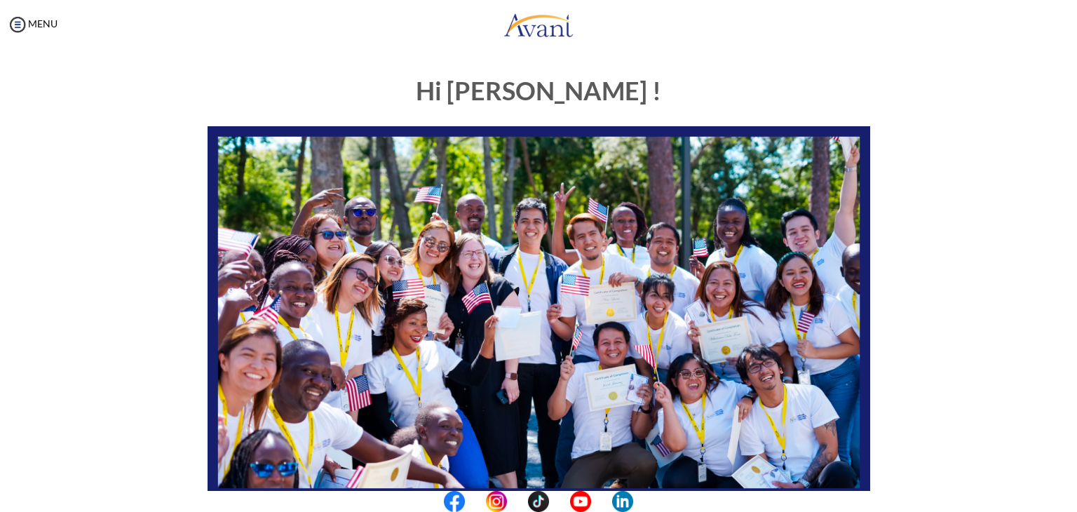
click at [219, 85] on h1 "Hi [PERSON_NAME] !" at bounding box center [538, 91] width 662 height 28
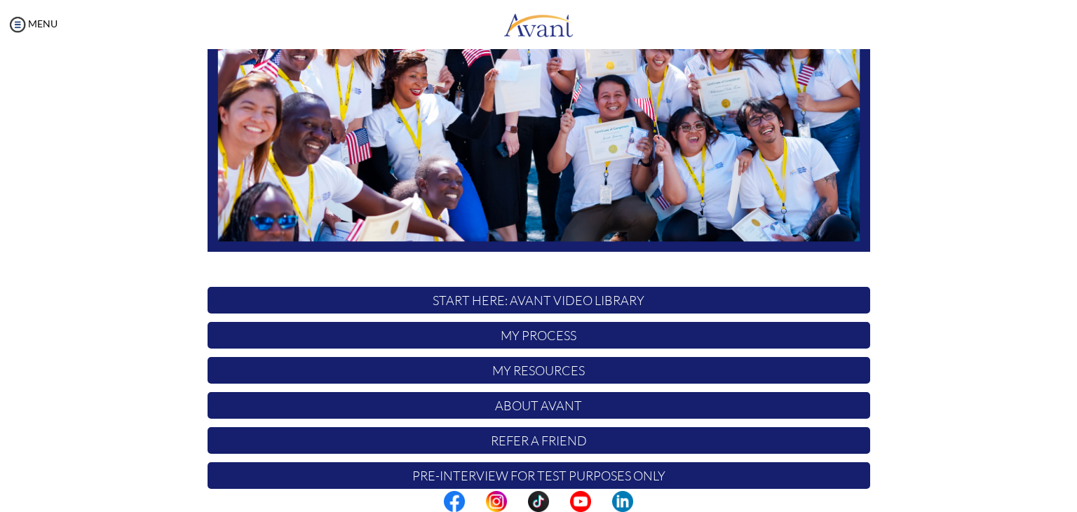
scroll to position [266, 0]
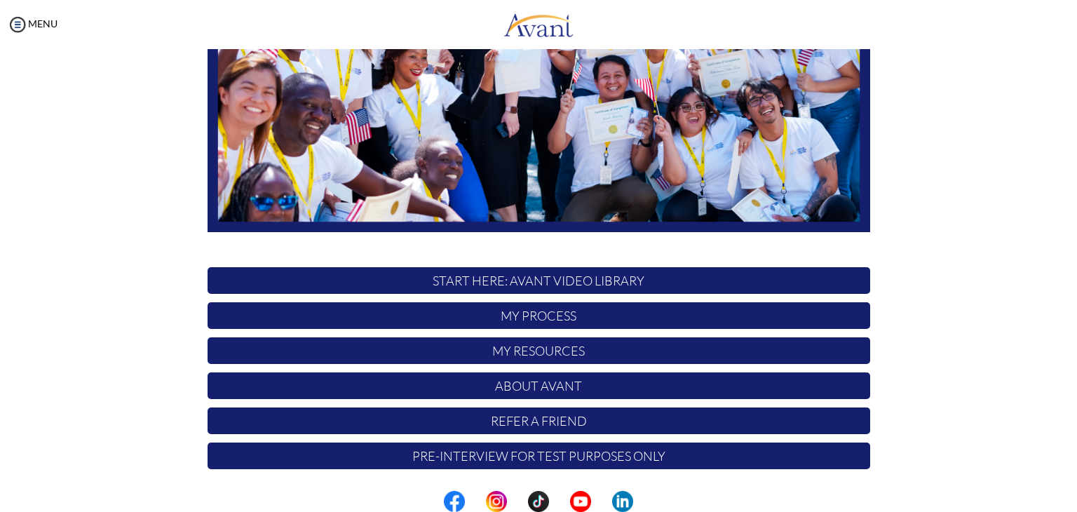
click at [517, 317] on p "My Process" at bounding box center [538, 315] width 662 height 27
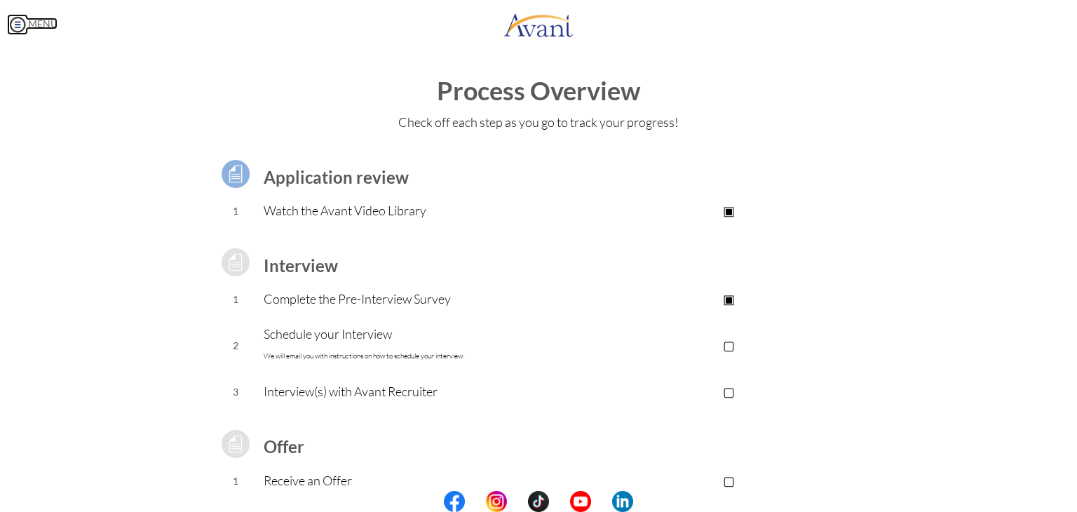
click at [39, 18] on link "MENU" at bounding box center [32, 24] width 50 height 12
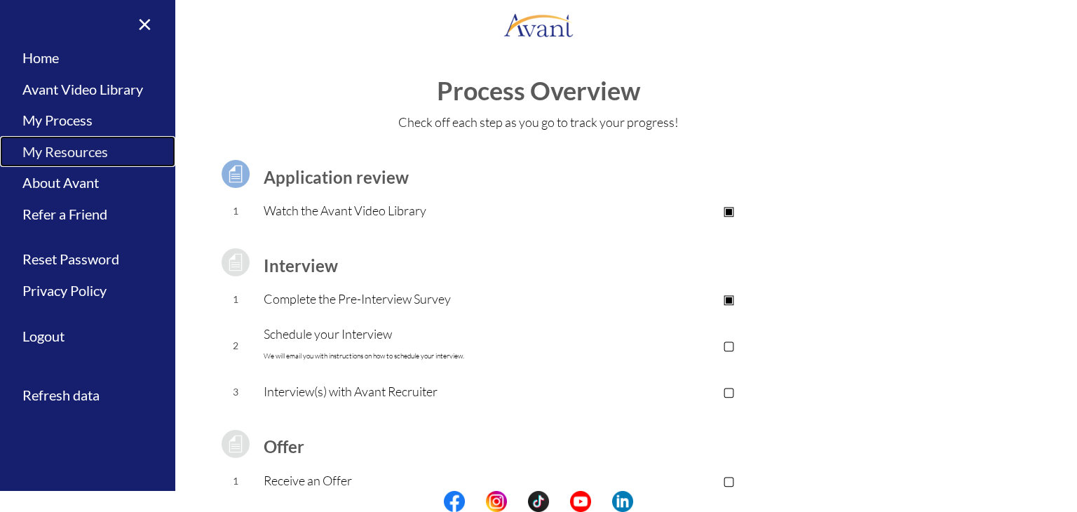
click at [68, 144] on link "My Resources" at bounding box center [87, 152] width 175 height 32
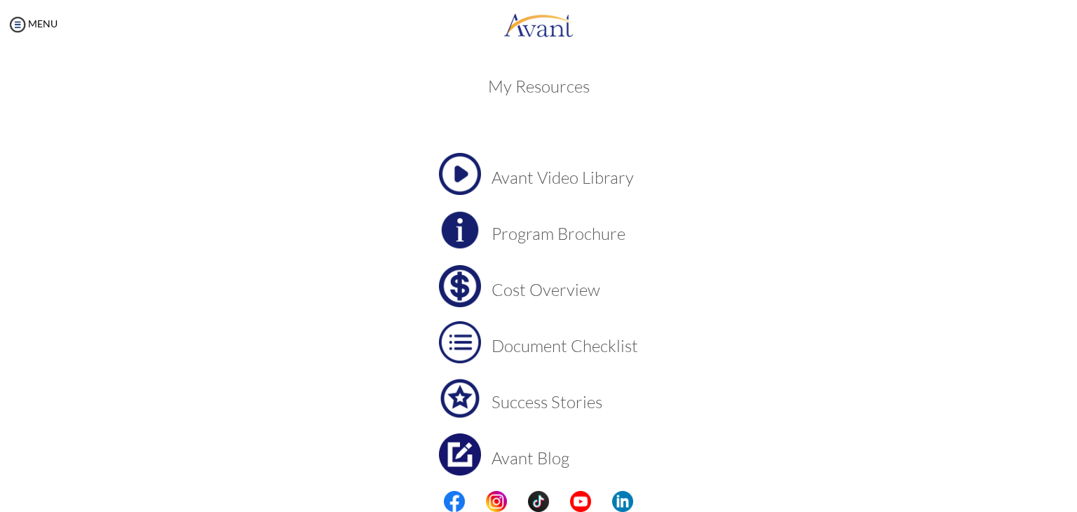
click at [467, 295] on img at bounding box center [460, 286] width 42 height 42
click at [796, 368] on center "Avant Video Library Program Brochure Cost Overview Document Checklist Success S…" at bounding box center [538, 342] width 662 height 378
click at [39, 23] on link "MENU" at bounding box center [32, 24] width 50 height 12
